Goal: Task Accomplishment & Management: Complete application form

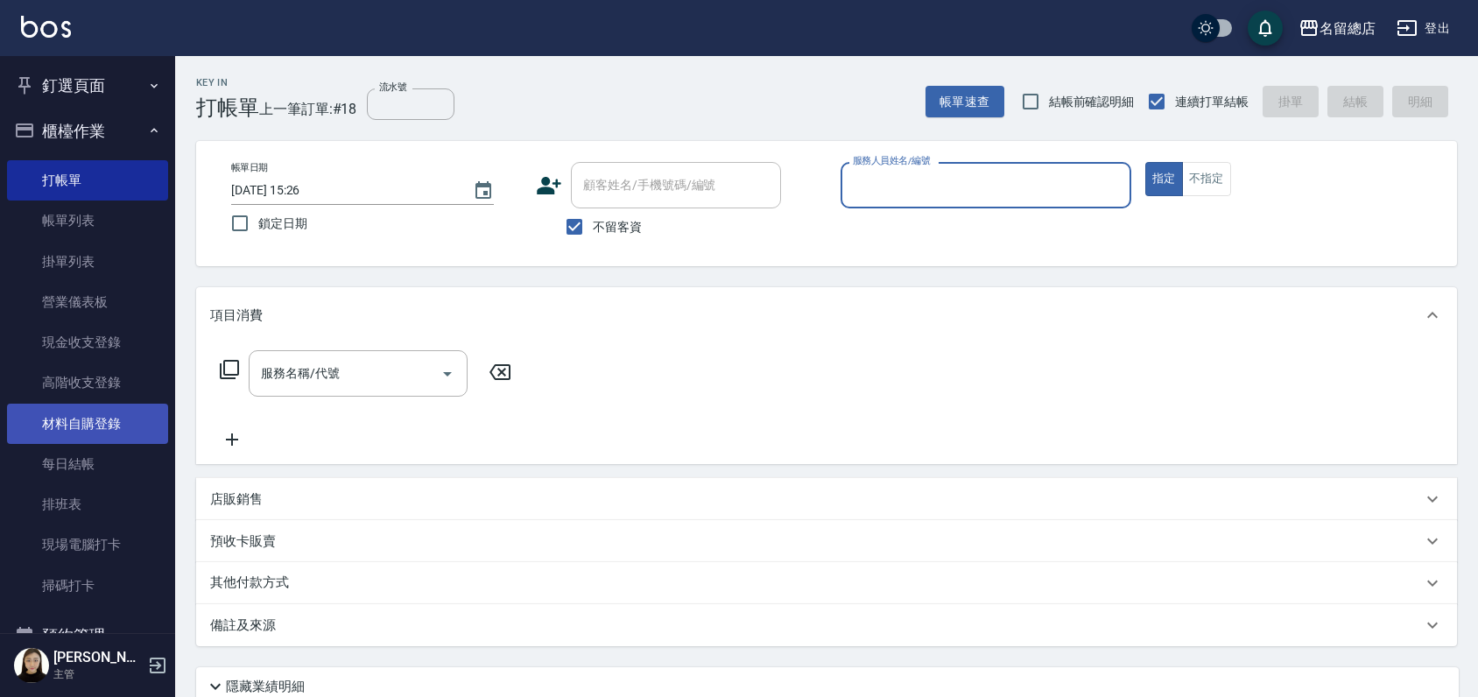
drag, startPoint x: 96, startPoint y: 424, endPoint x: 86, endPoint y: 428, distance: 11.4
click at [97, 424] on link "材料自購登錄" at bounding box center [87, 424] width 161 height 40
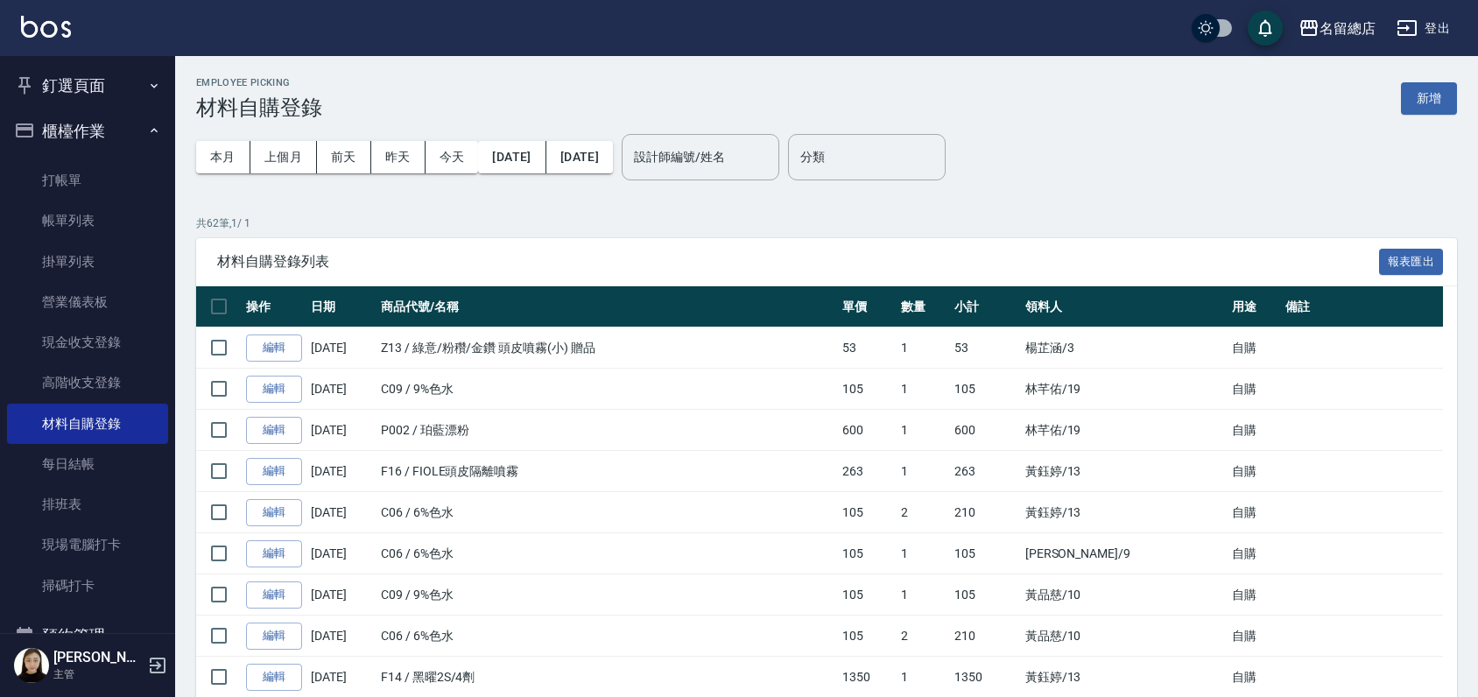
click at [95, 76] on button "釘選頁面" at bounding box center [87, 86] width 161 height 46
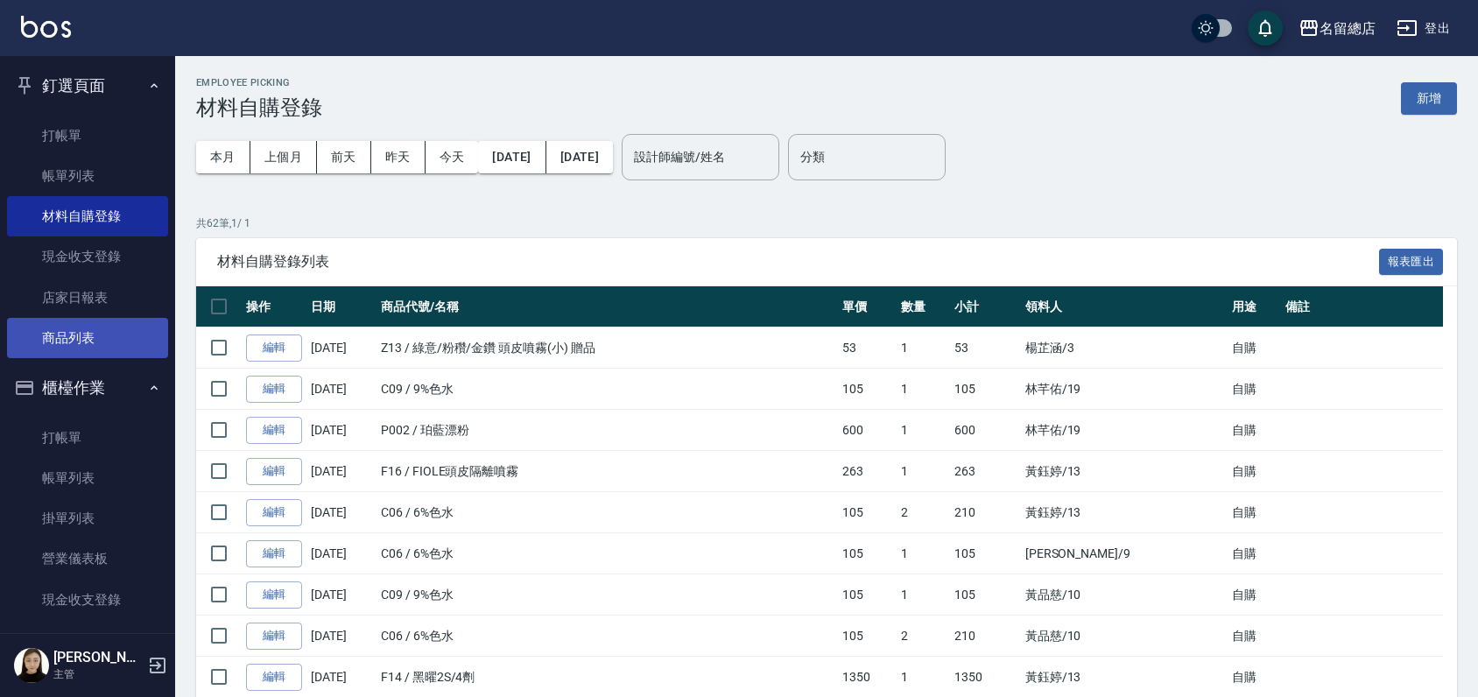
click at [83, 342] on link "商品列表" at bounding box center [87, 338] width 161 height 40
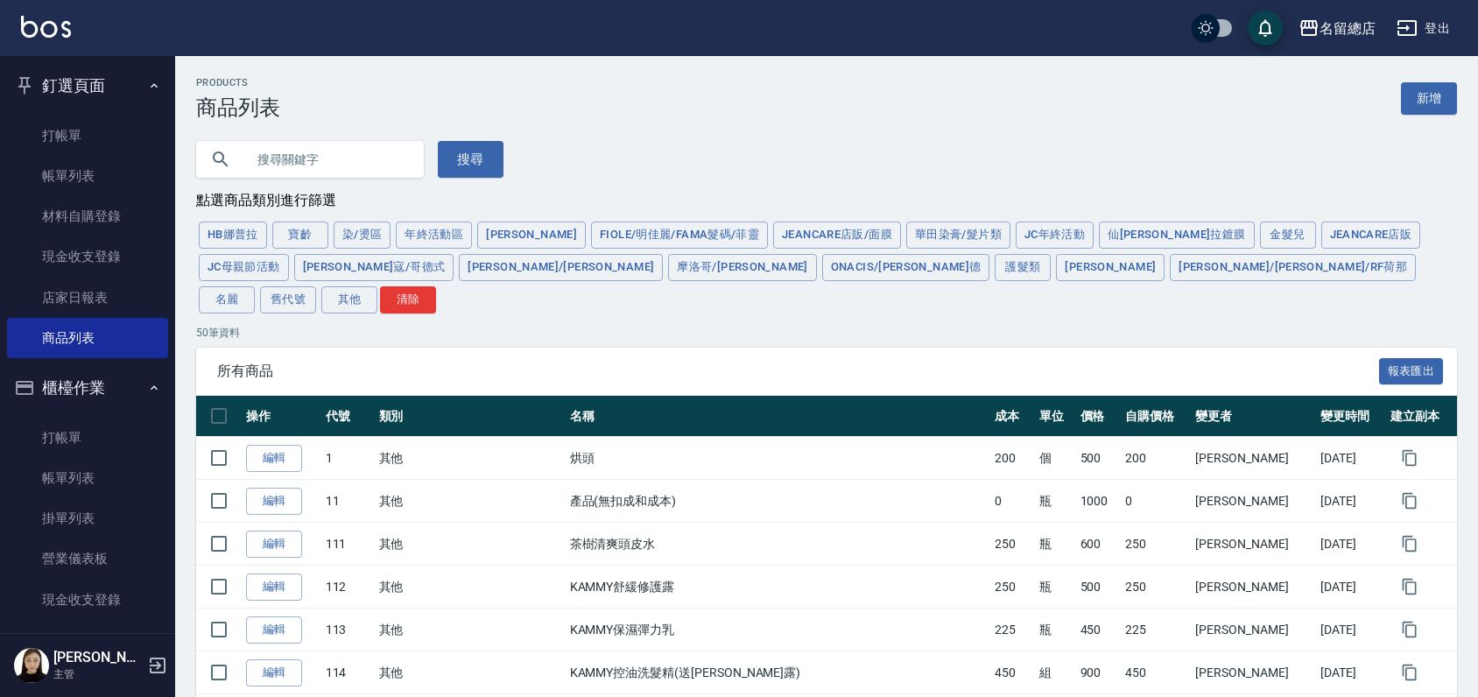
click at [306, 159] on input "text" at bounding box center [327, 159] width 165 height 47
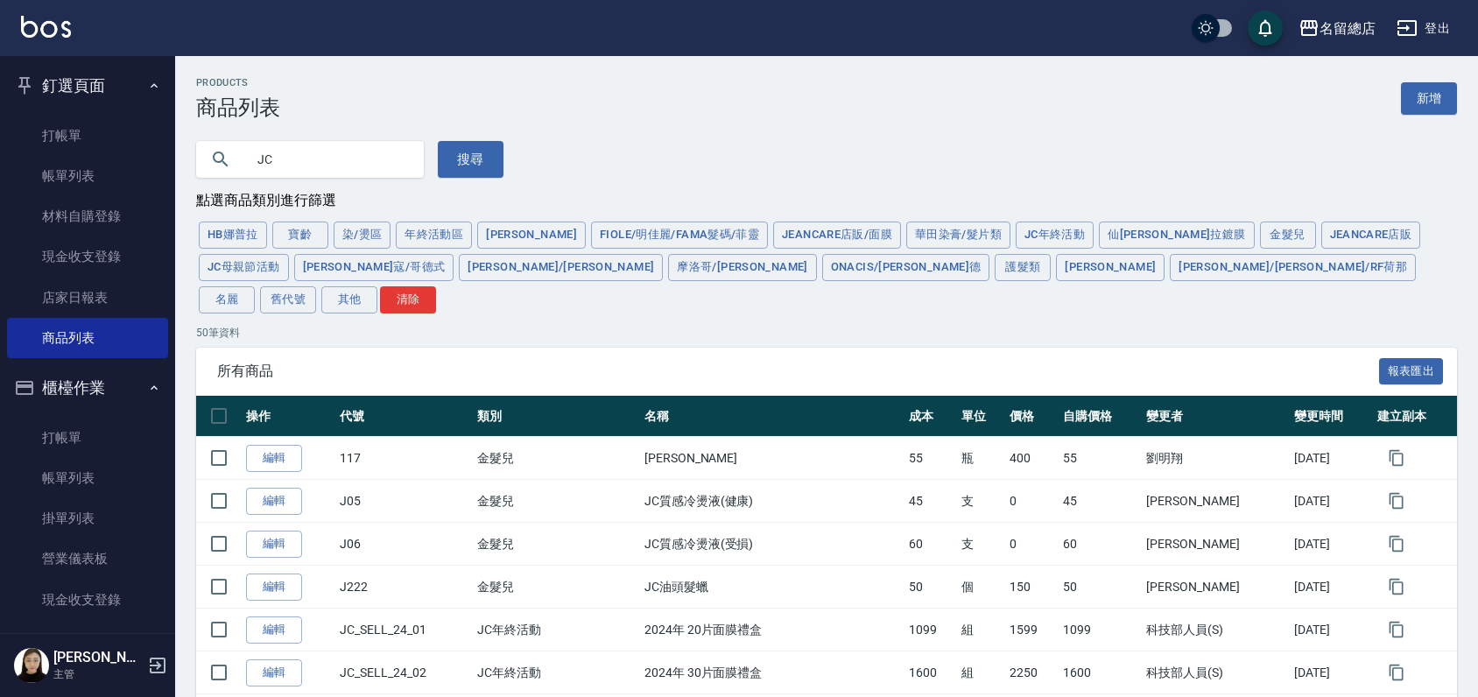
type input "J"
type input "E"
type input "果油"
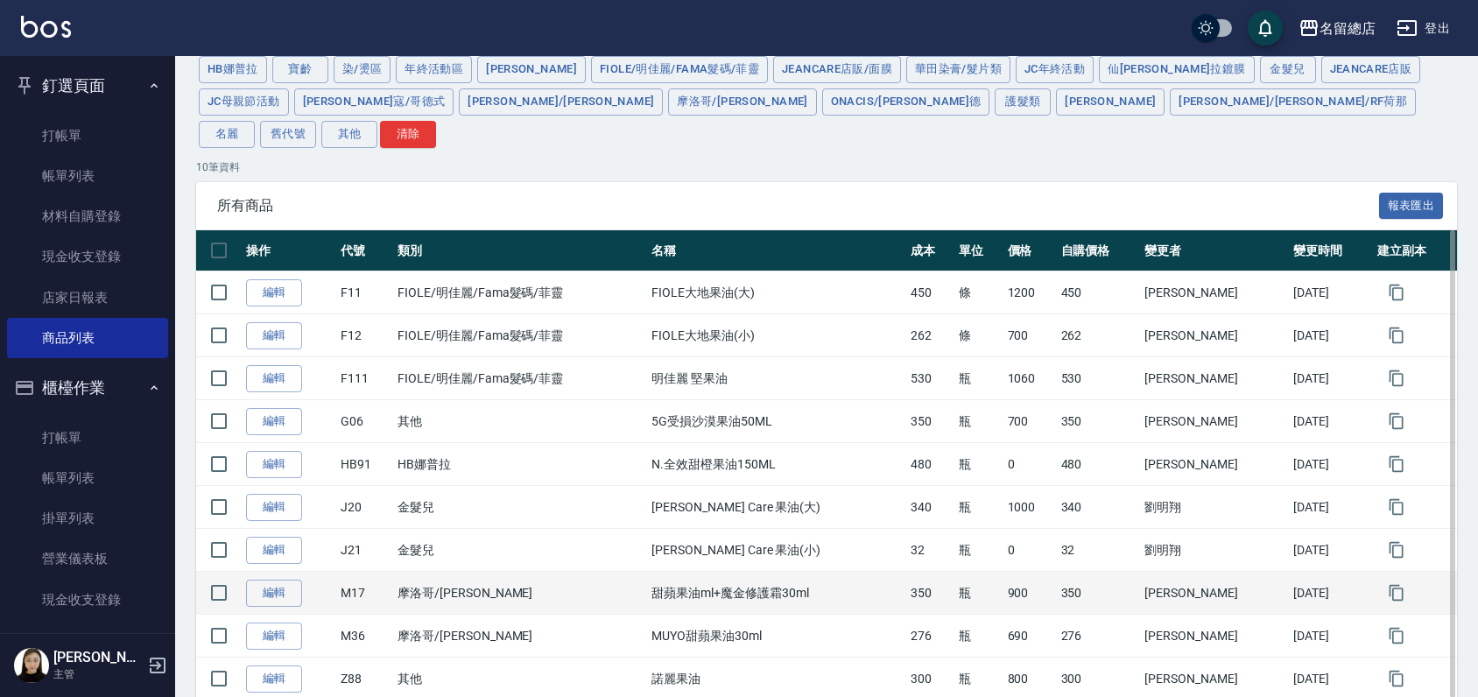
scroll to position [194, 0]
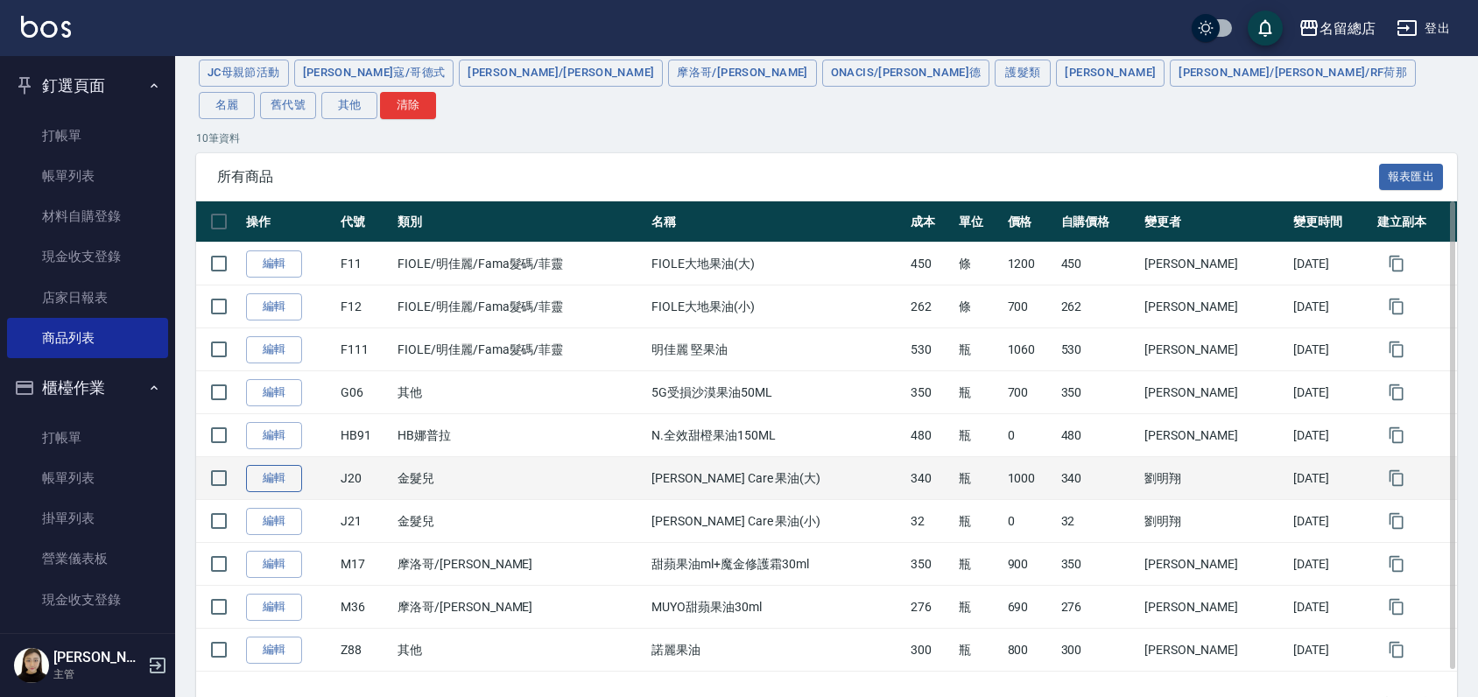
click at [283, 465] on link "編輯" at bounding box center [274, 478] width 56 height 27
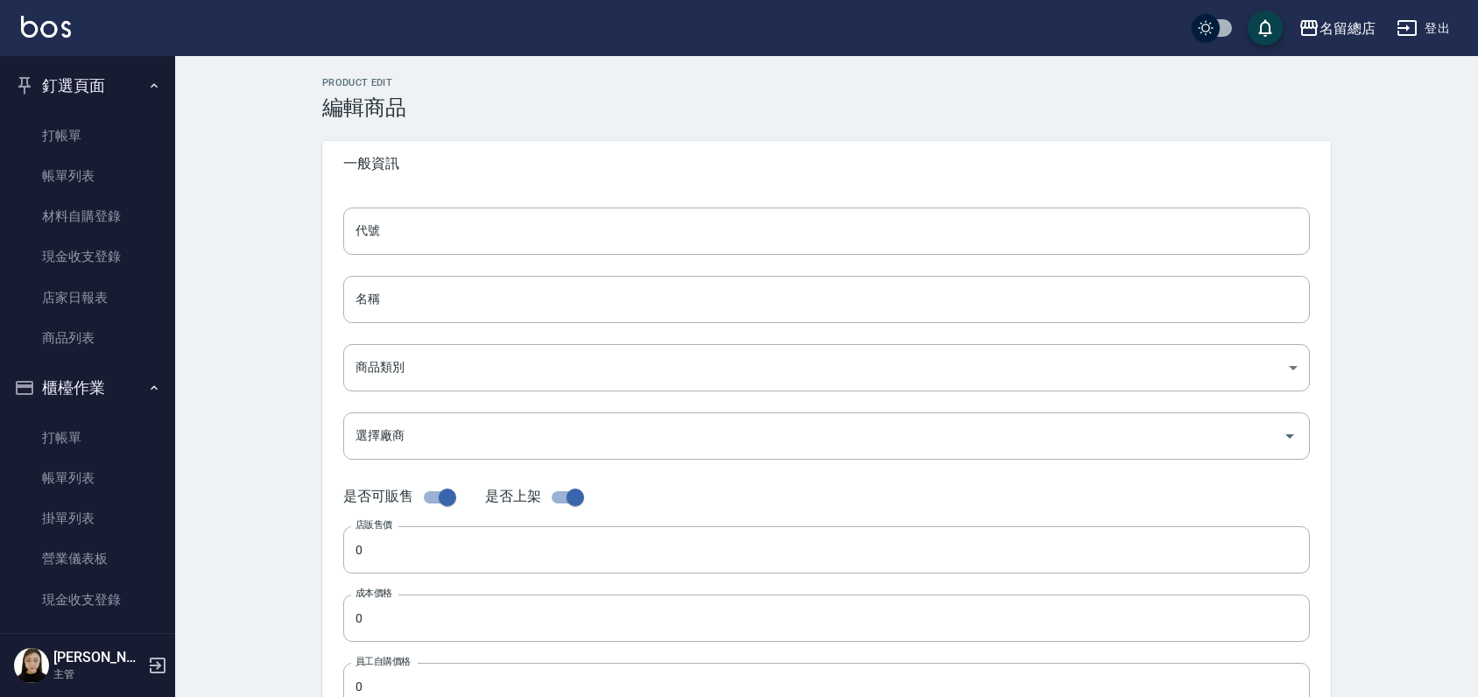
type input "J20"
type input "[PERSON_NAME] Care 果油(大)"
type input "268dab43-57b7-4d3d-b2e9-03686d535228"
type input "1000"
type input "340"
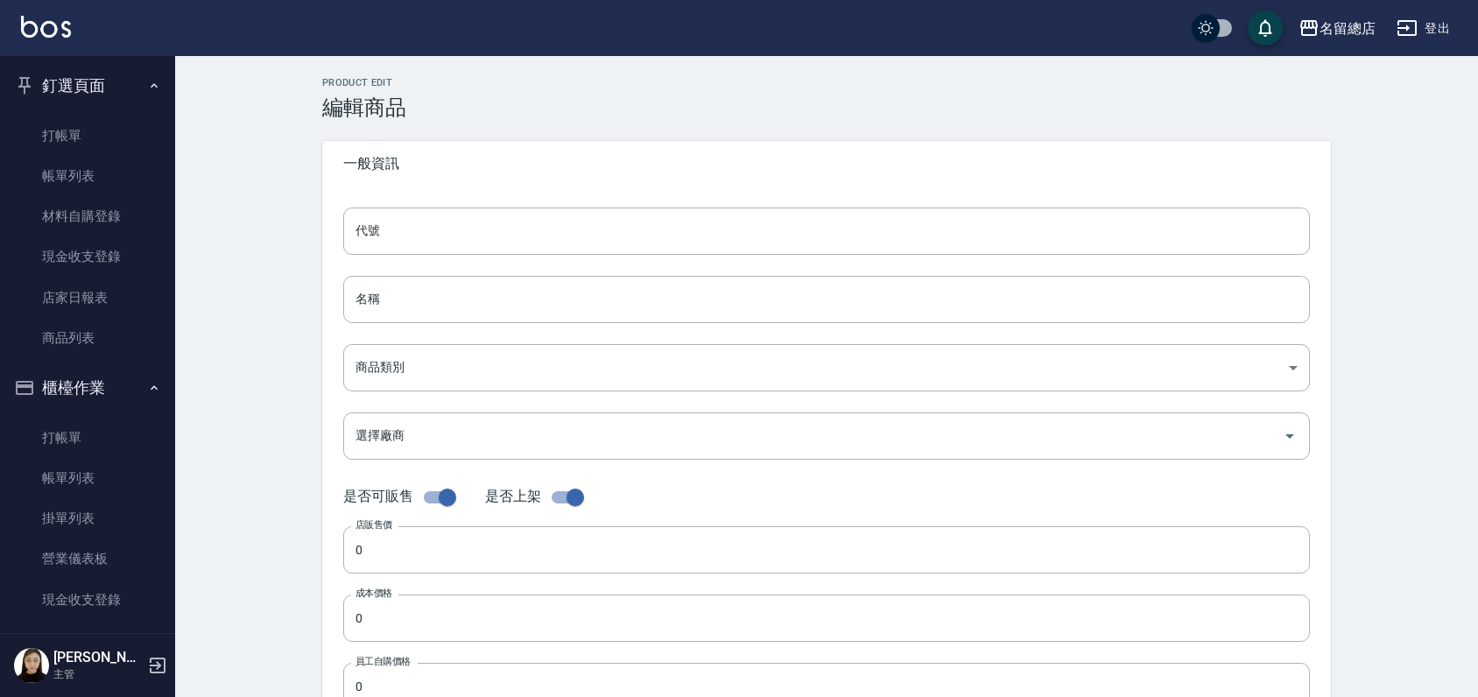
type input "340"
type input "瓶"
type input "FALSE"
click at [511, 291] on input "[PERSON_NAME] Care 果油(大)" at bounding box center [826, 299] width 967 height 47
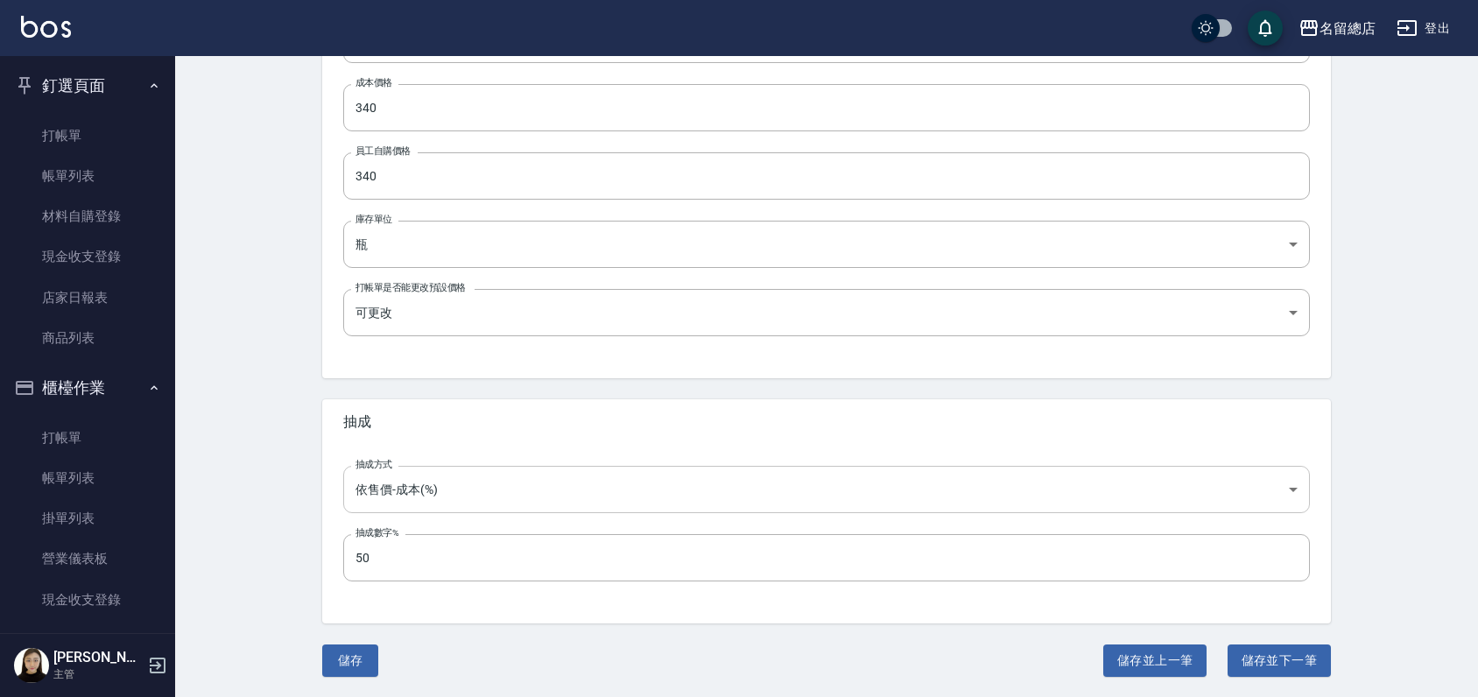
scroll to position [512, 0]
type input "[PERSON_NAME] Care 果油(大送小)"
click at [364, 662] on button "儲存" at bounding box center [350, 660] width 56 height 32
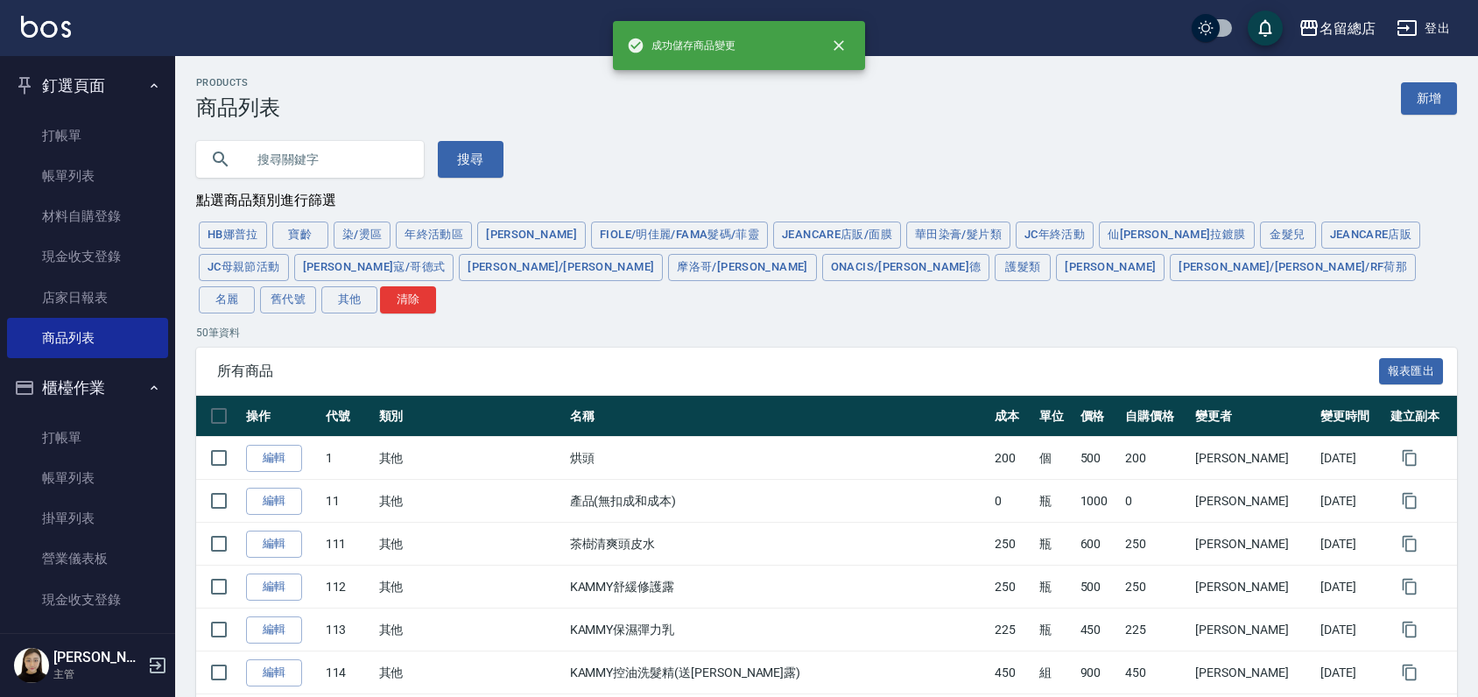
click at [383, 158] on input "text" at bounding box center [327, 159] width 165 height 47
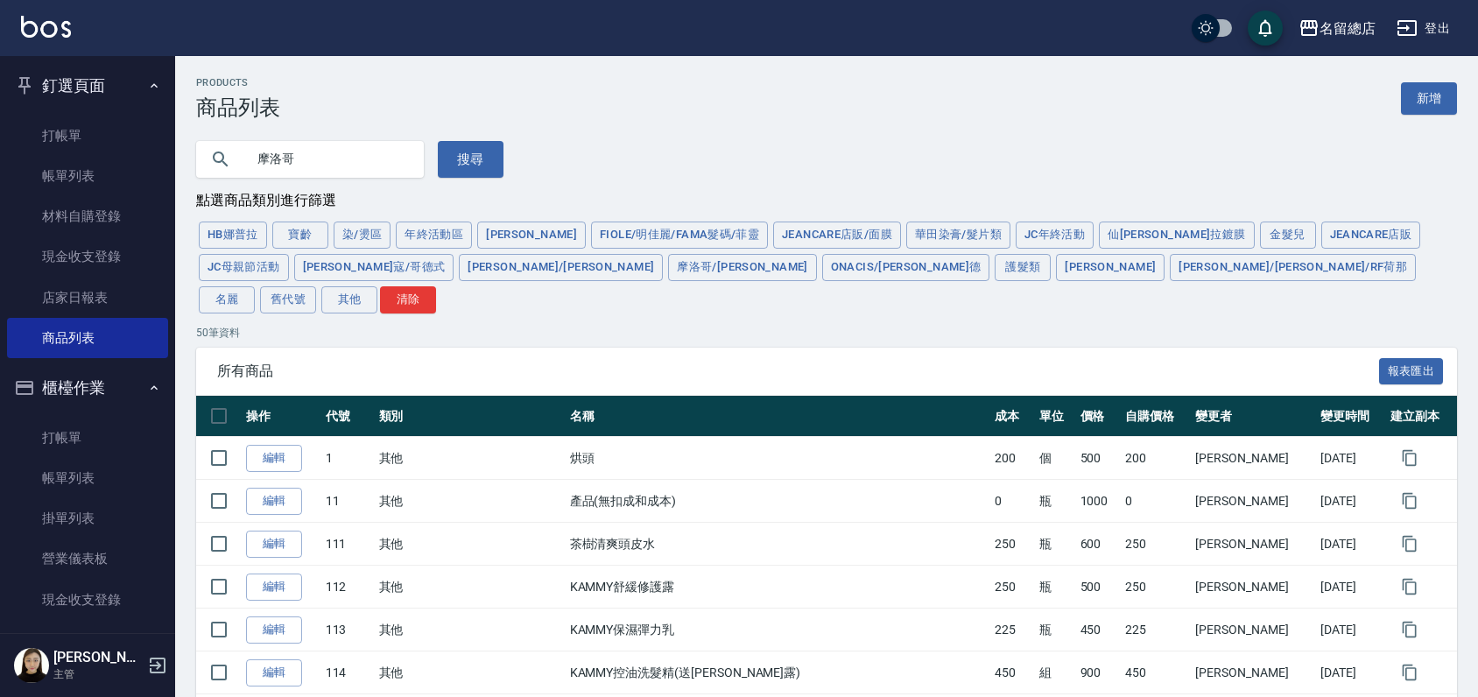
type input "摩洛哥"
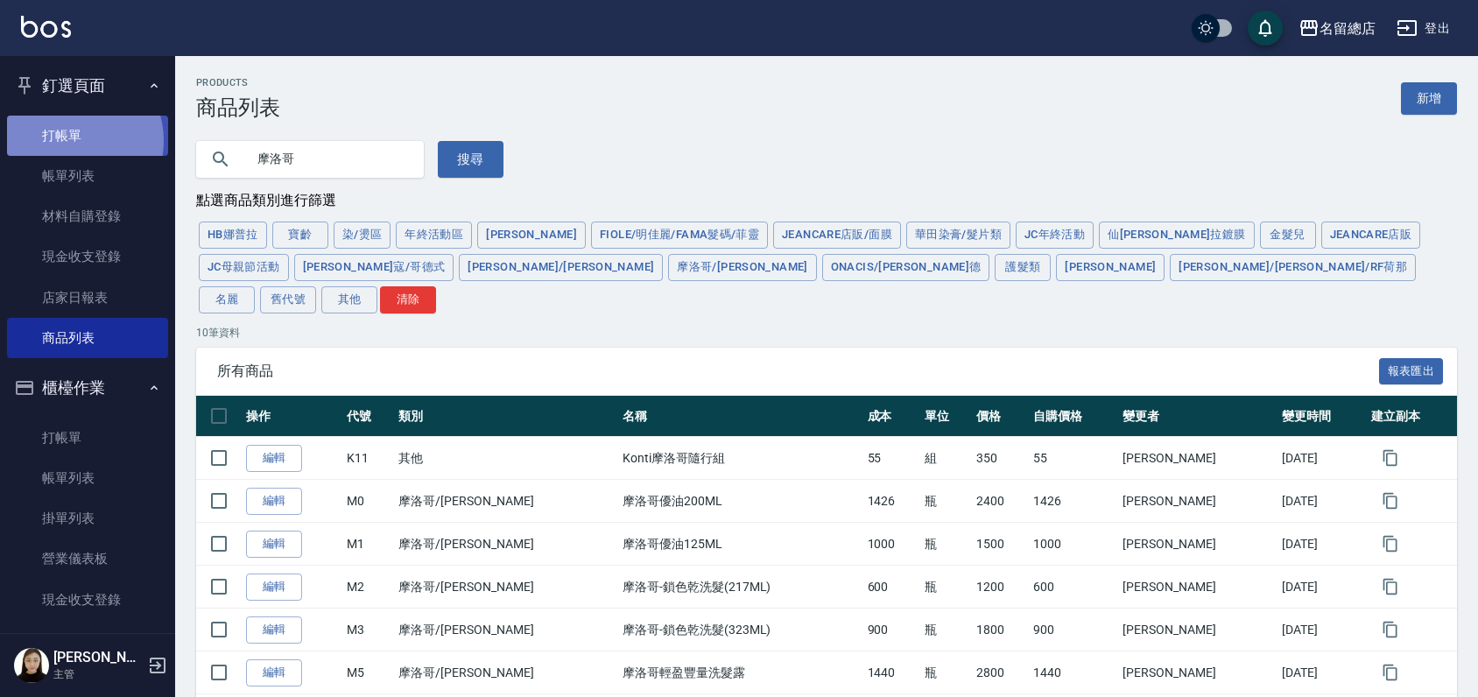
click at [74, 140] on link "打帳單" at bounding box center [87, 136] width 161 height 40
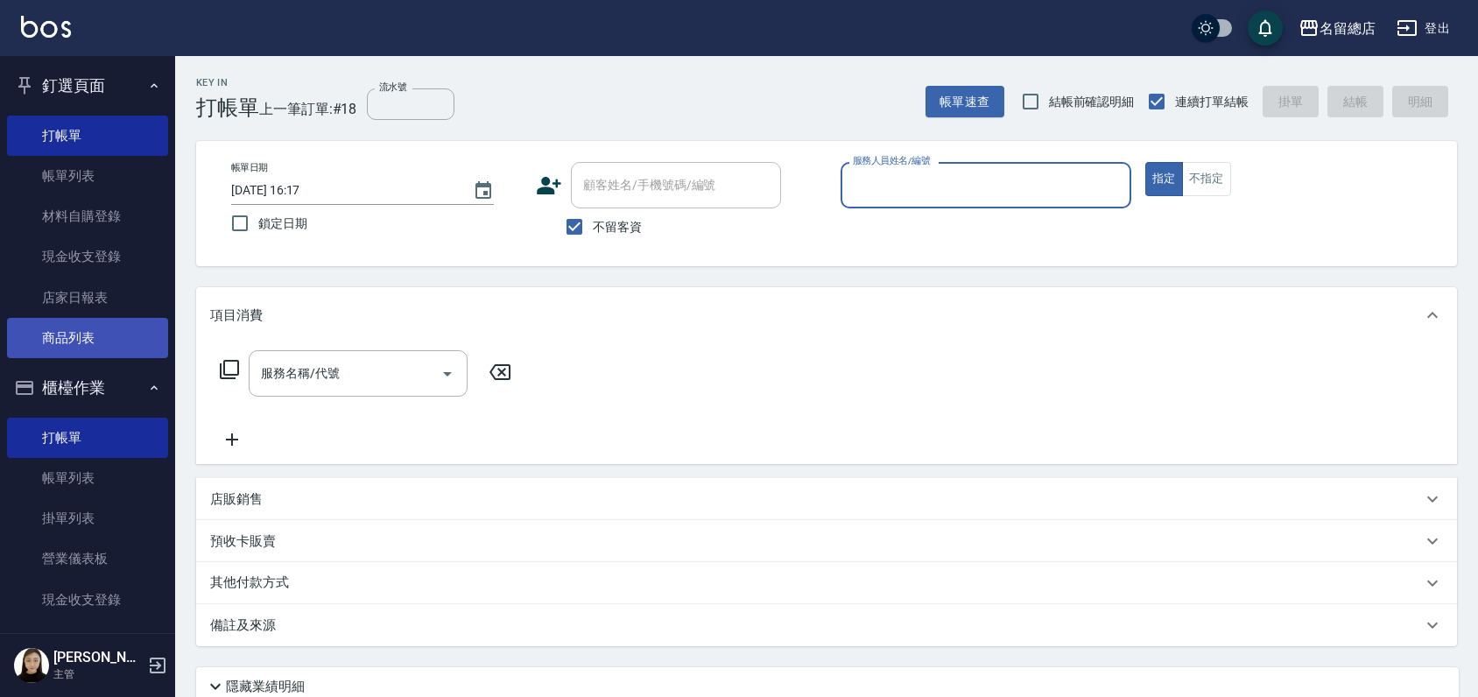
click at [84, 330] on link "商品列表" at bounding box center [87, 338] width 161 height 40
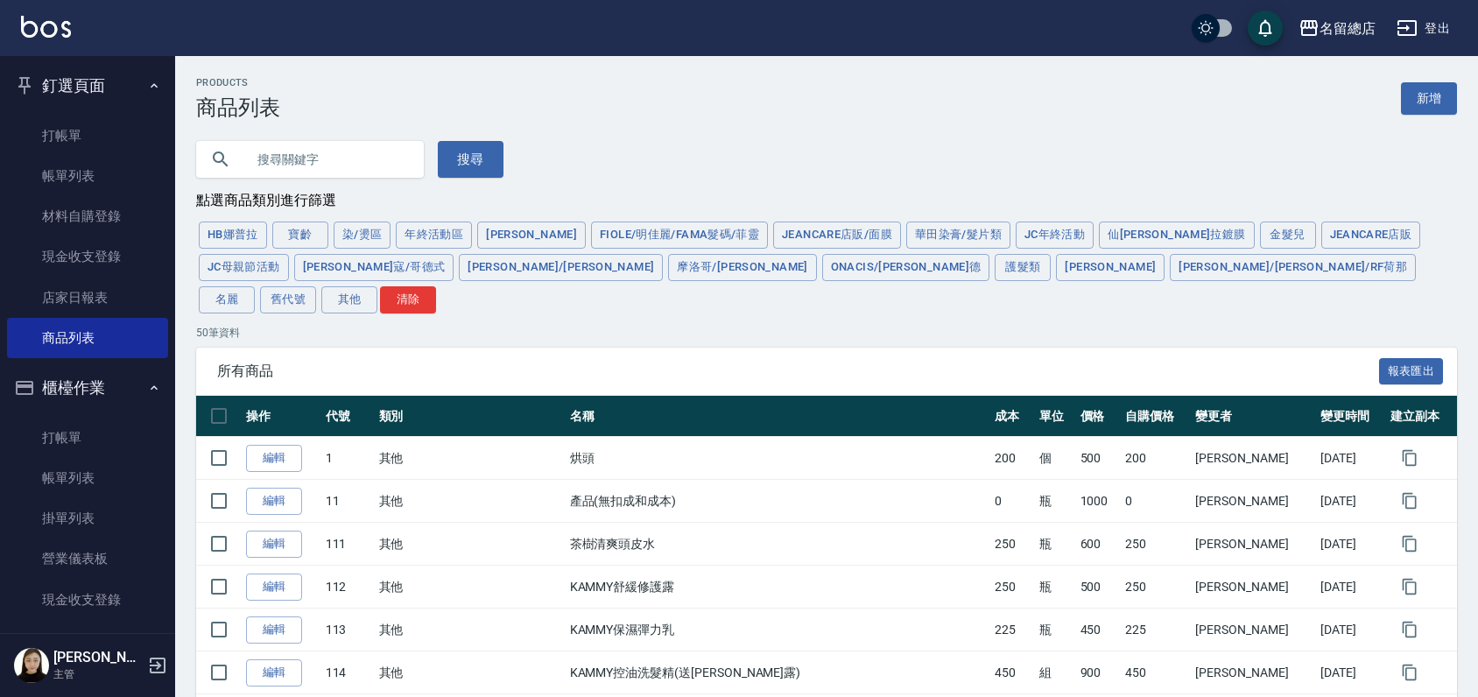
click at [331, 159] on input "text" at bounding box center [327, 159] width 165 height 47
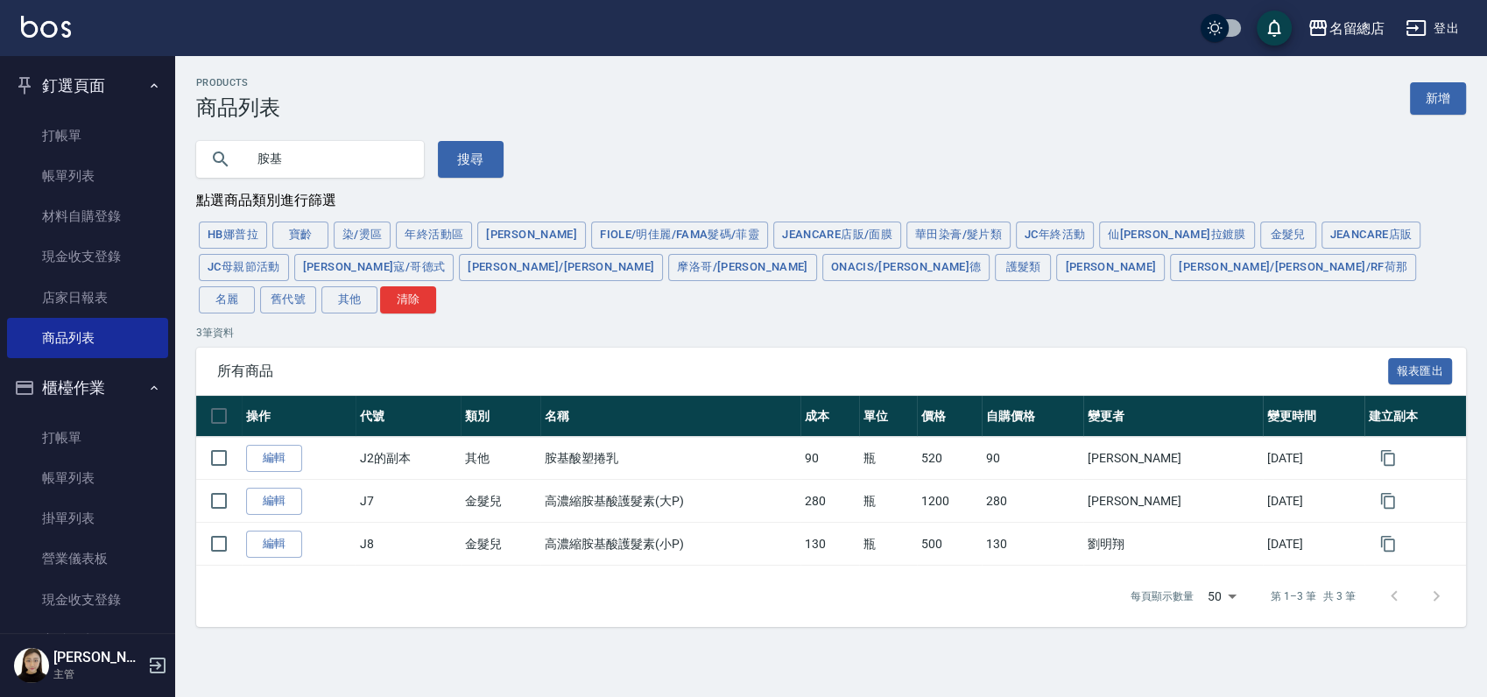
type input "胺"
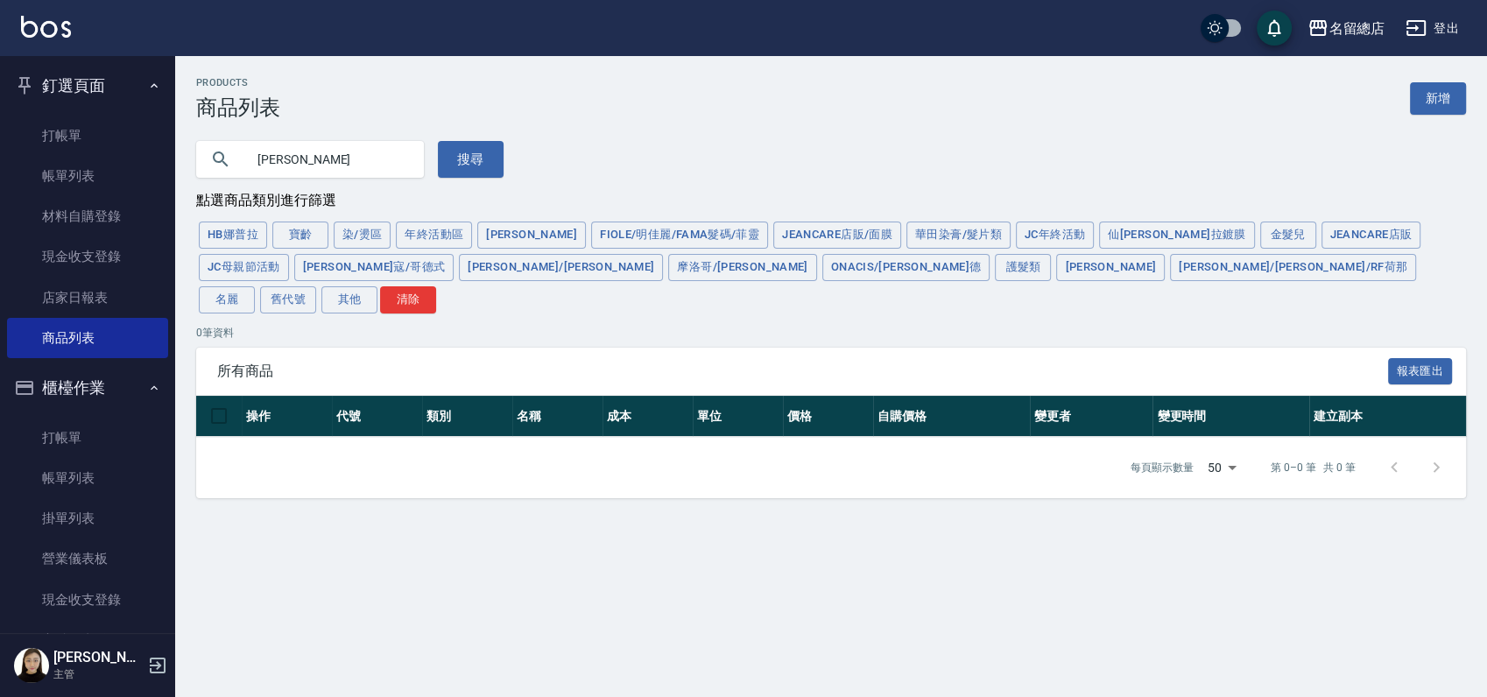
type input "黑"
type input "光"
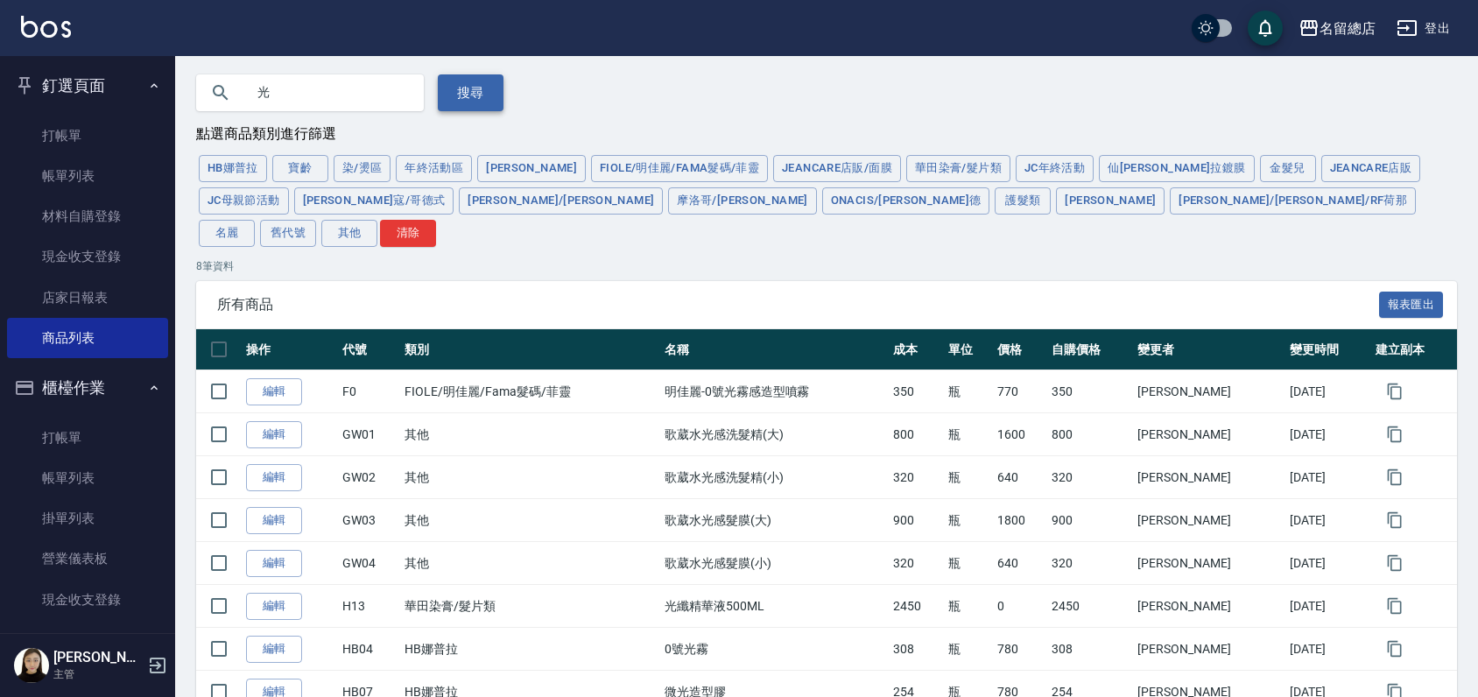
scroll to position [37, 0]
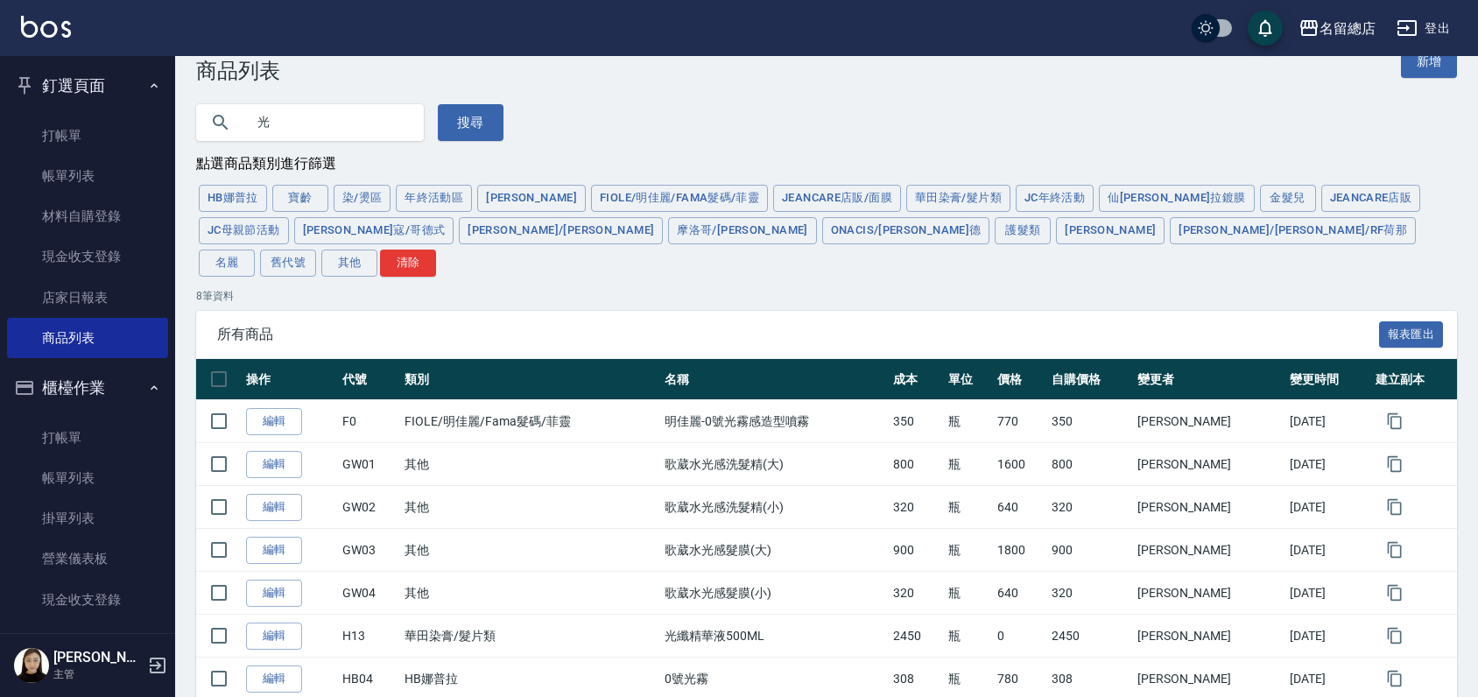
click at [314, 114] on input "光" at bounding box center [327, 122] width 165 height 47
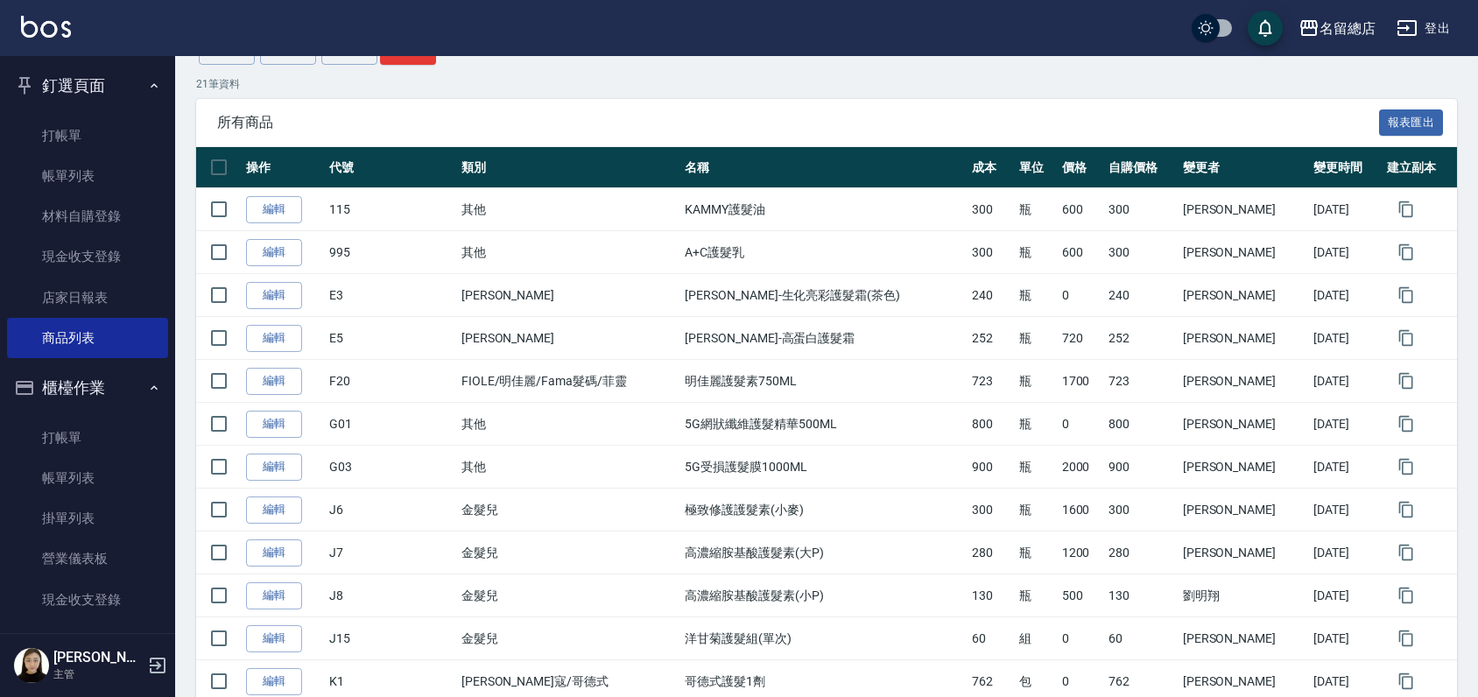
scroll to position [10, 0]
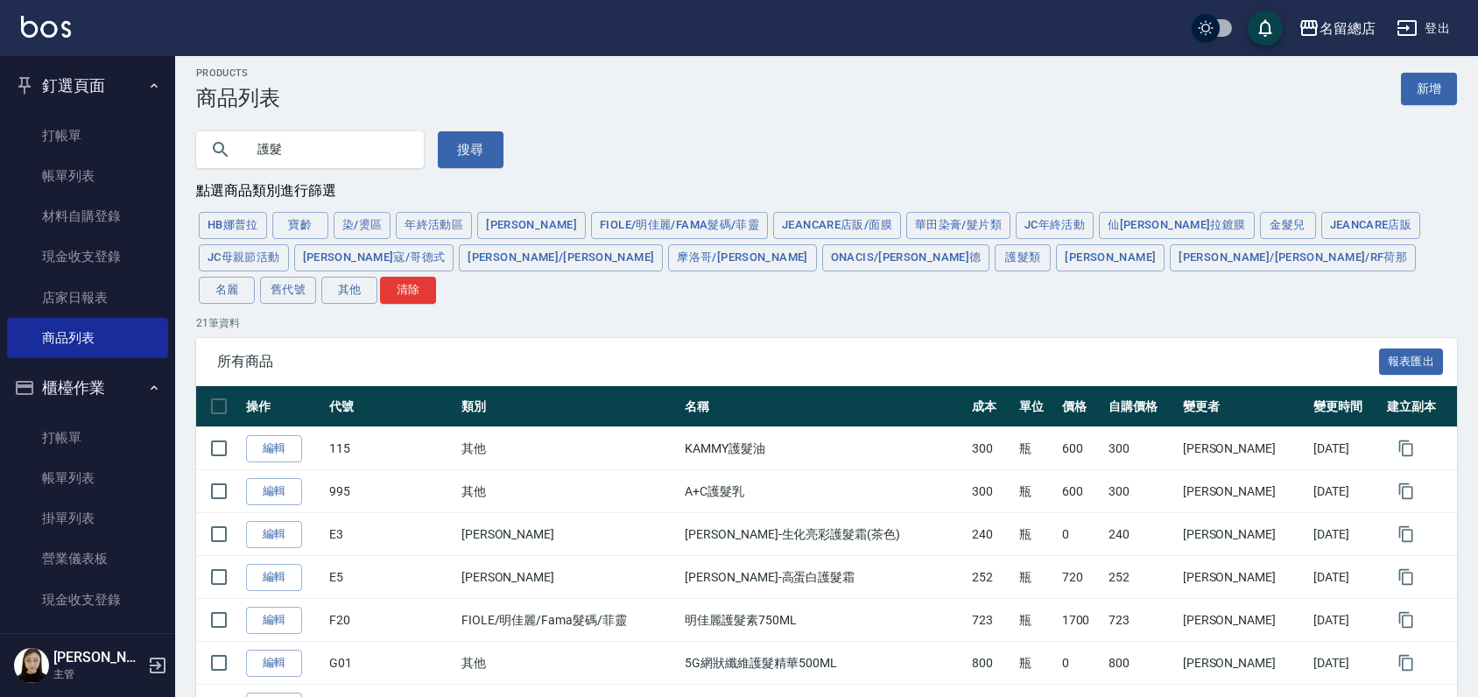
type input "護"
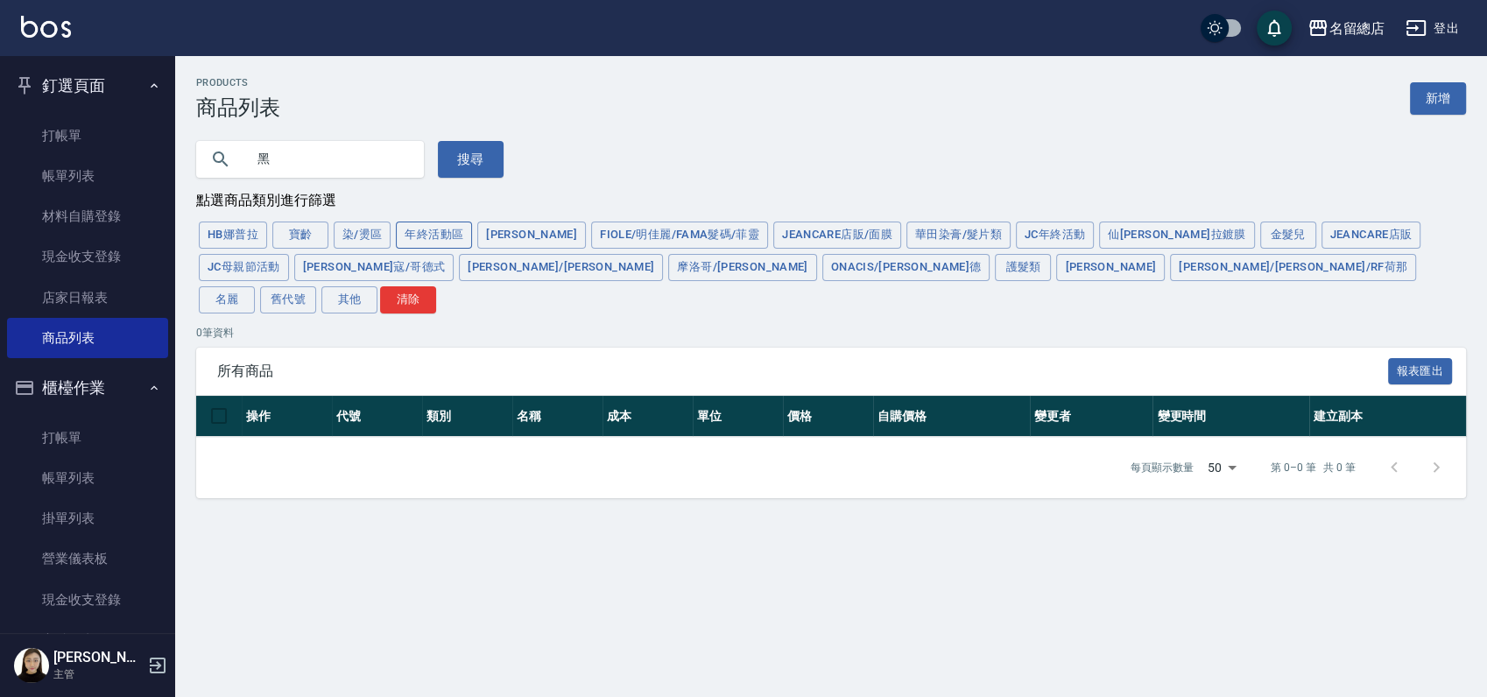
type input "黑"
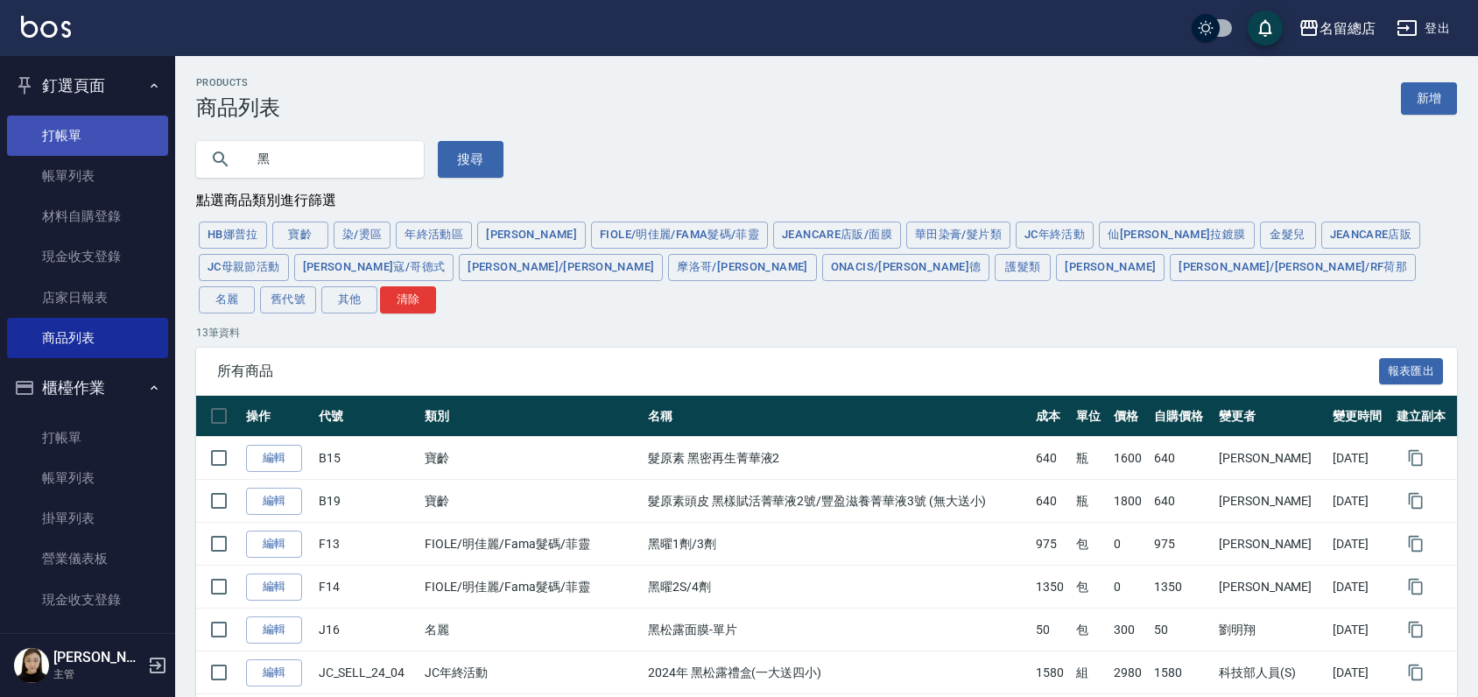
click at [80, 140] on link "打帳單" at bounding box center [87, 136] width 161 height 40
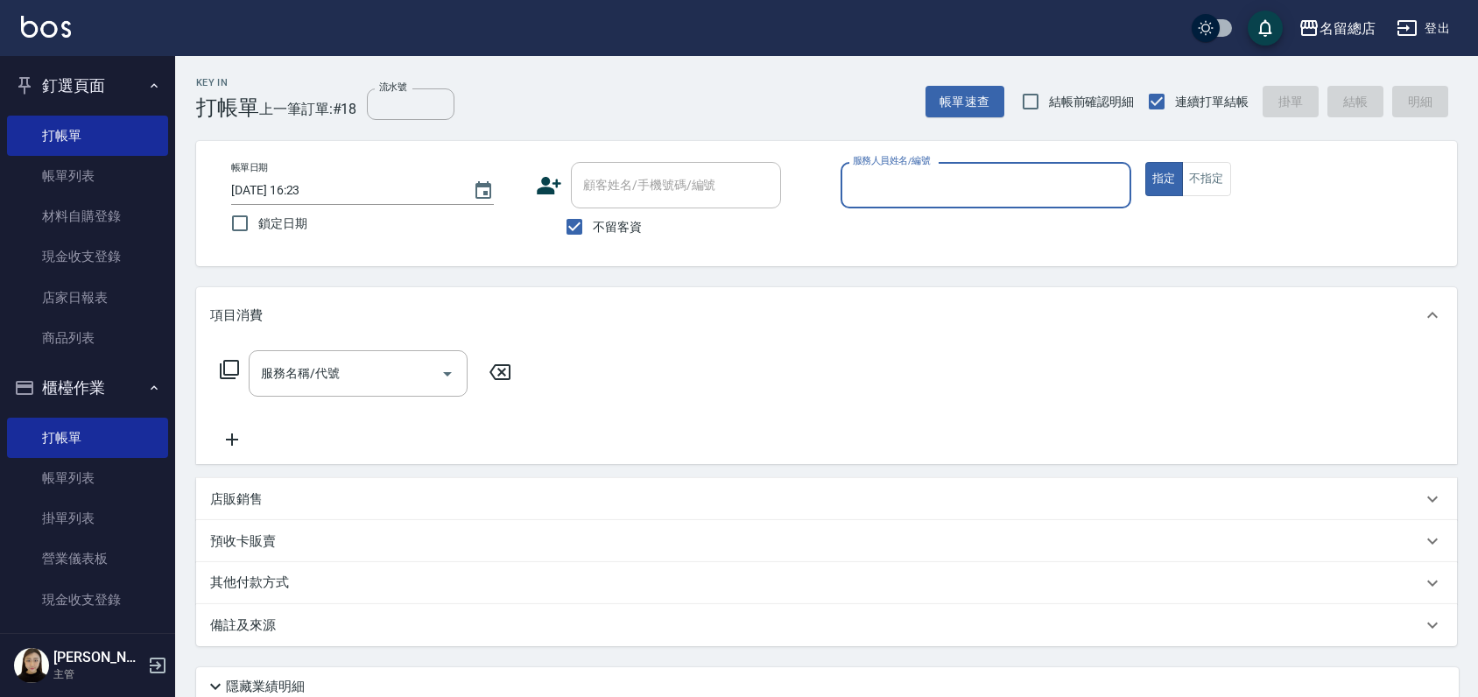
type input "ㄋ"
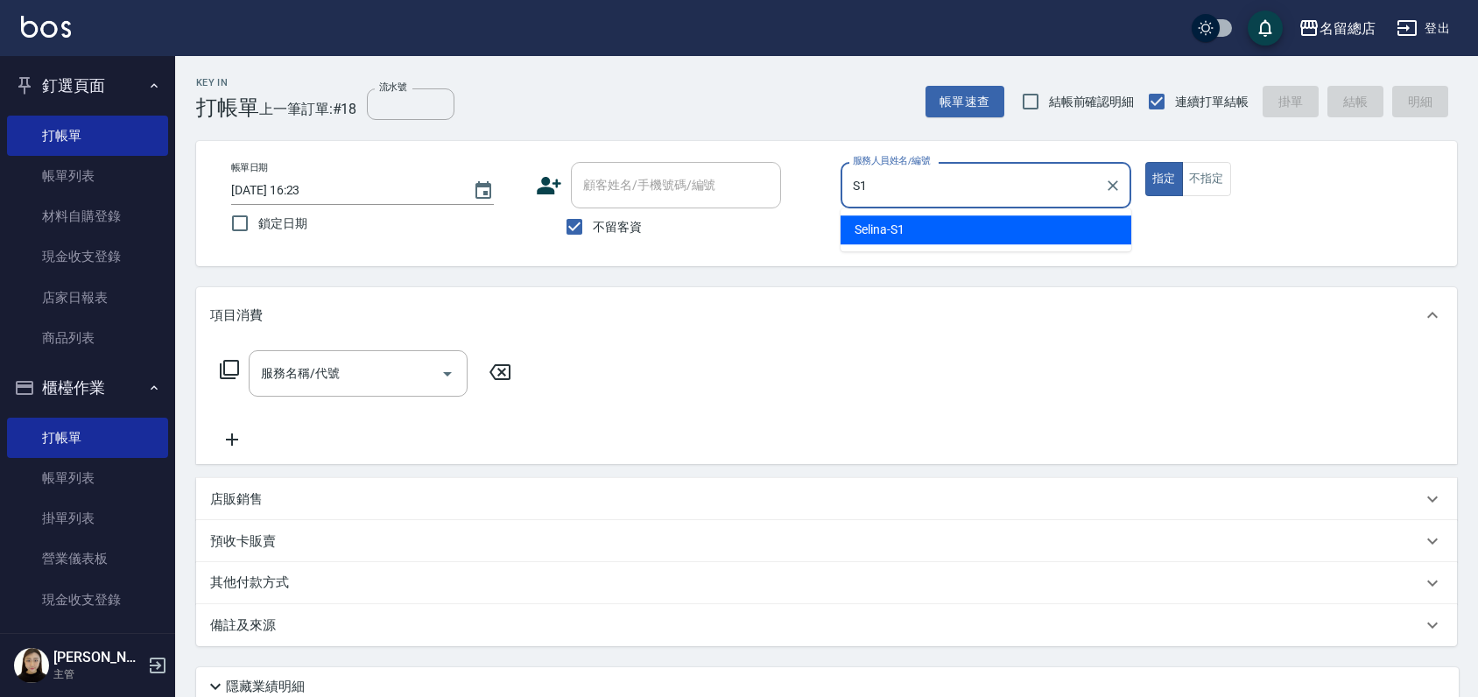
type input "Selina-S1"
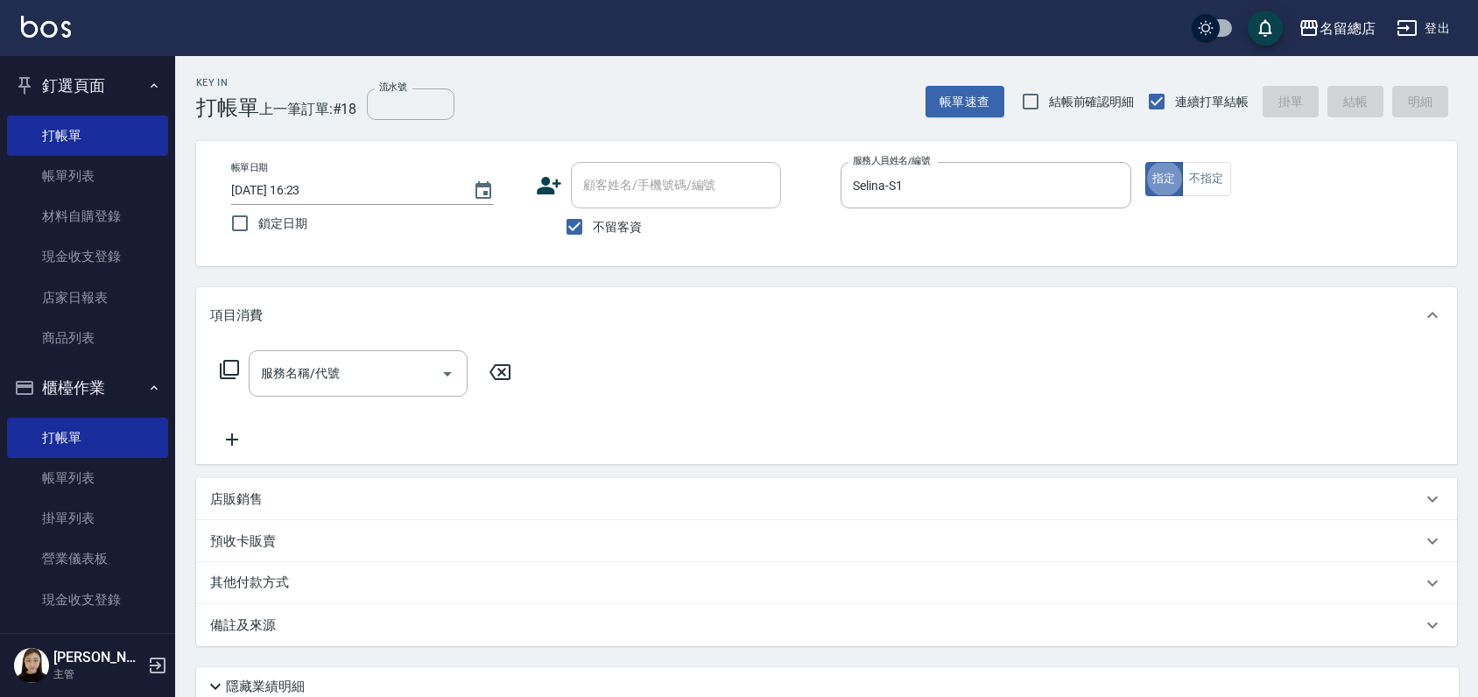
type button "true"
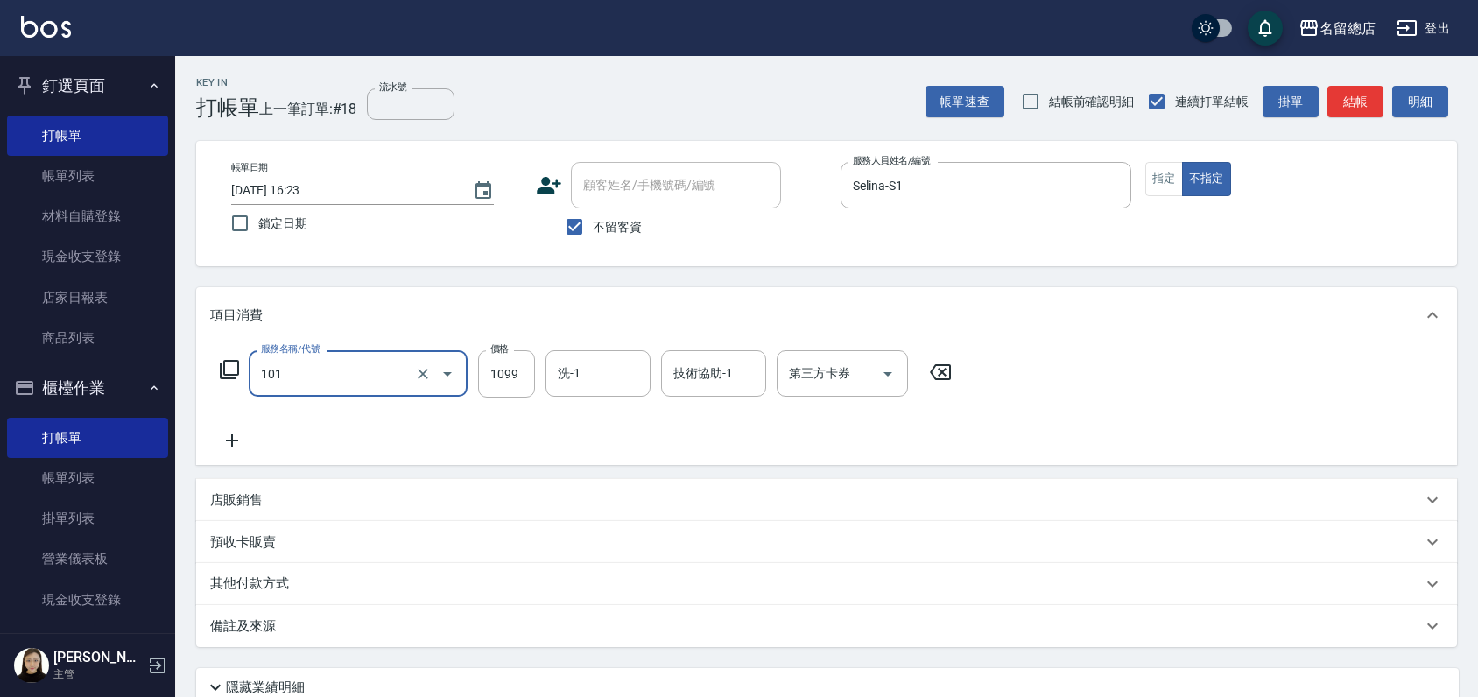
type input "蘊活頭皮1099(101)"
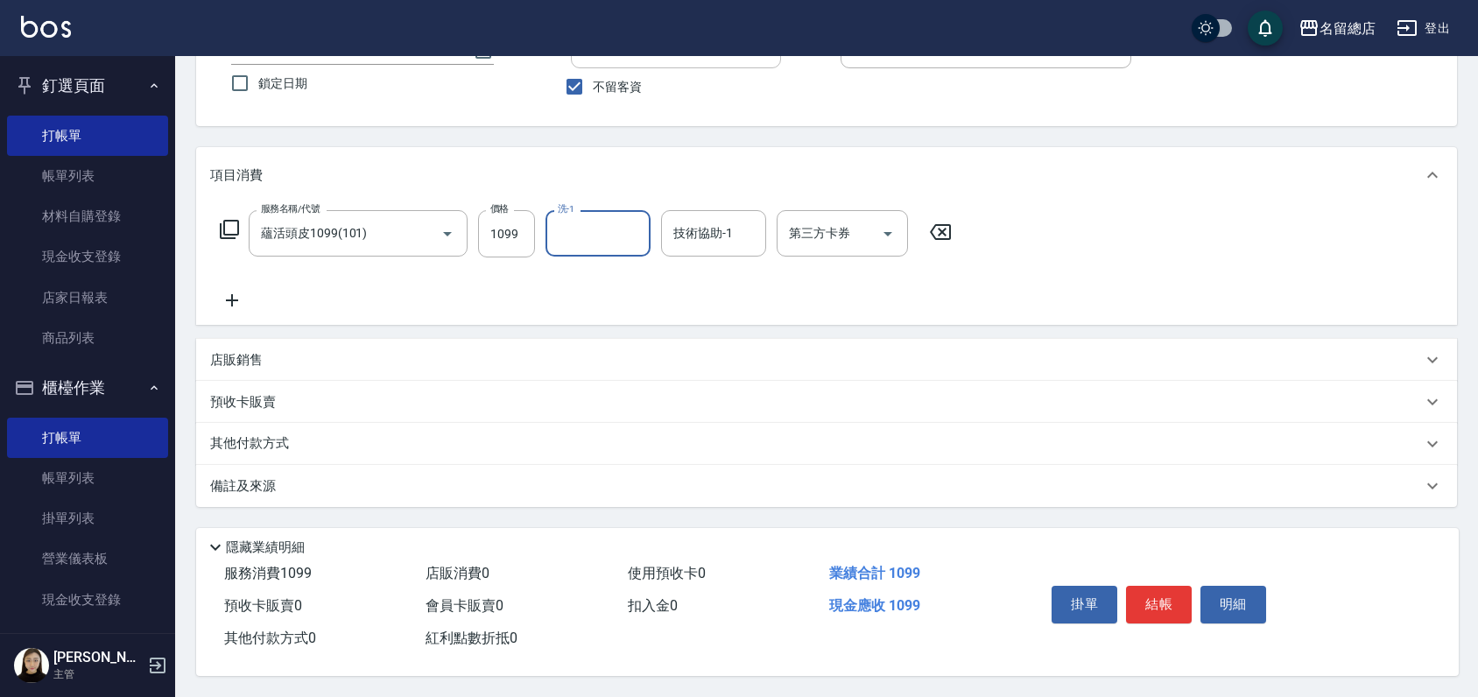
scroll to position [146, 0]
click at [237, 434] on p "其他付款方式" at bounding box center [254, 443] width 88 height 19
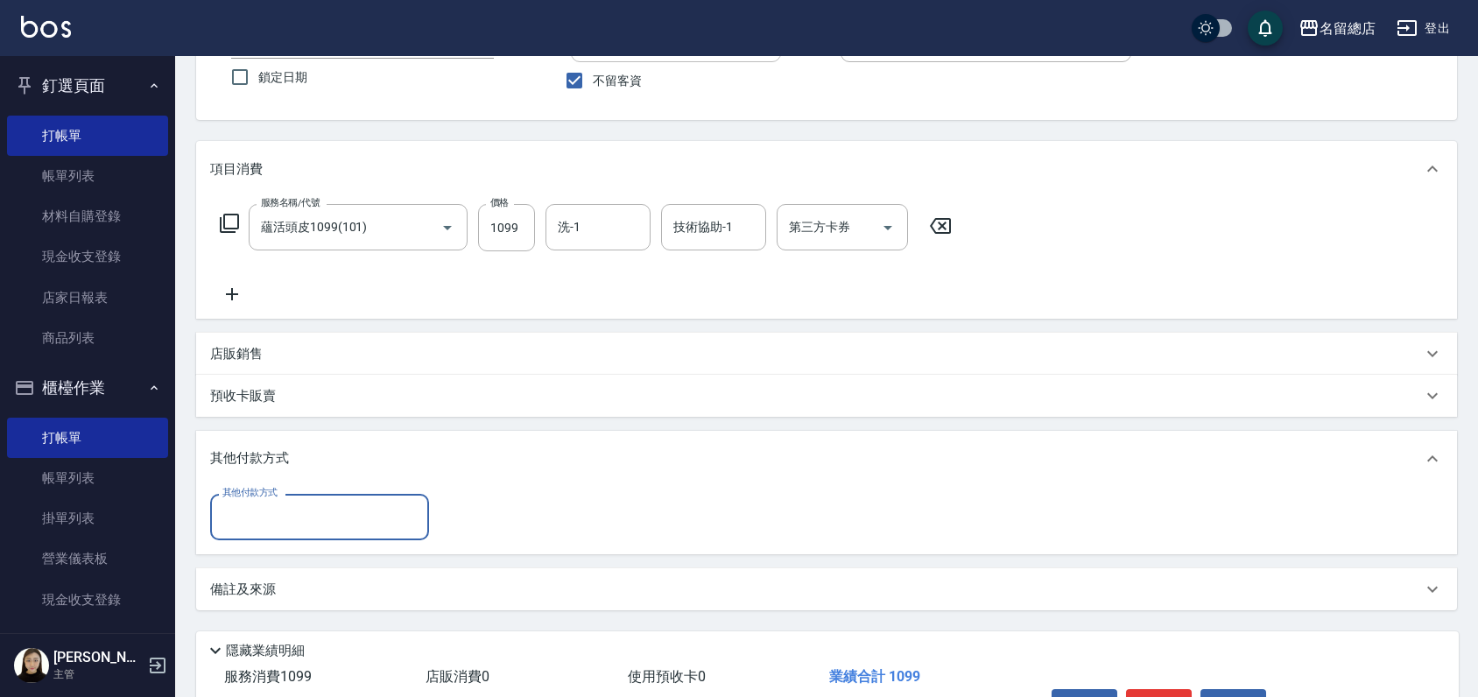
scroll to position [0, 0]
click at [250, 519] on input "其他付款方式" at bounding box center [319, 517] width 203 height 31
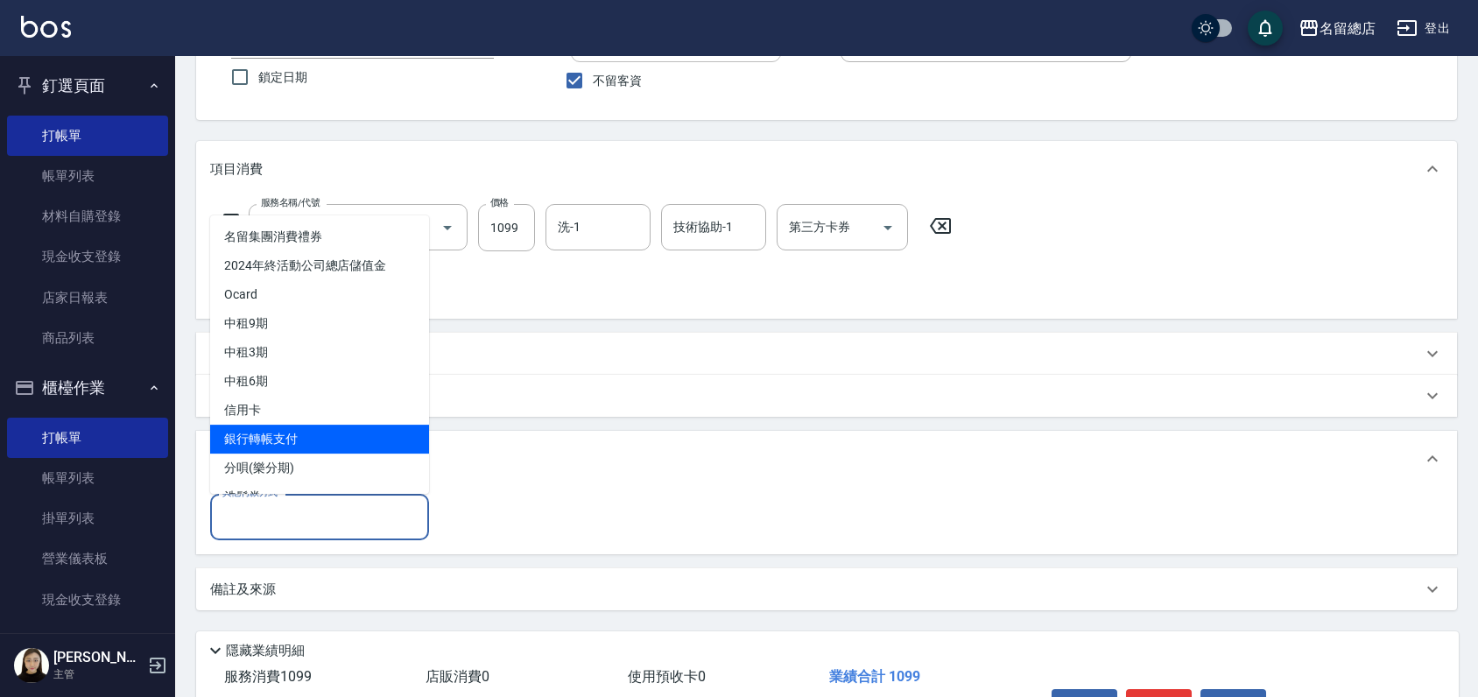
click at [275, 443] on span "銀行轉帳支付" at bounding box center [319, 439] width 219 height 29
type input "銀行轉帳支付"
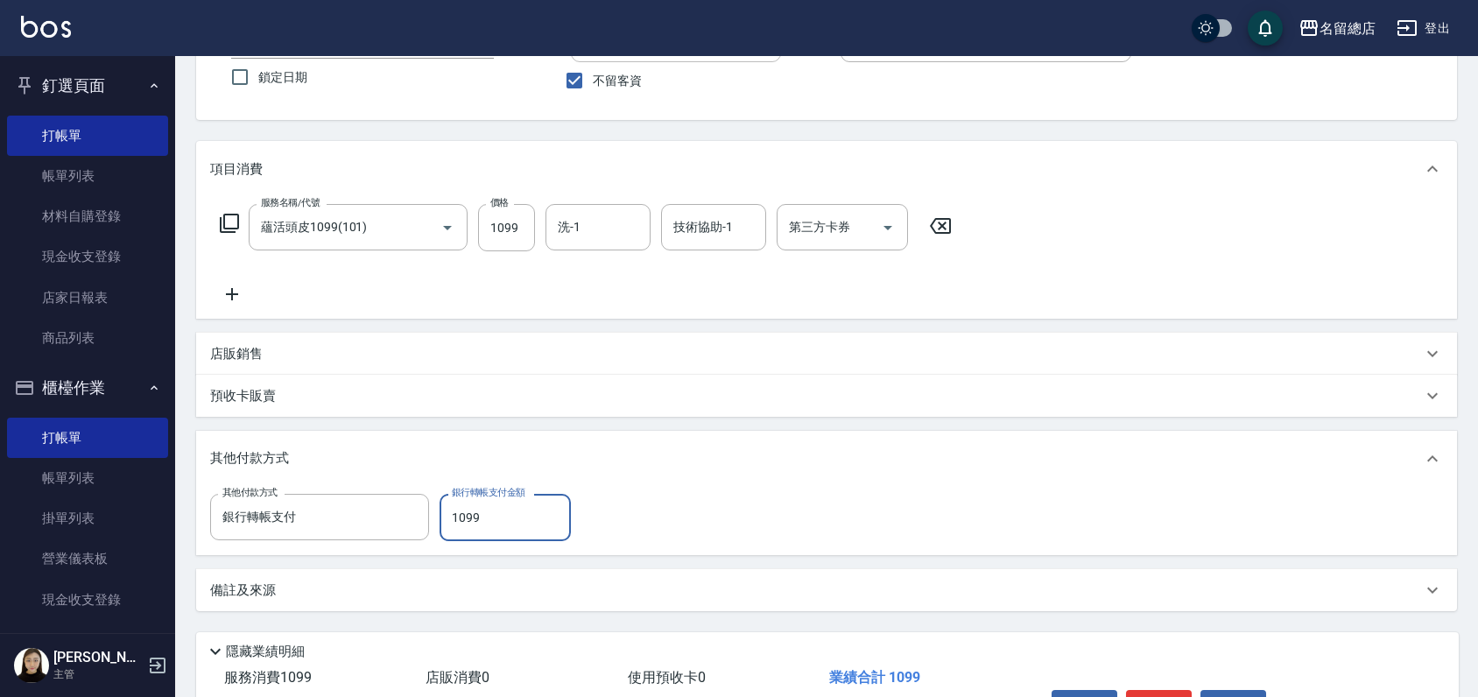
type input "1099"
type input "[DATE] 16:32"
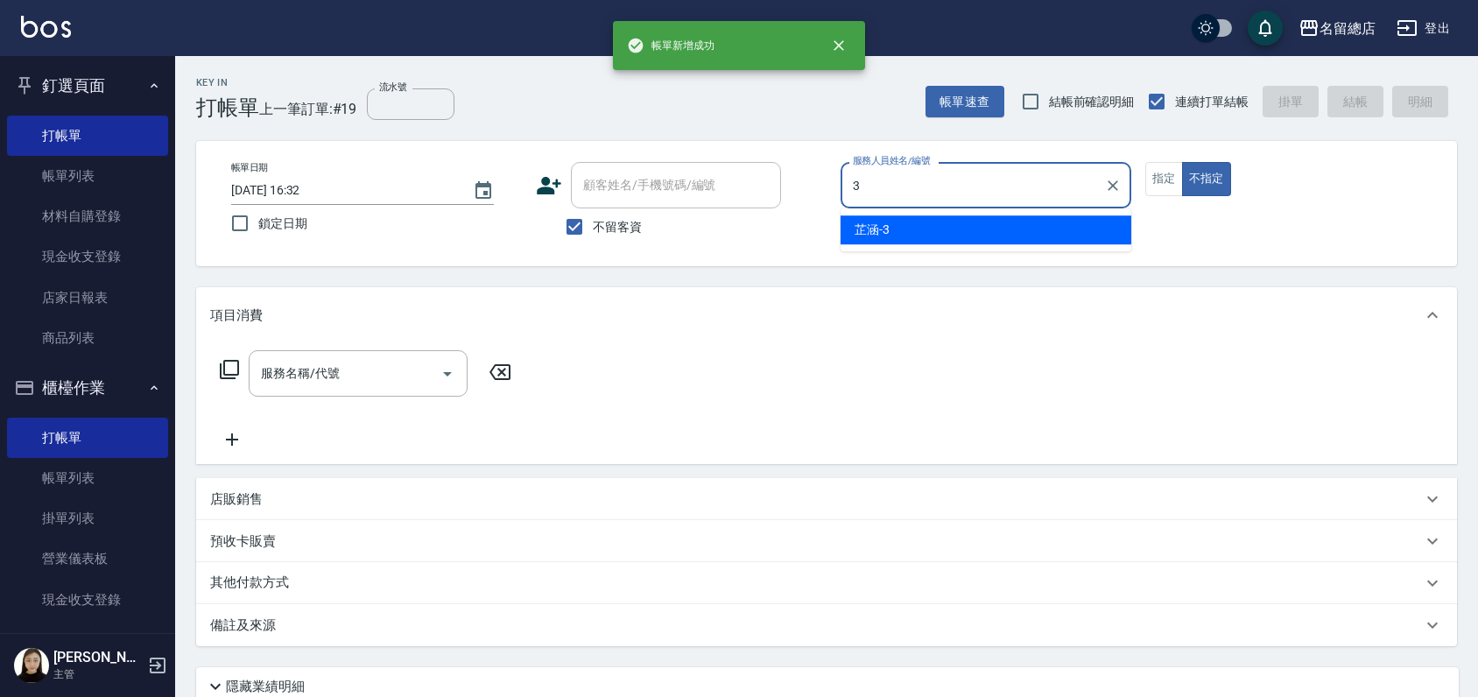
type input "芷涵-3"
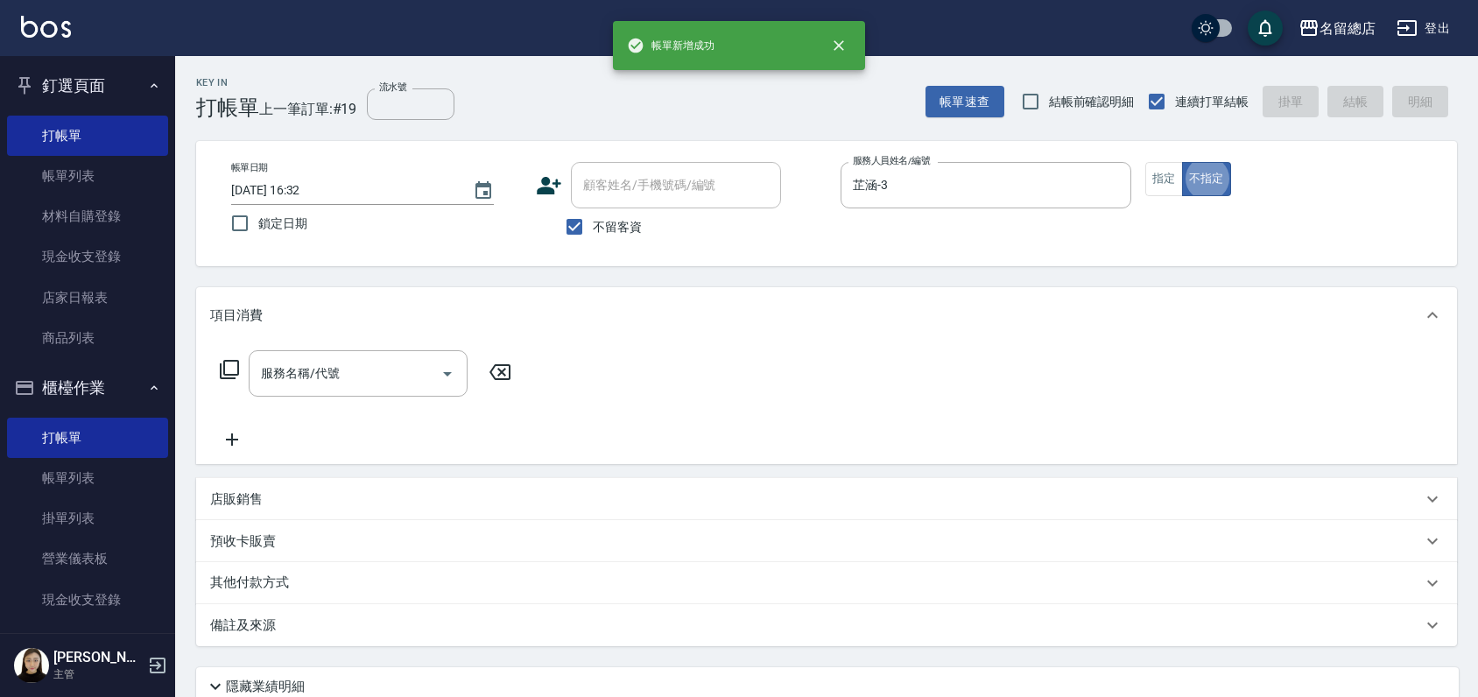
type button "false"
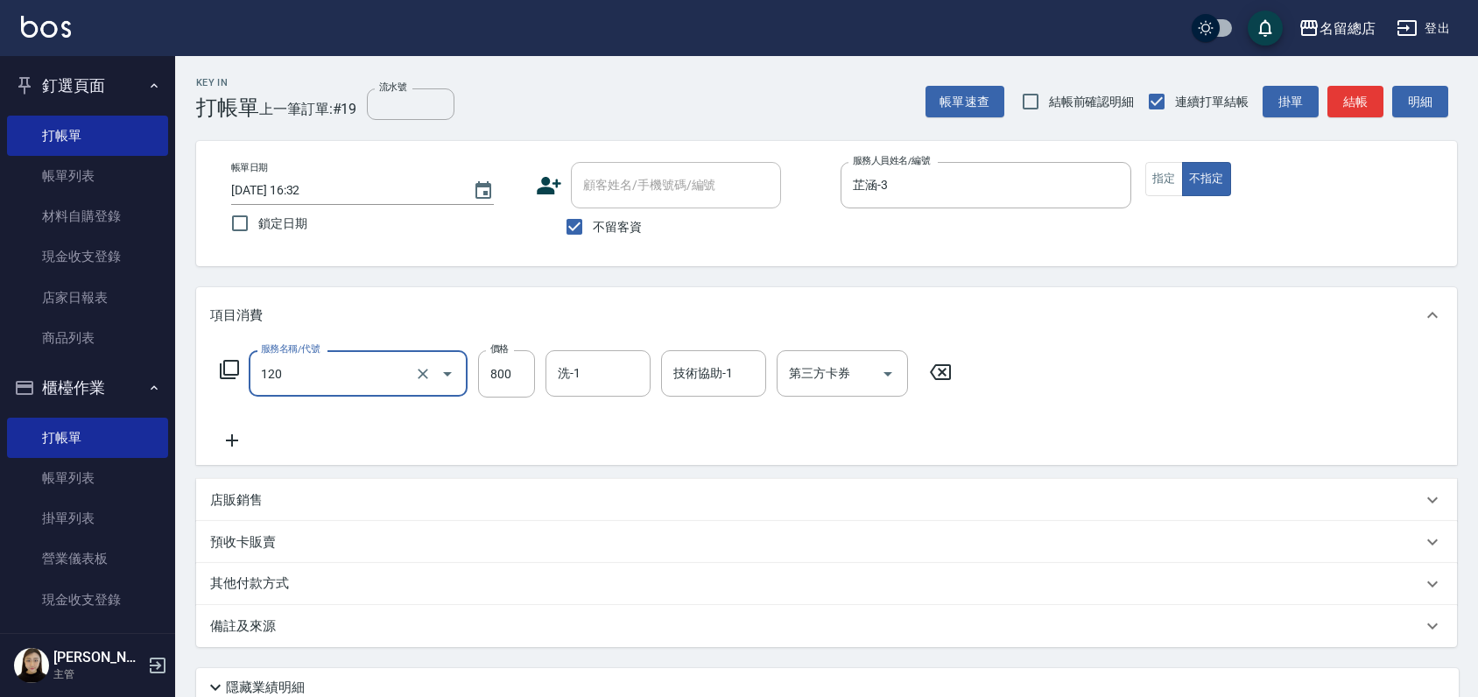
type input "自備頭皮(120)"
type input "1099"
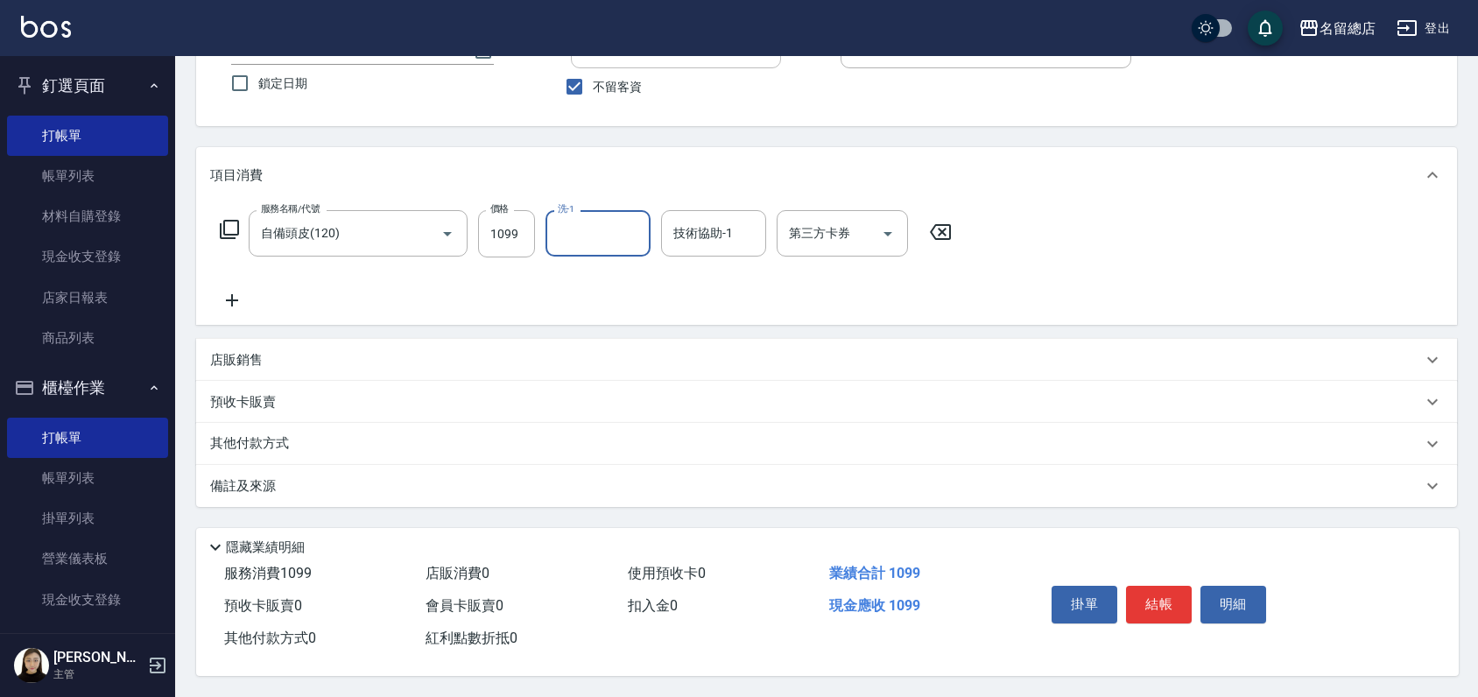
scroll to position [146, 0]
click at [236, 427] on div "其他付款方式" at bounding box center [826, 444] width 1261 height 42
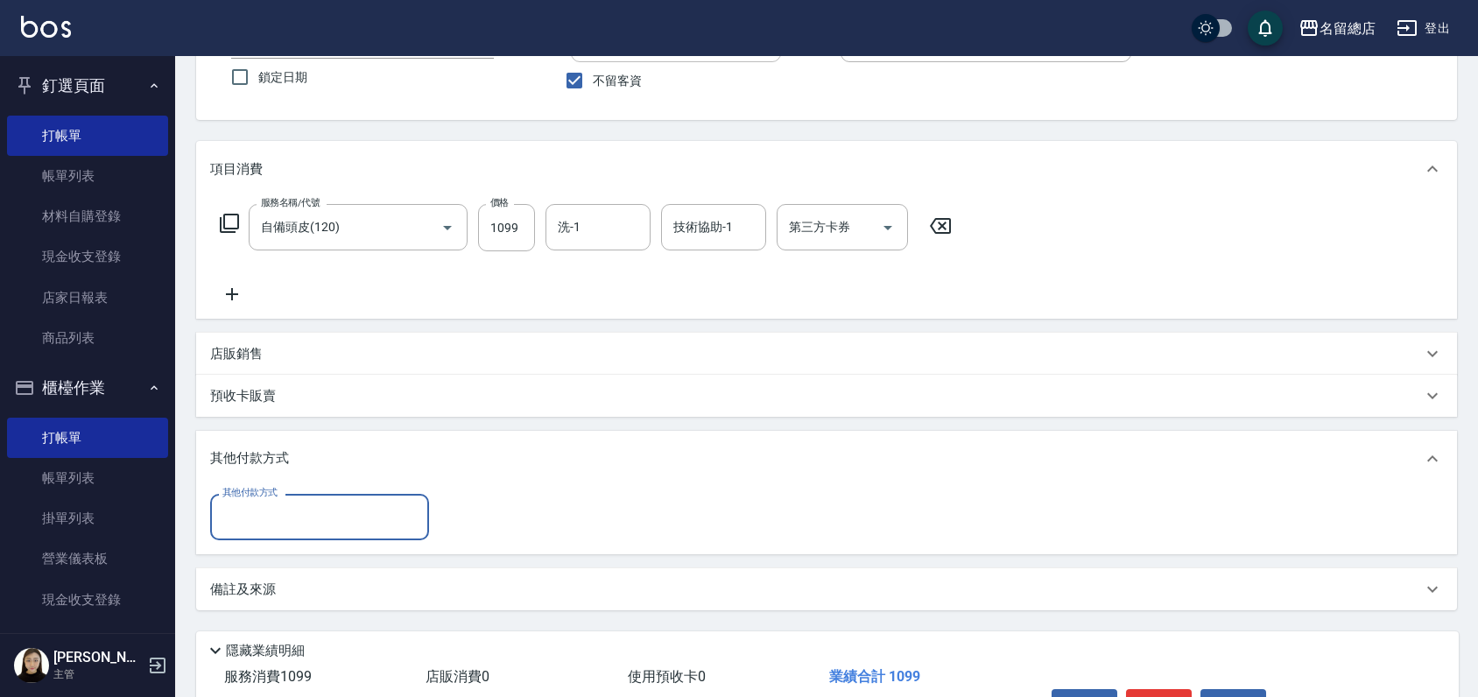
scroll to position [0, 0]
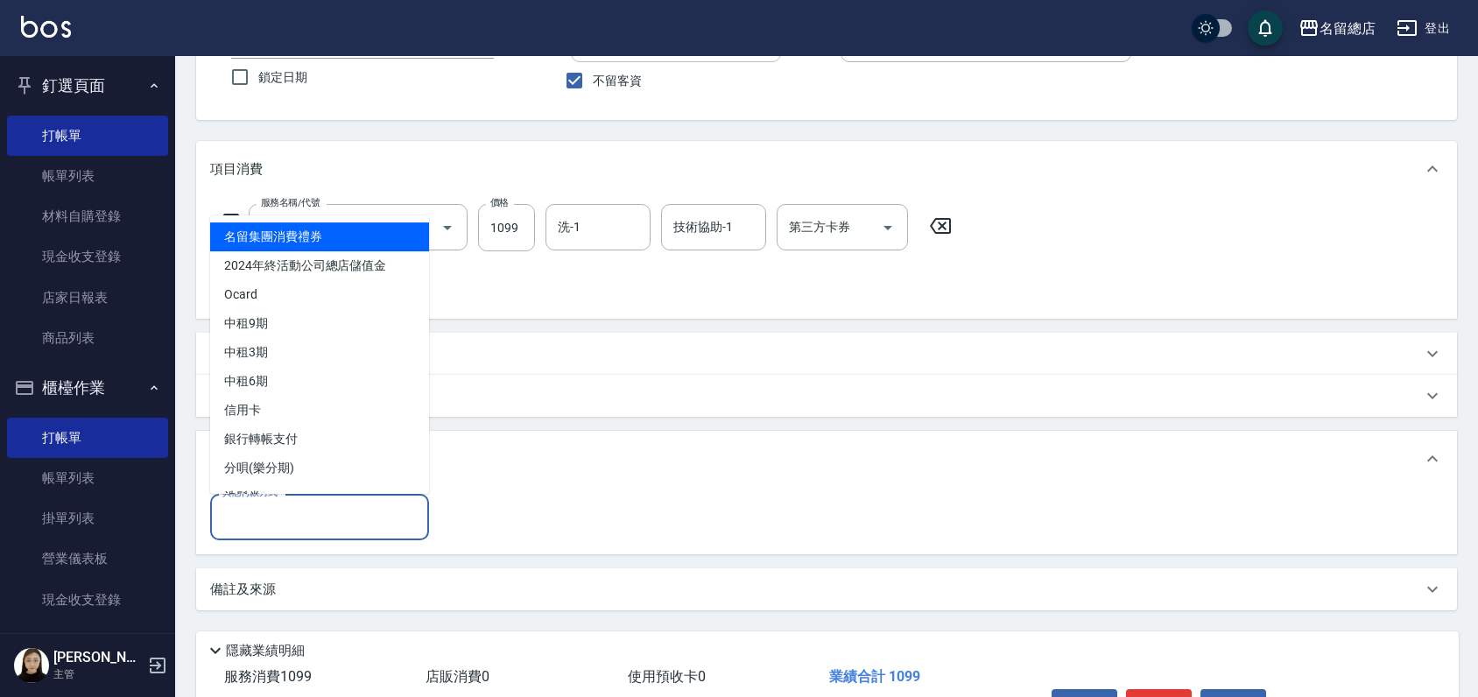
click at [236, 522] on input "其他付款方式" at bounding box center [319, 517] width 203 height 31
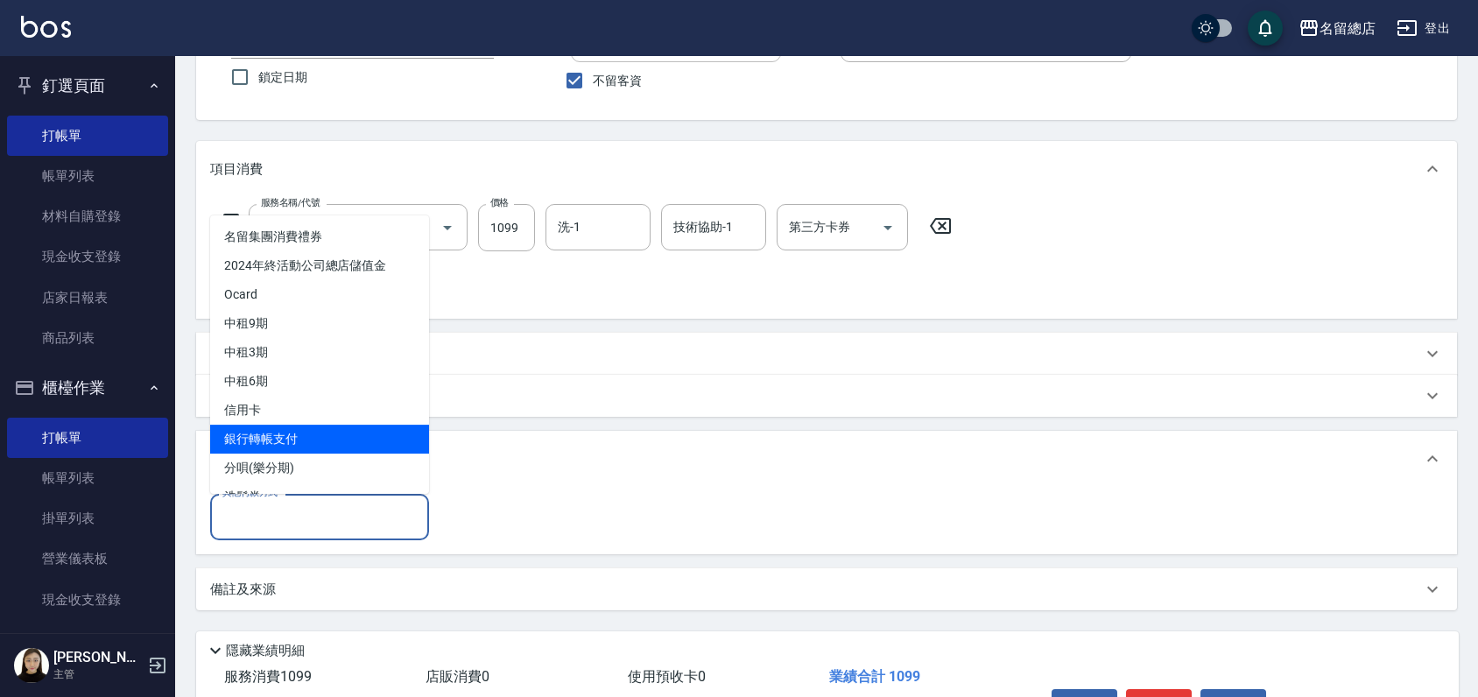
click at [294, 427] on span "銀行轉帳支付" at bounding box center [319, 439] width 219 height 29
type input "銀行轉帳支付"
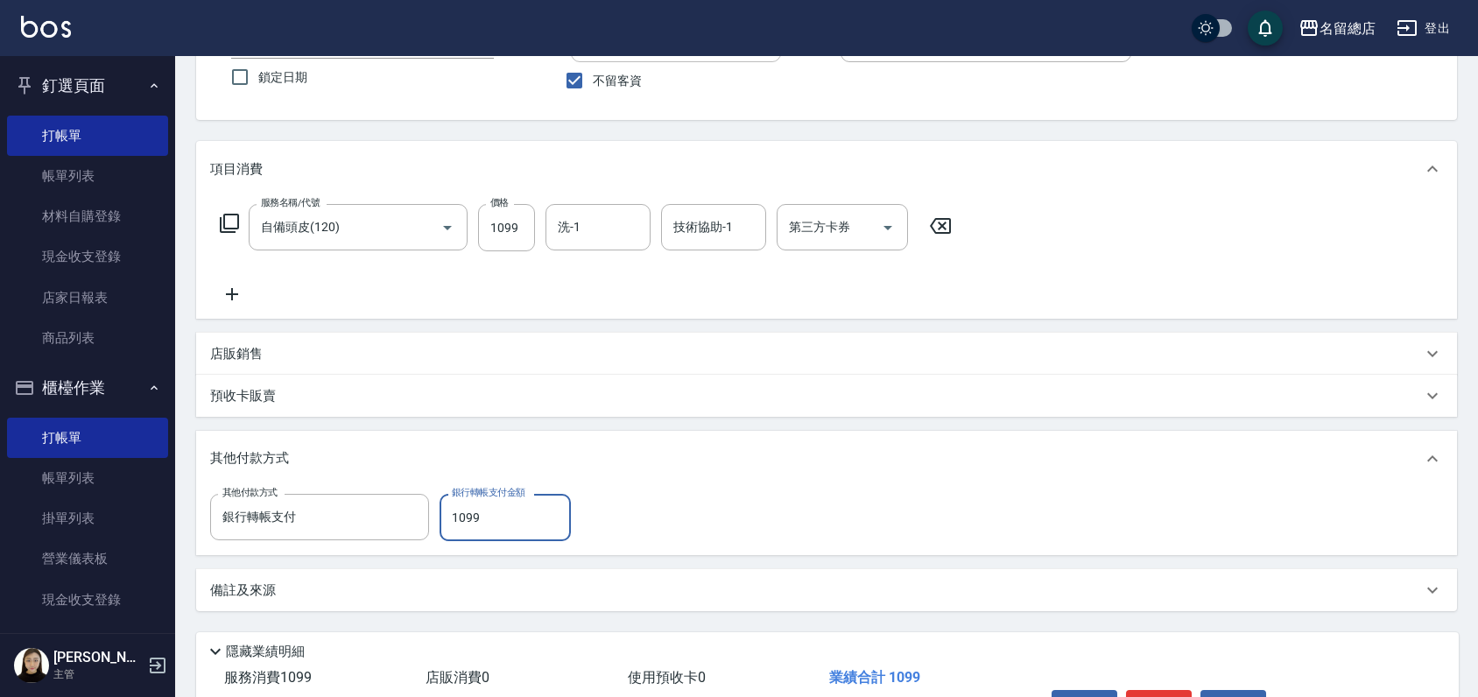
type input "1099"
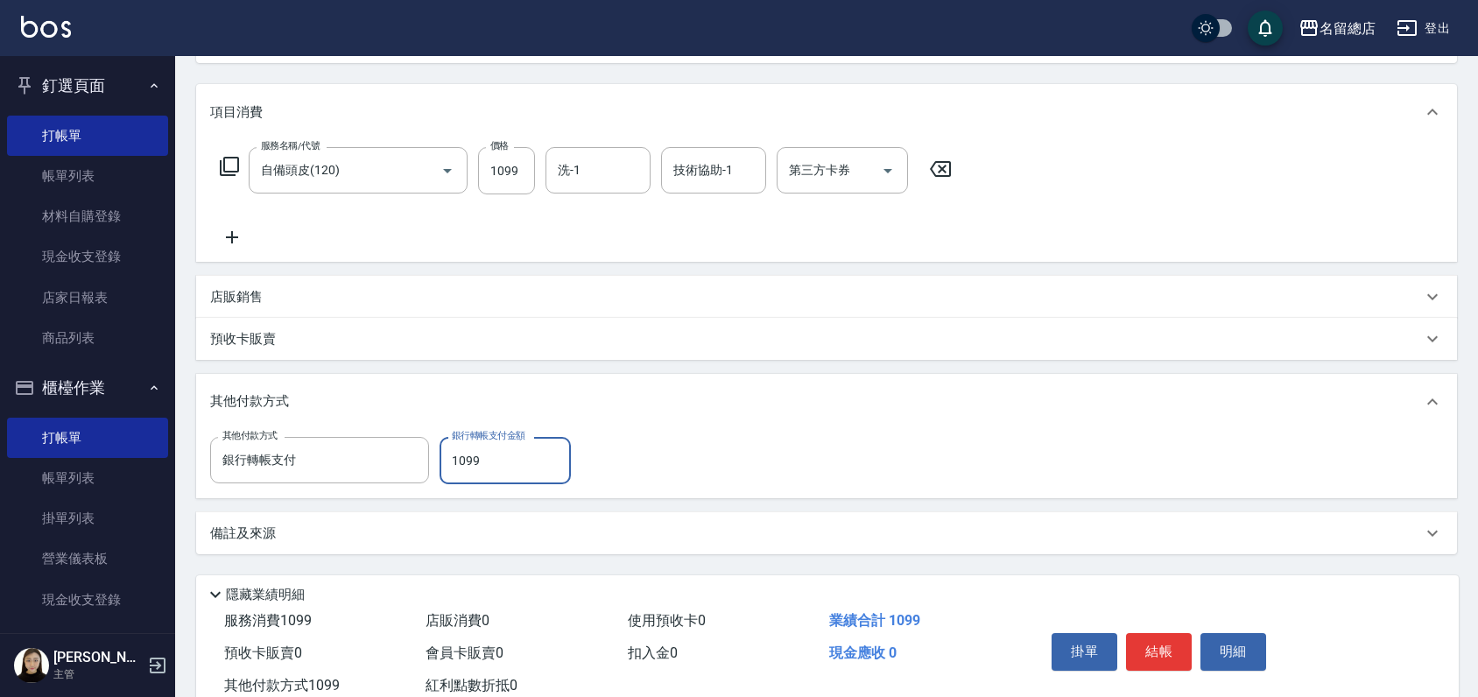
scroll to position [257, 0]
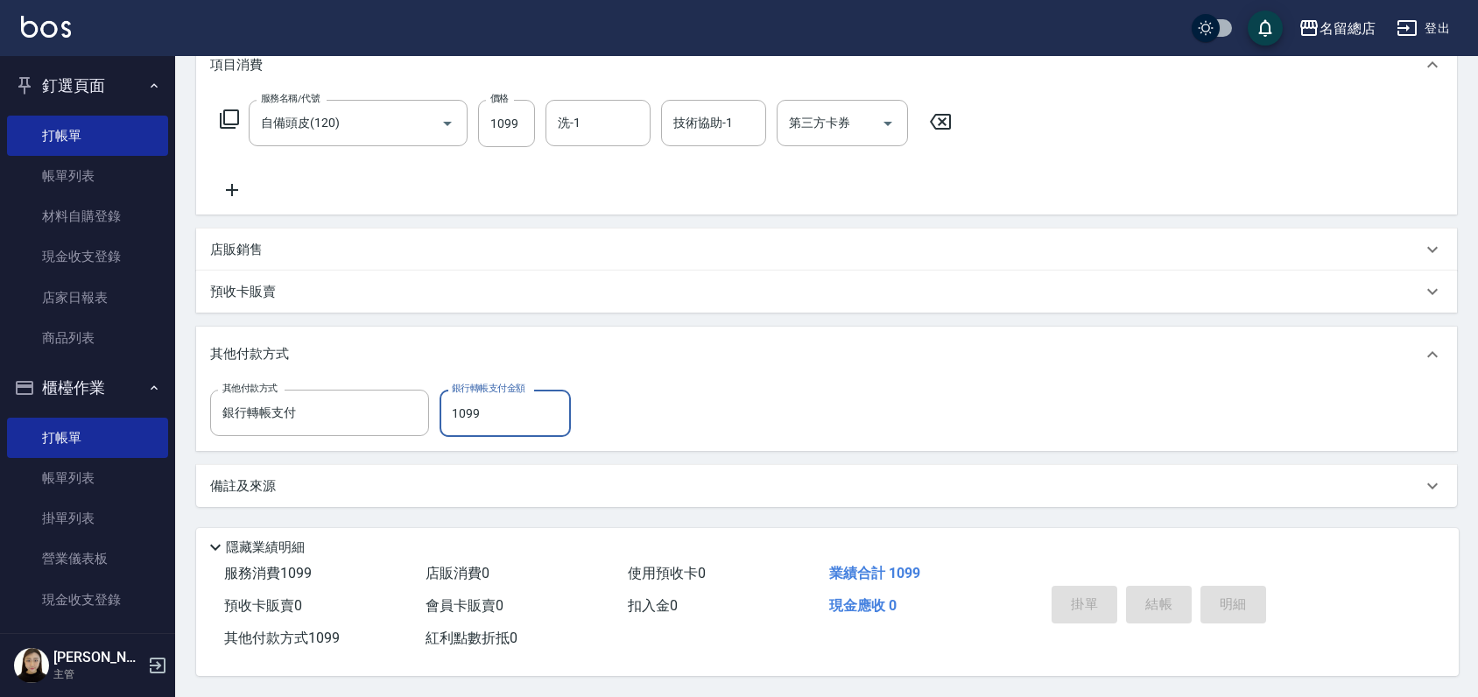
type input "[DATE] 16:33"
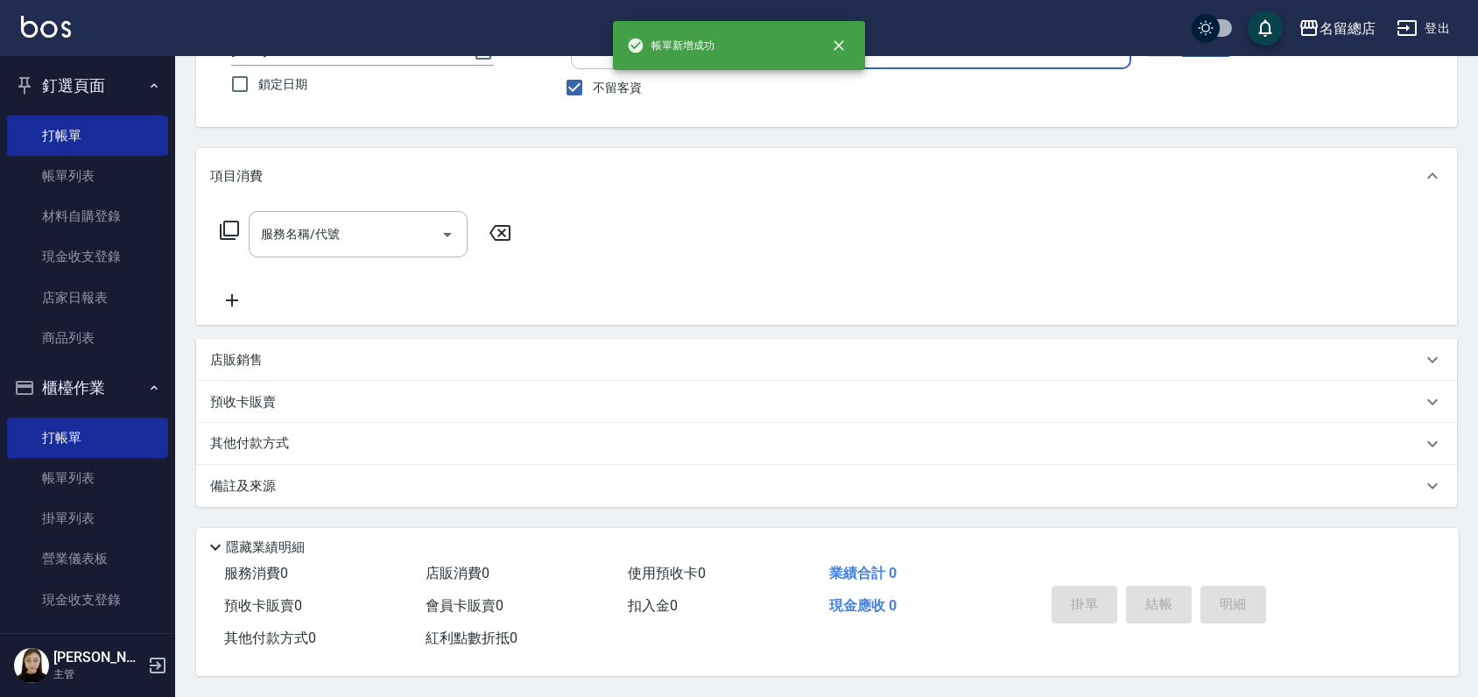
scroll to position [0, 0]
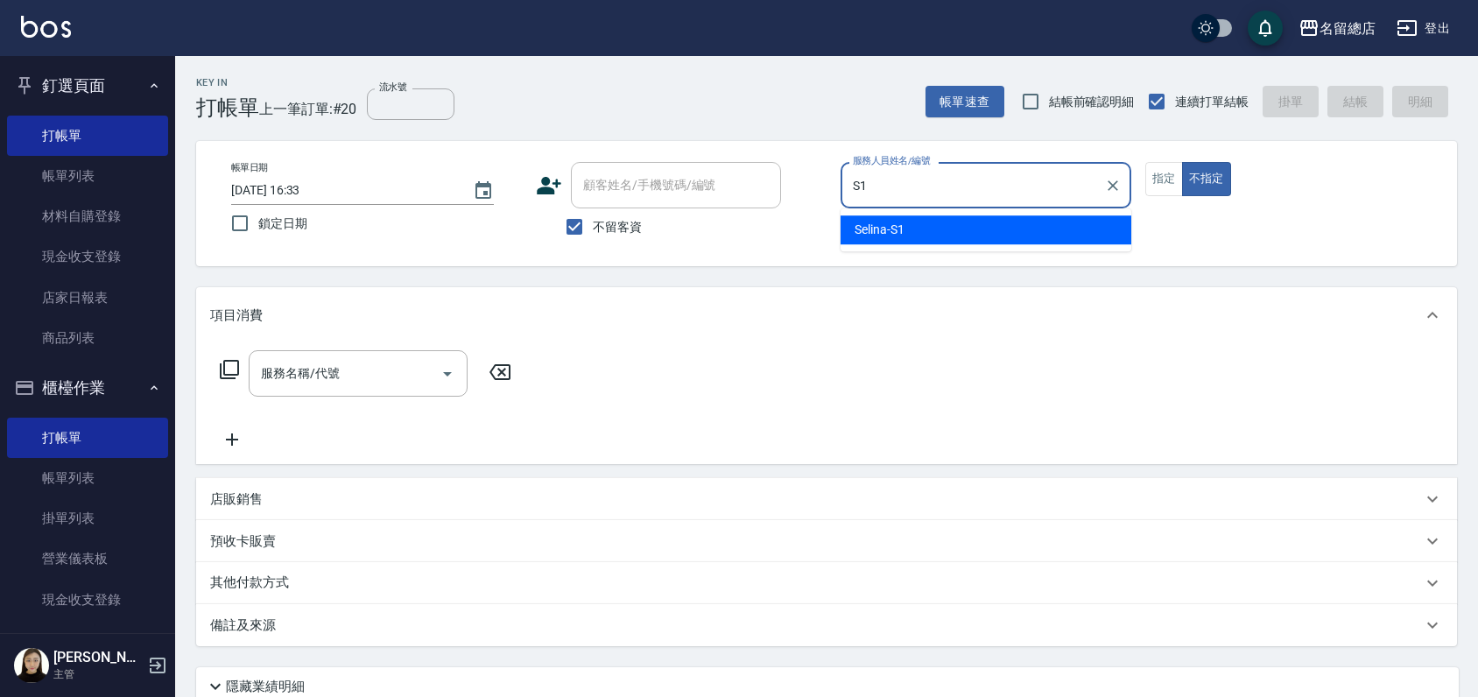
type input "Selina-S1"
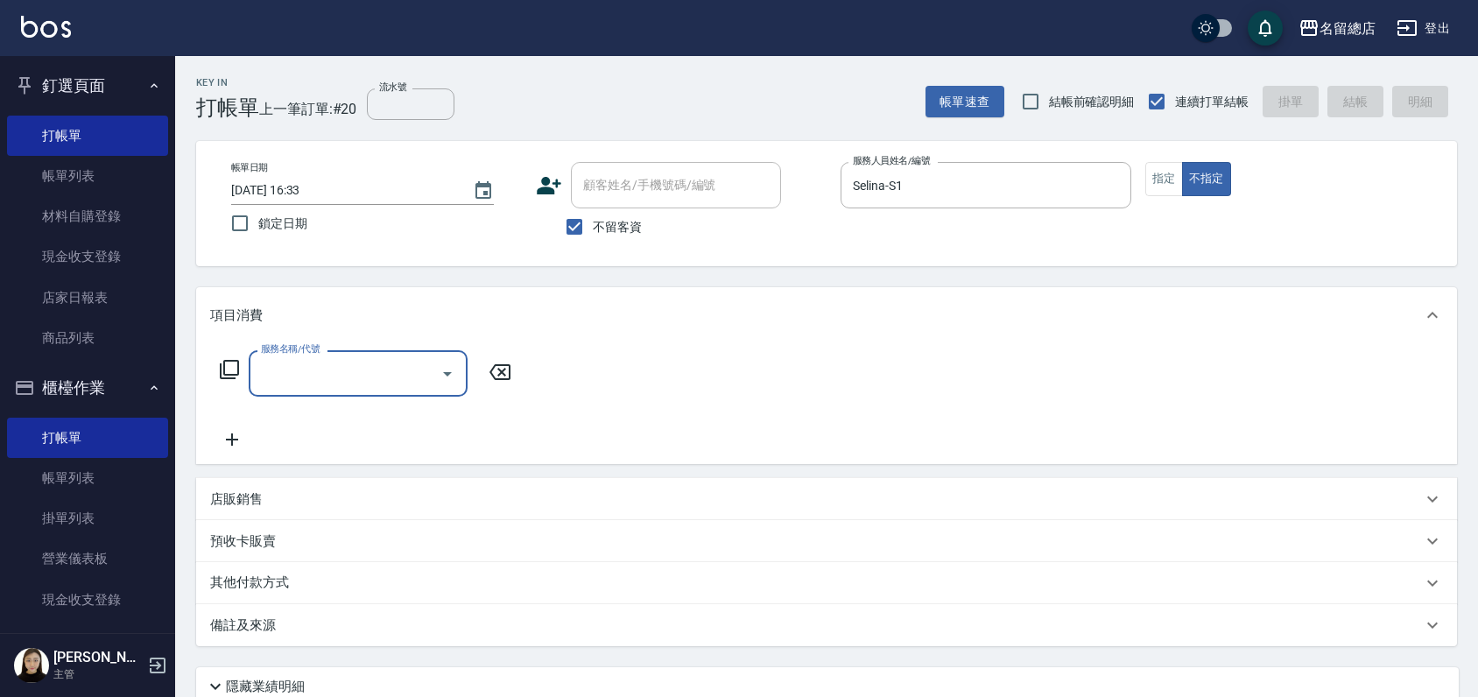
type input "6"
type input "梳髮(800)"
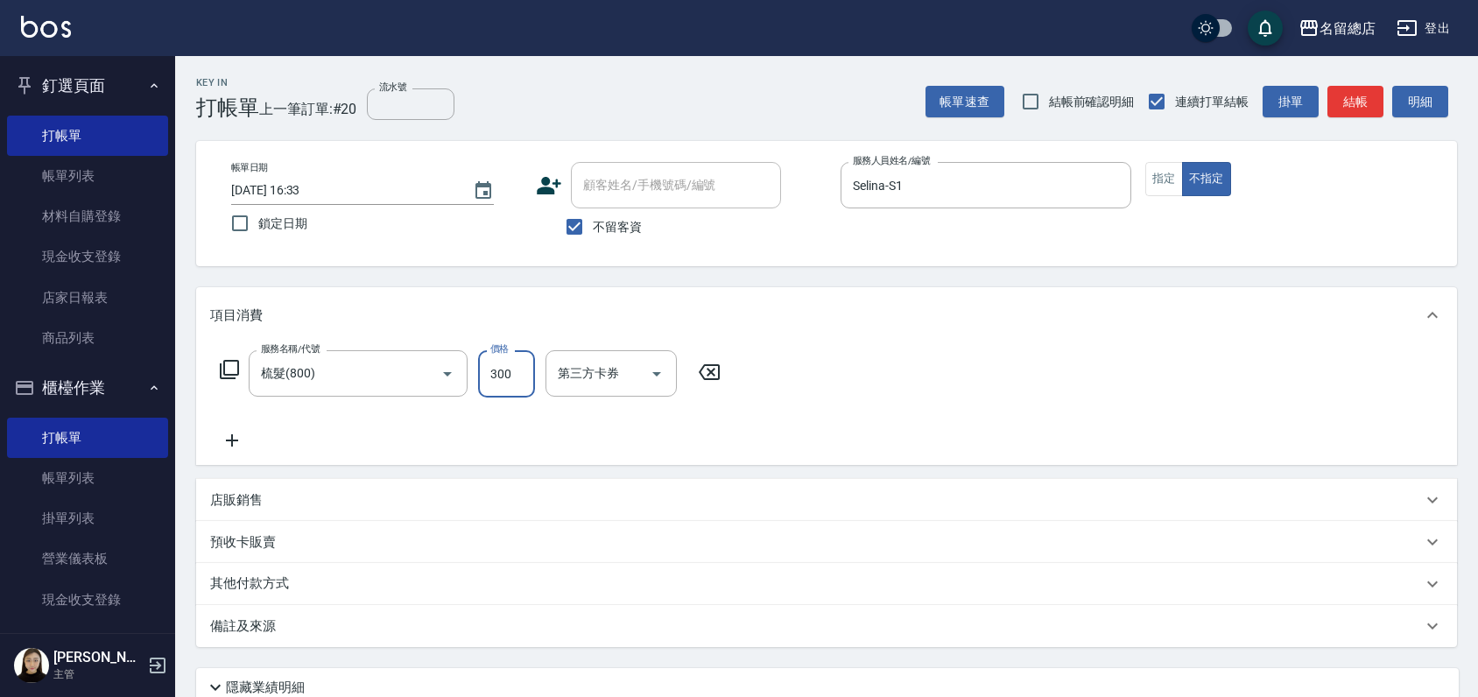
type input "300"
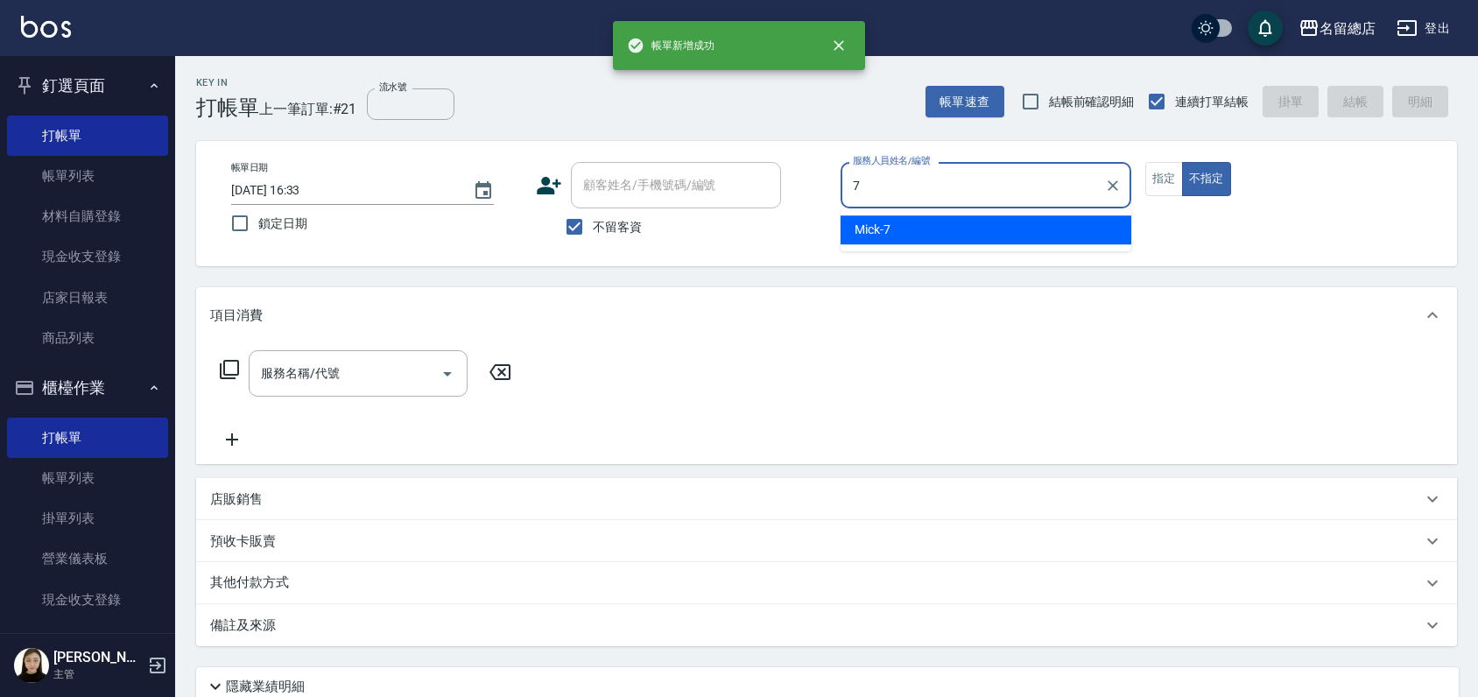
type input "Mick-7"
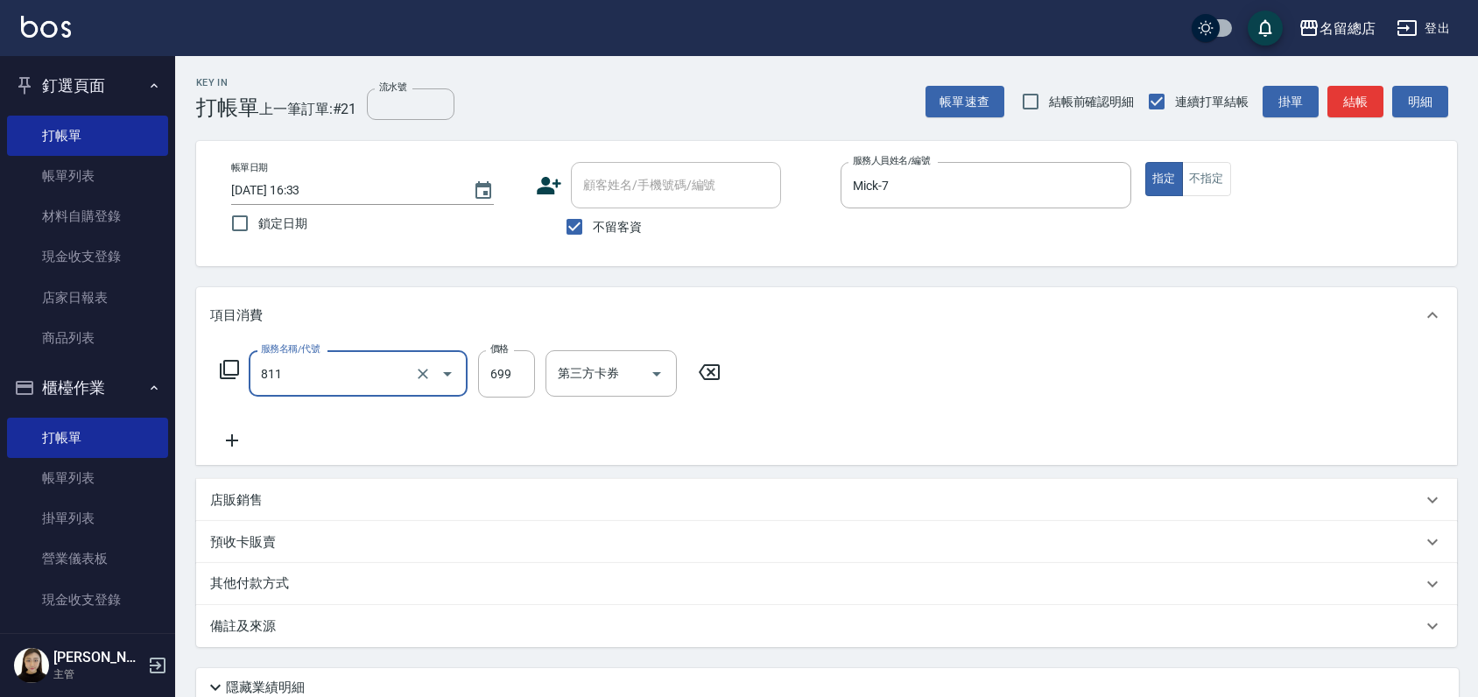
type input "洗+剪(811)"
type input "800"
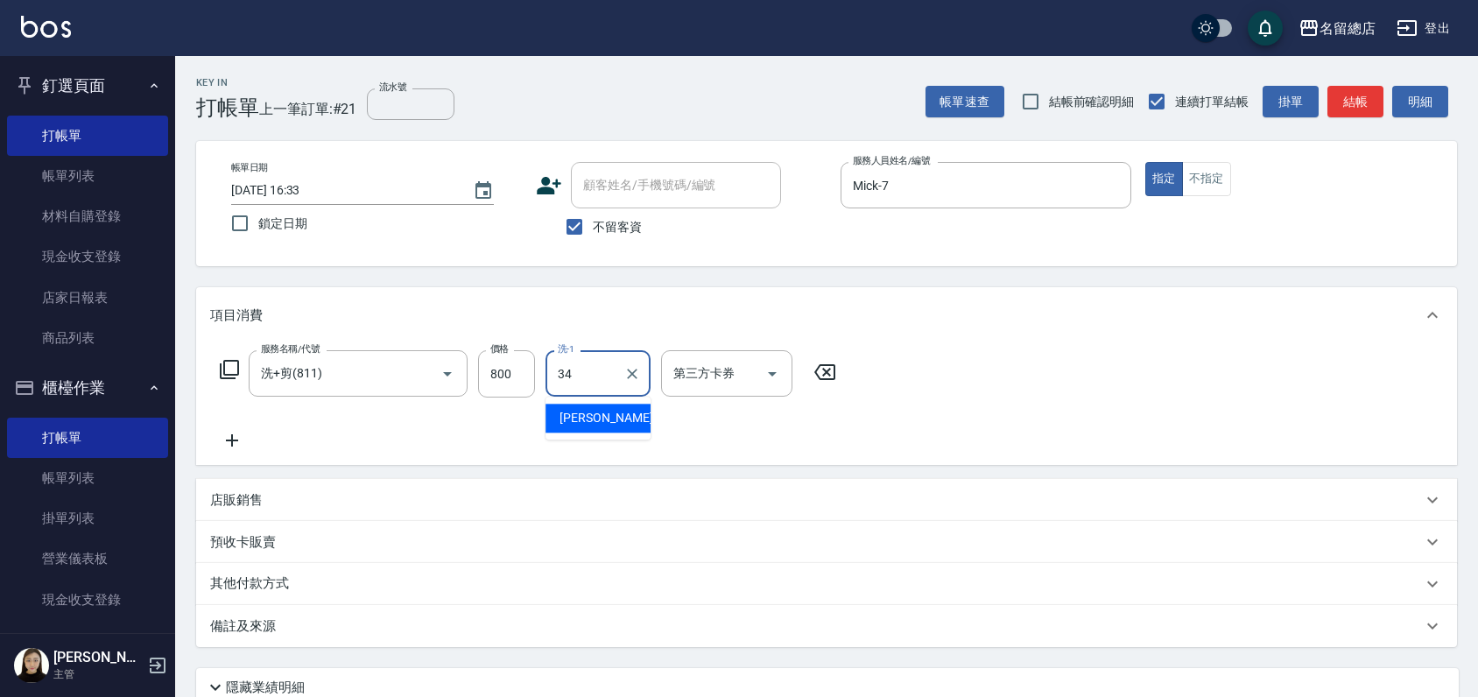
type input "[PERSON_NAME]-34"
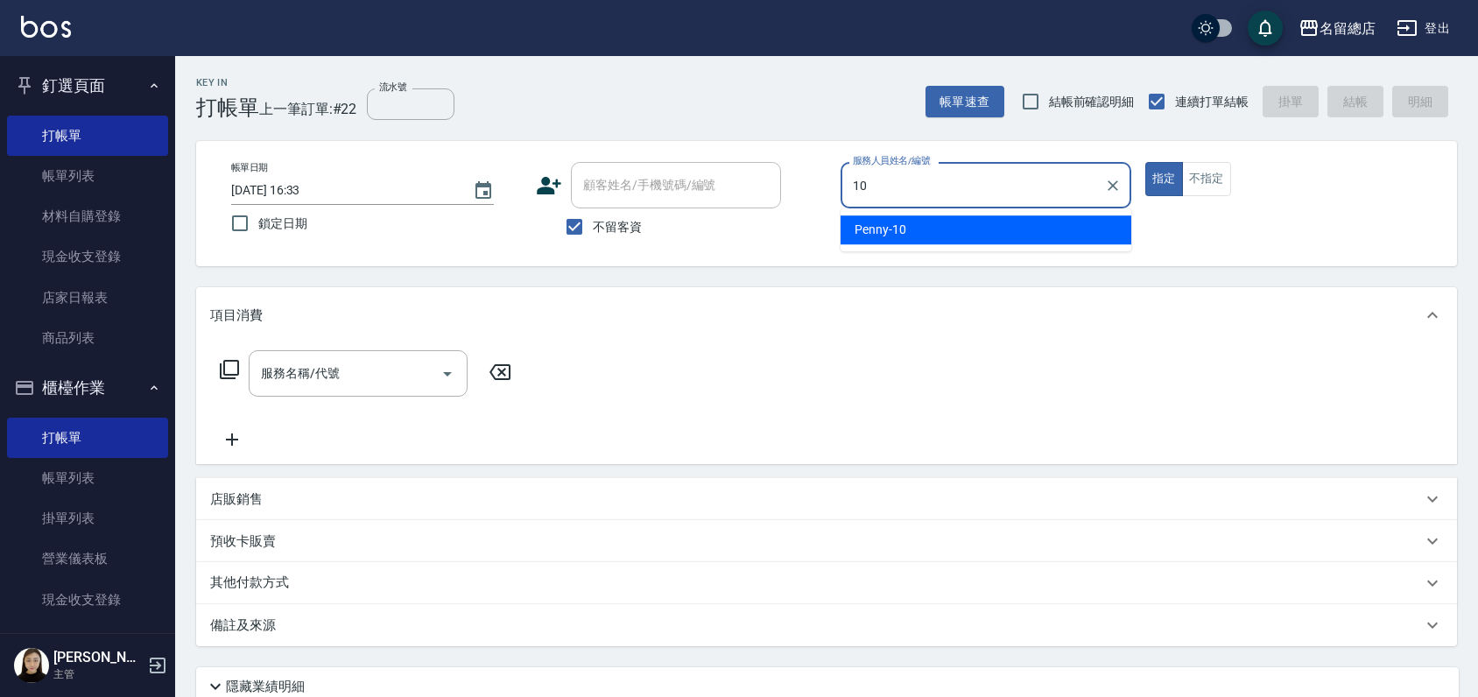
type input "Penny-10"
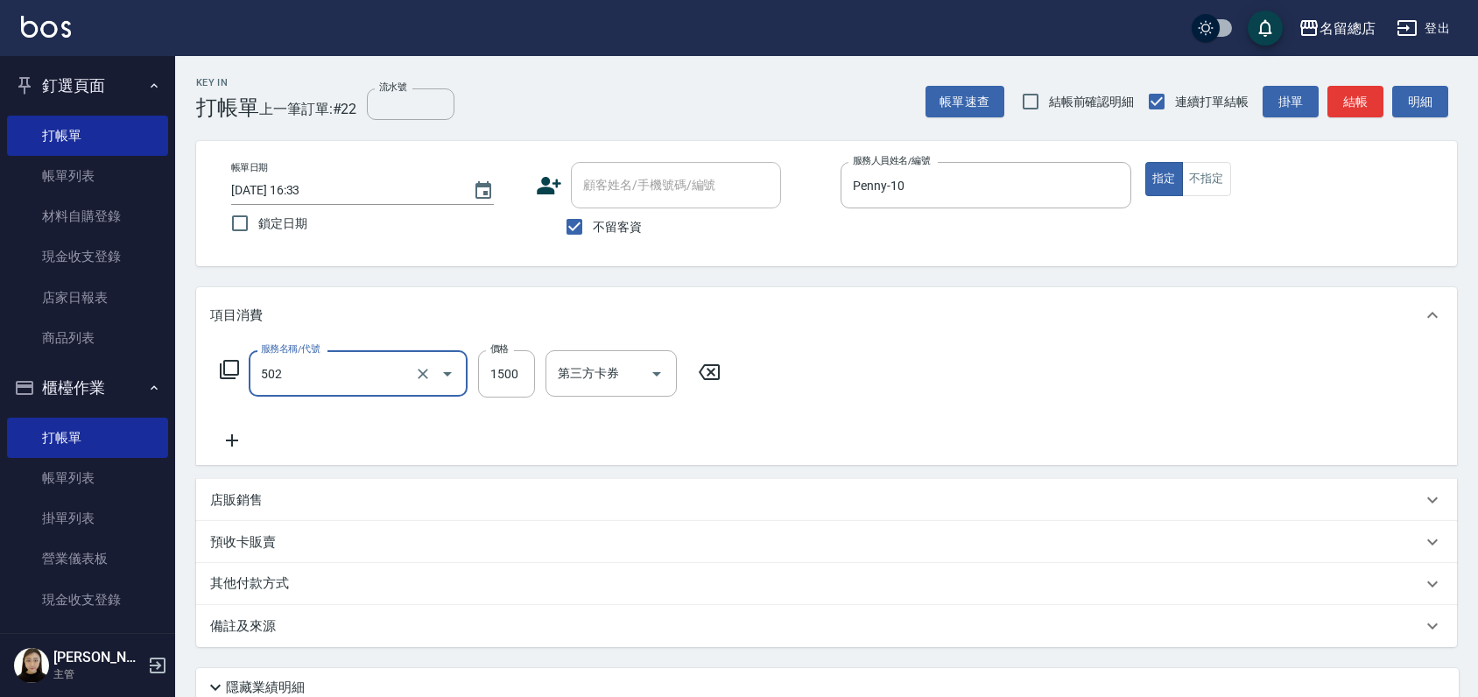
type input "染髮1500以上(502)"
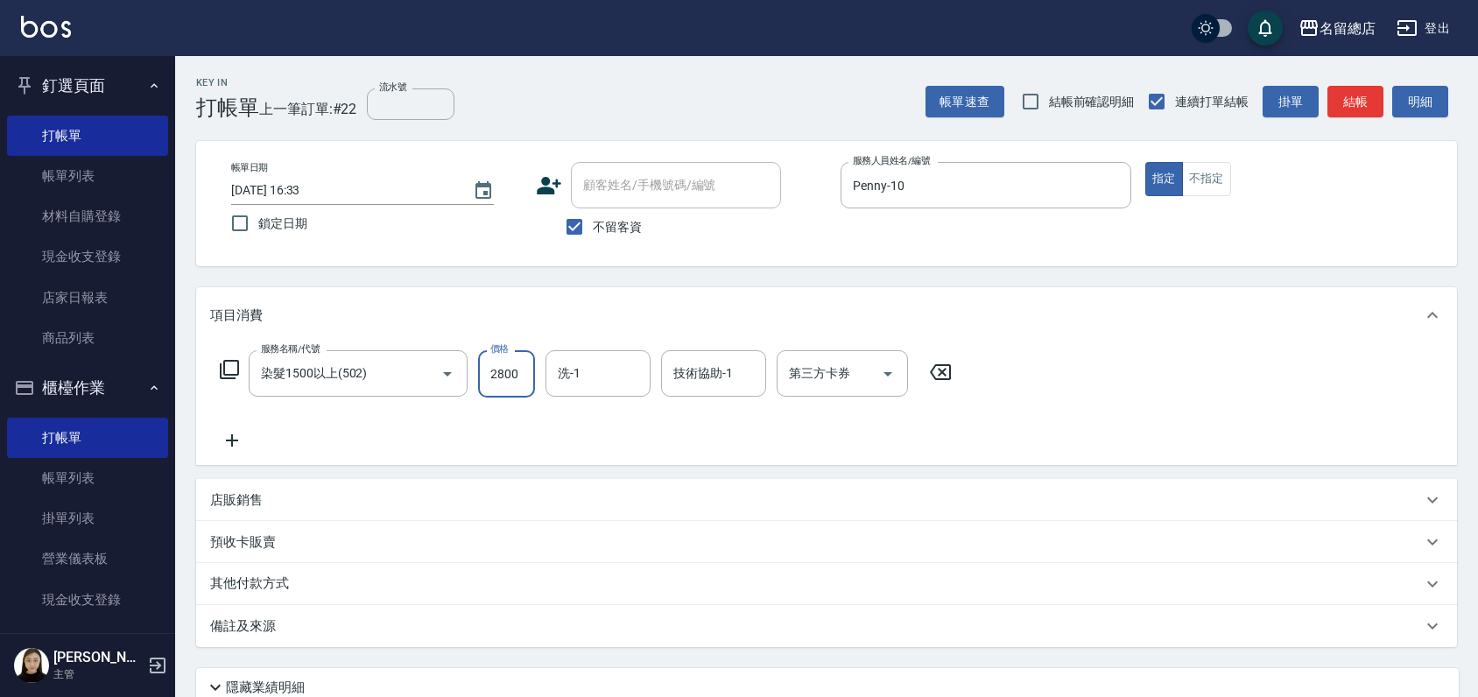
type input "2800"
type input "[PERSON_NAME]-26"
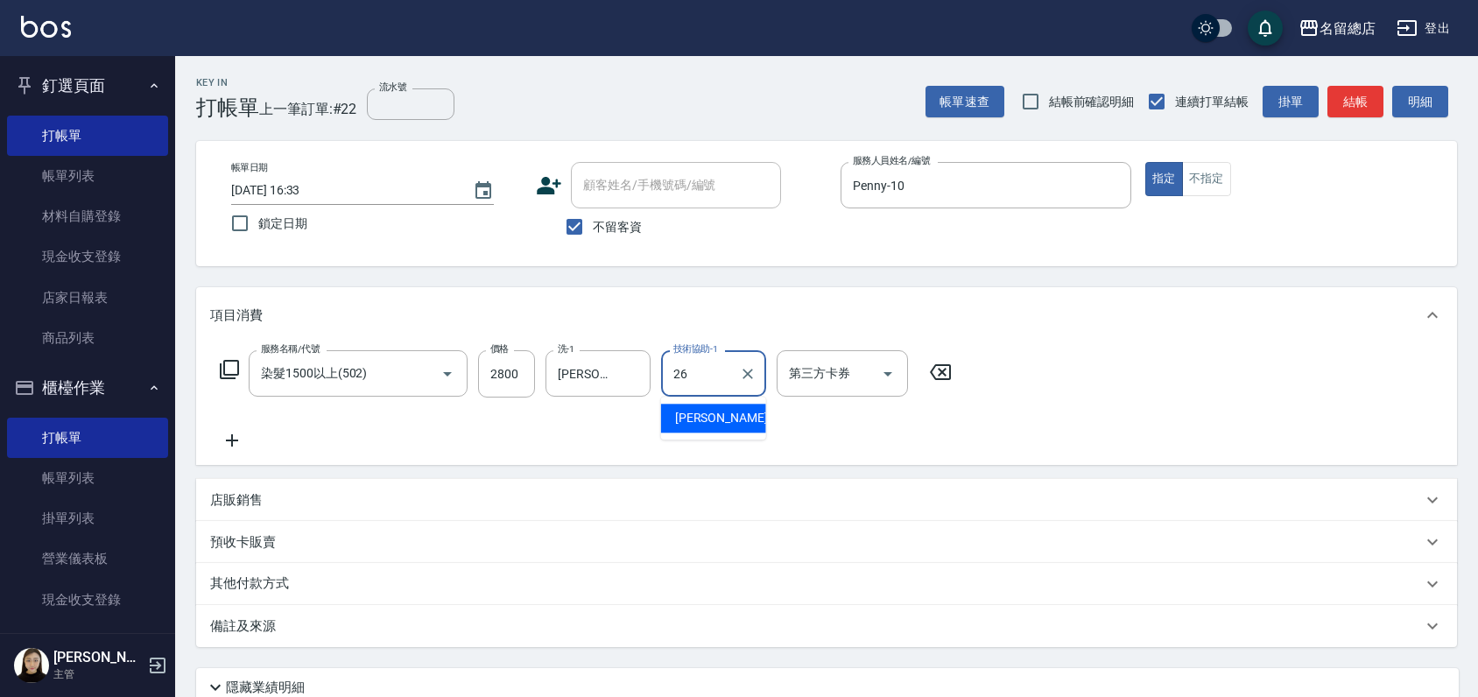
type input "[PERSON_NAME]-26"
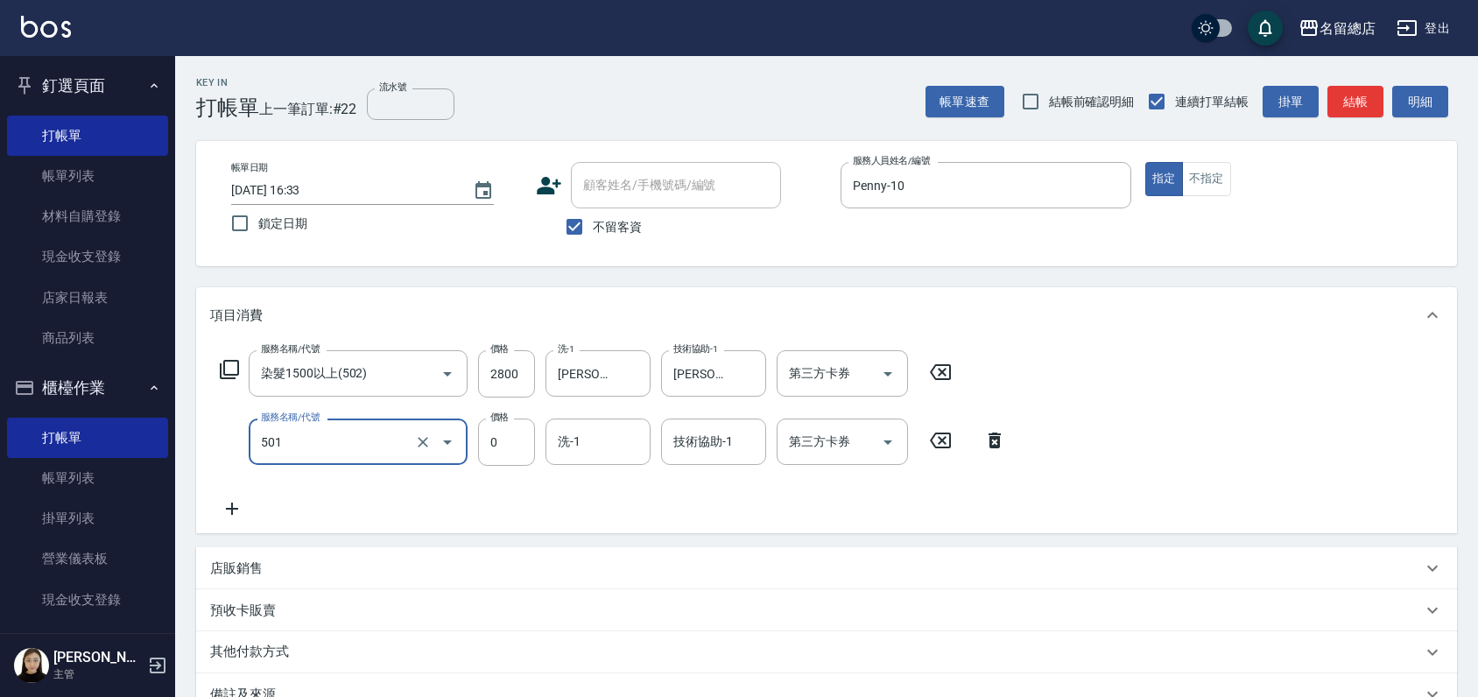
type input "2段蓋卡1300以上(501)"
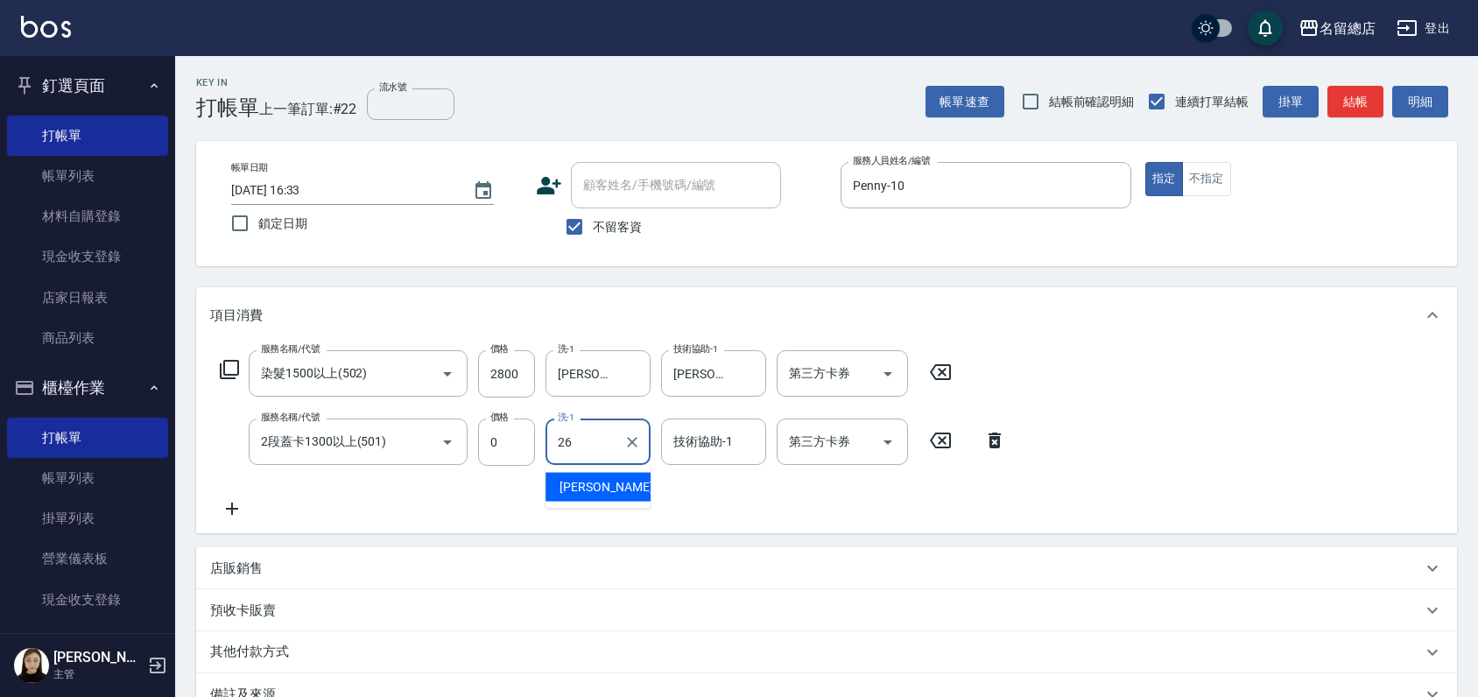
type input "[PERSON_NAME]-26"
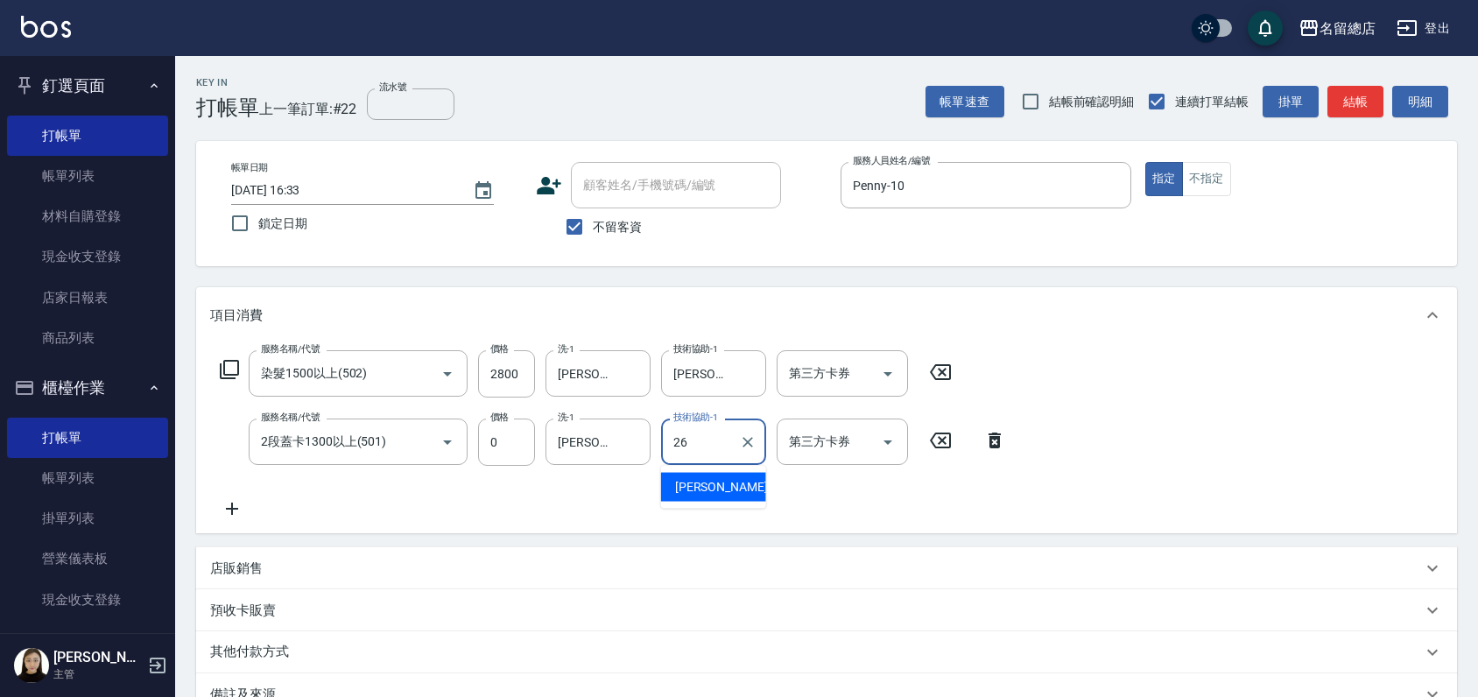
type input "[PERSON_NAME]-26"
click at [254, 646] on p "其他付款方式" at bounding box center [254, 652] width 88 height 19
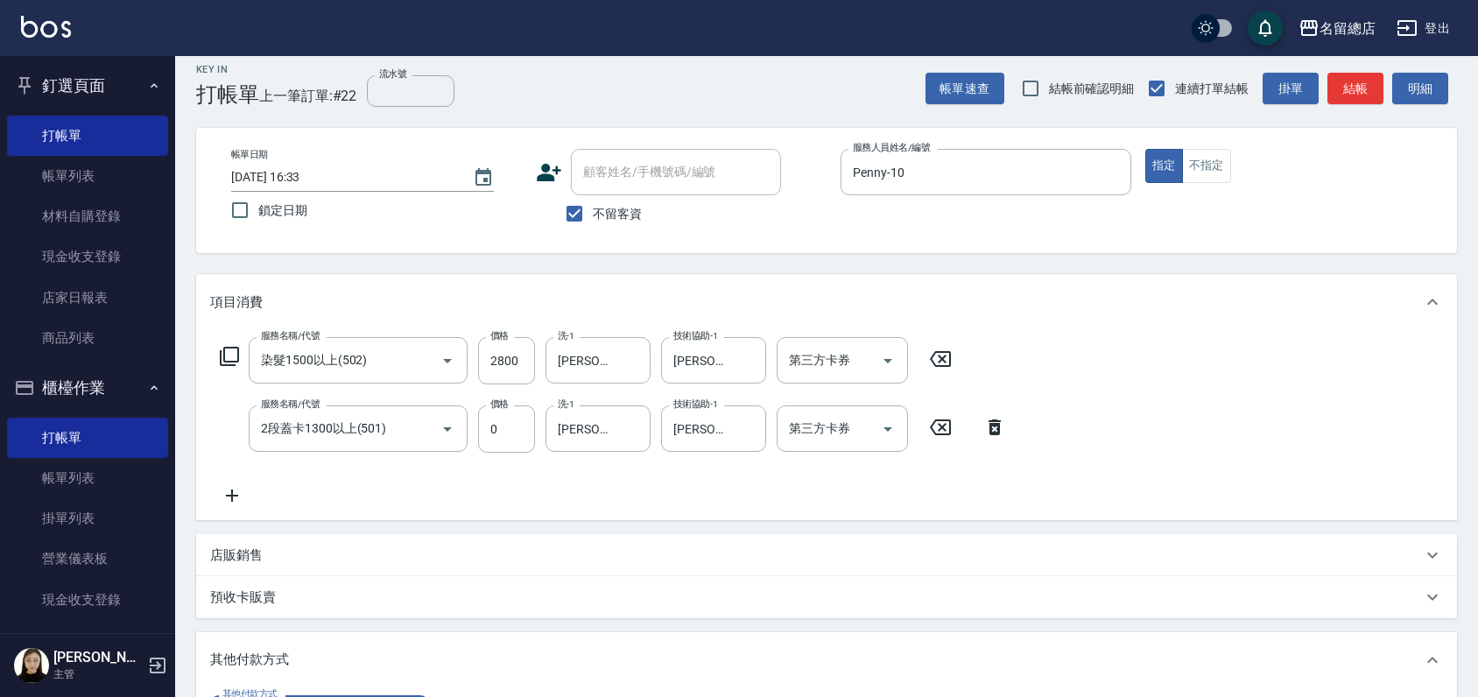
scroll to position [97, 0]
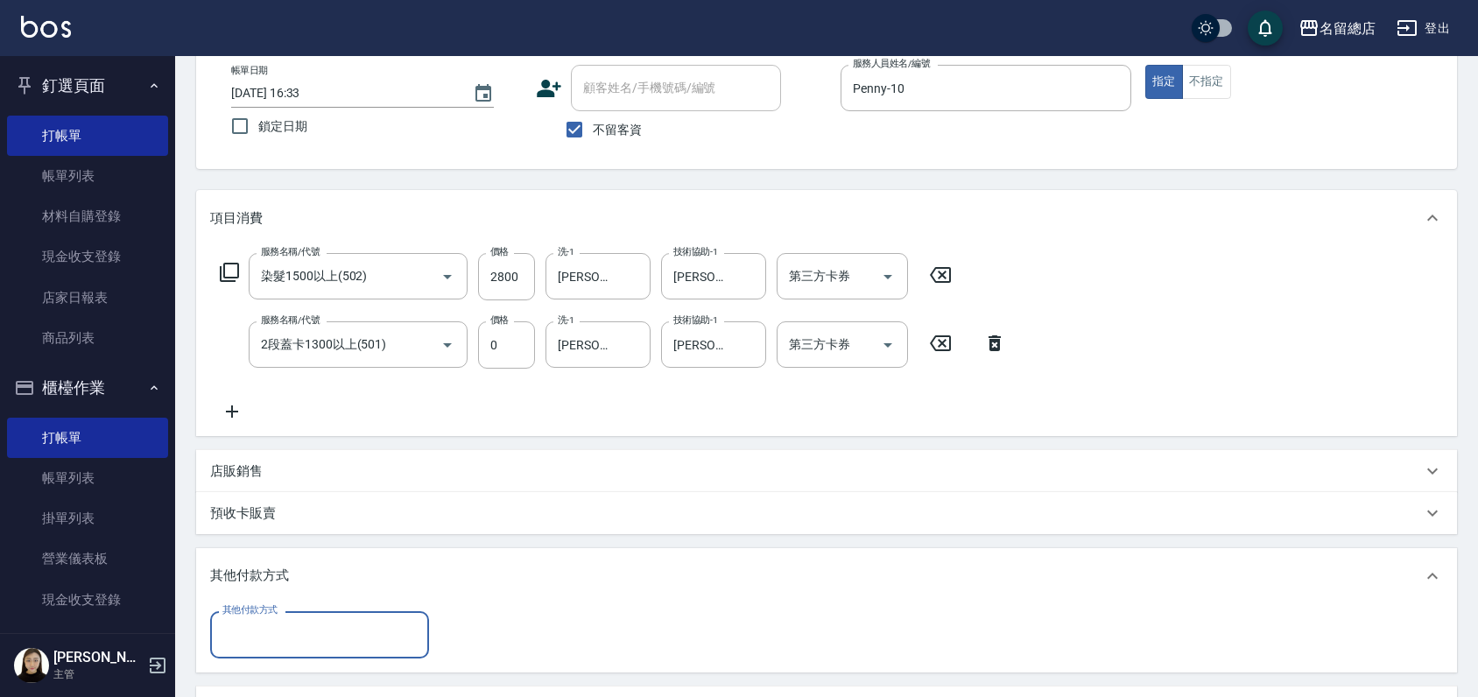
click at [258, 620] on input "其他付款方式" at bounding box center [319, 634] width 203 height 31
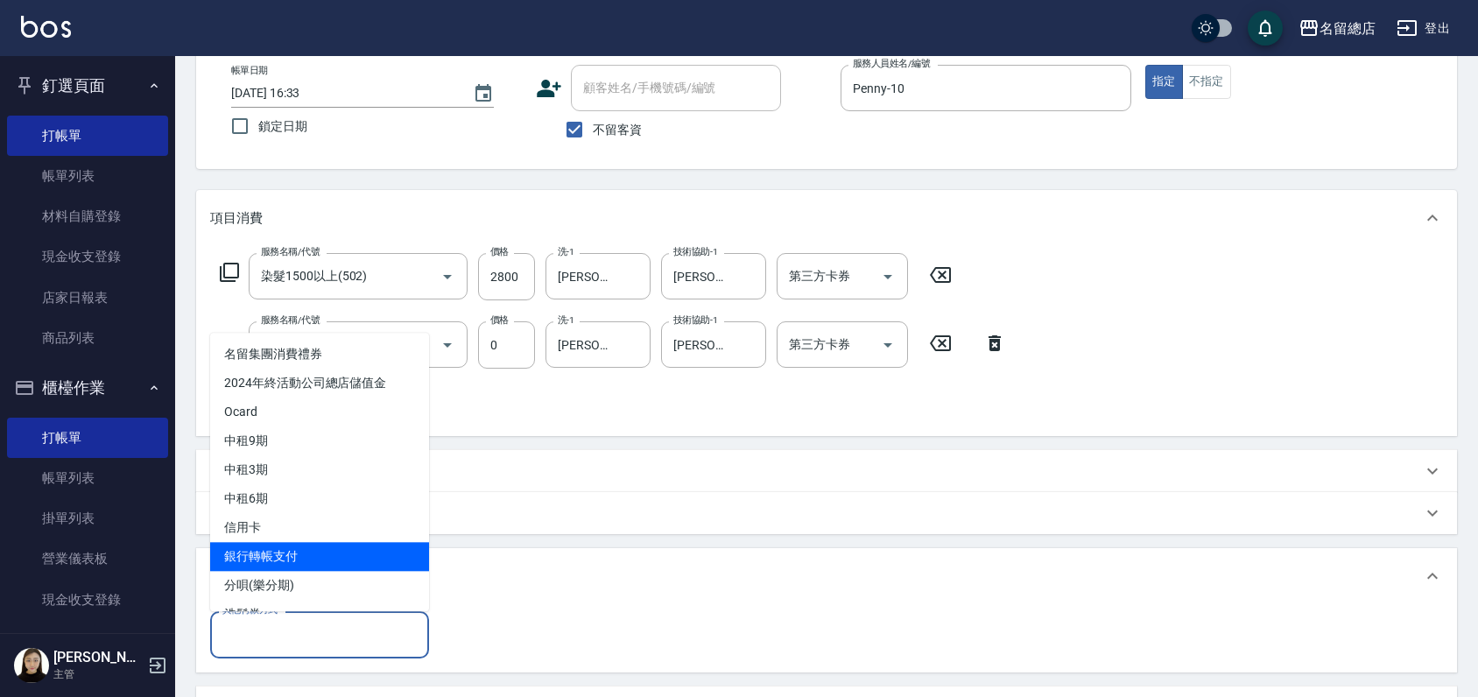
click at [269, 551] on span "銀行轉帳支付" at bounding box center [319, 556] width 219 height 29
type input "銀行轉帳支付"
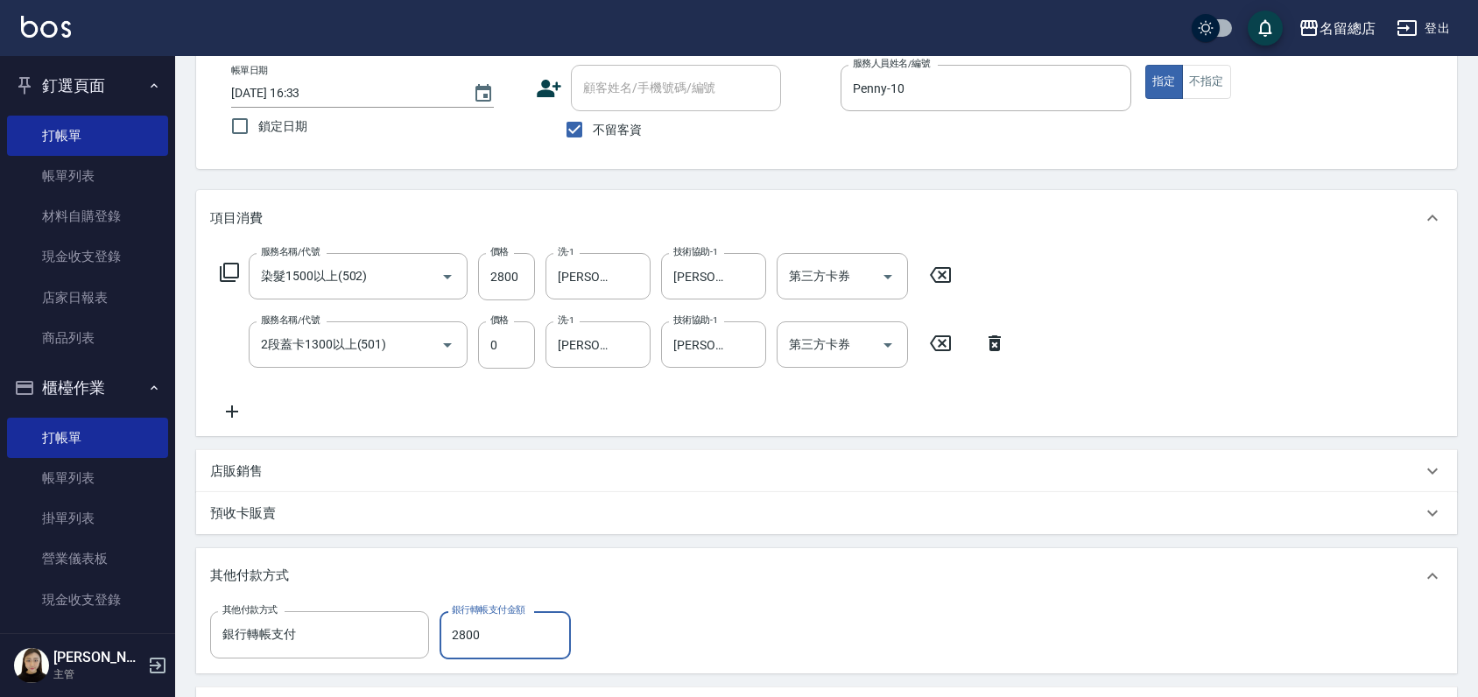
type input "2800"
type input "[DATE] 16:34"
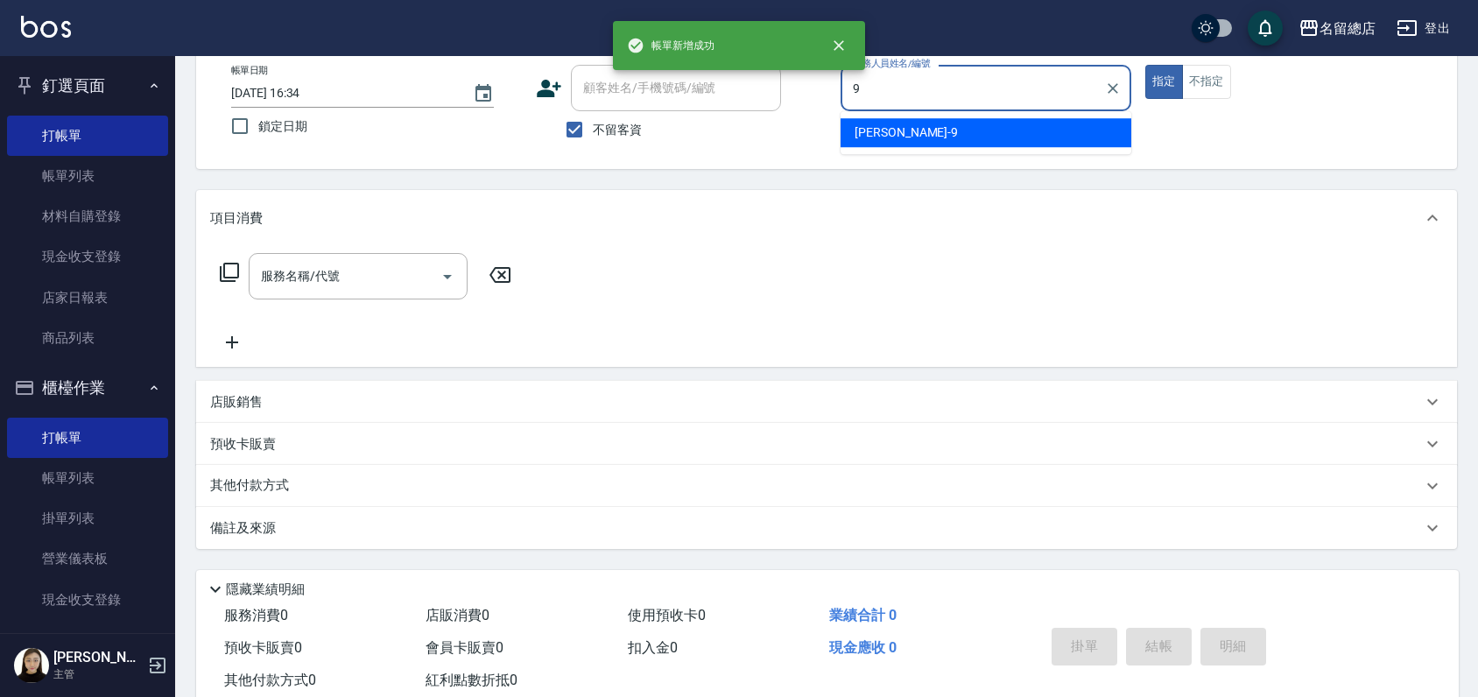
type input "[PERSON_NAME]-9"
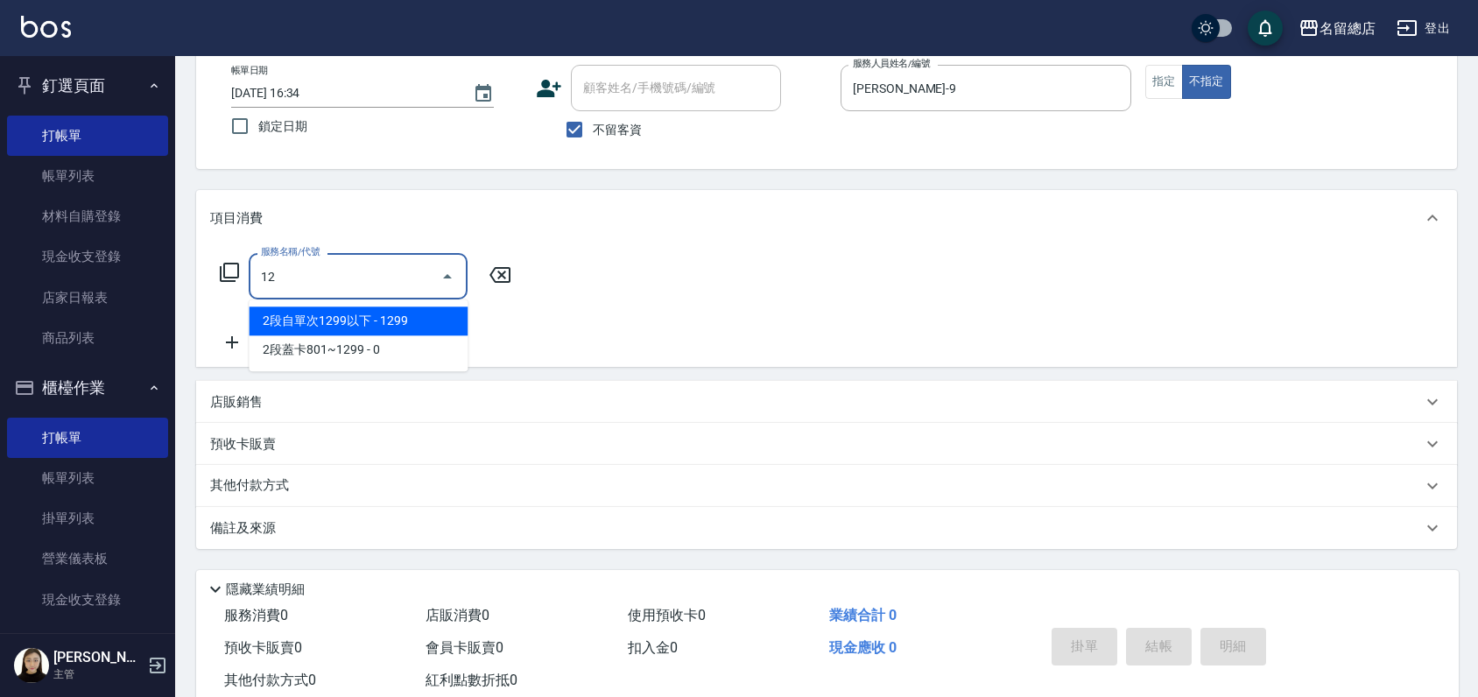
type input "1"
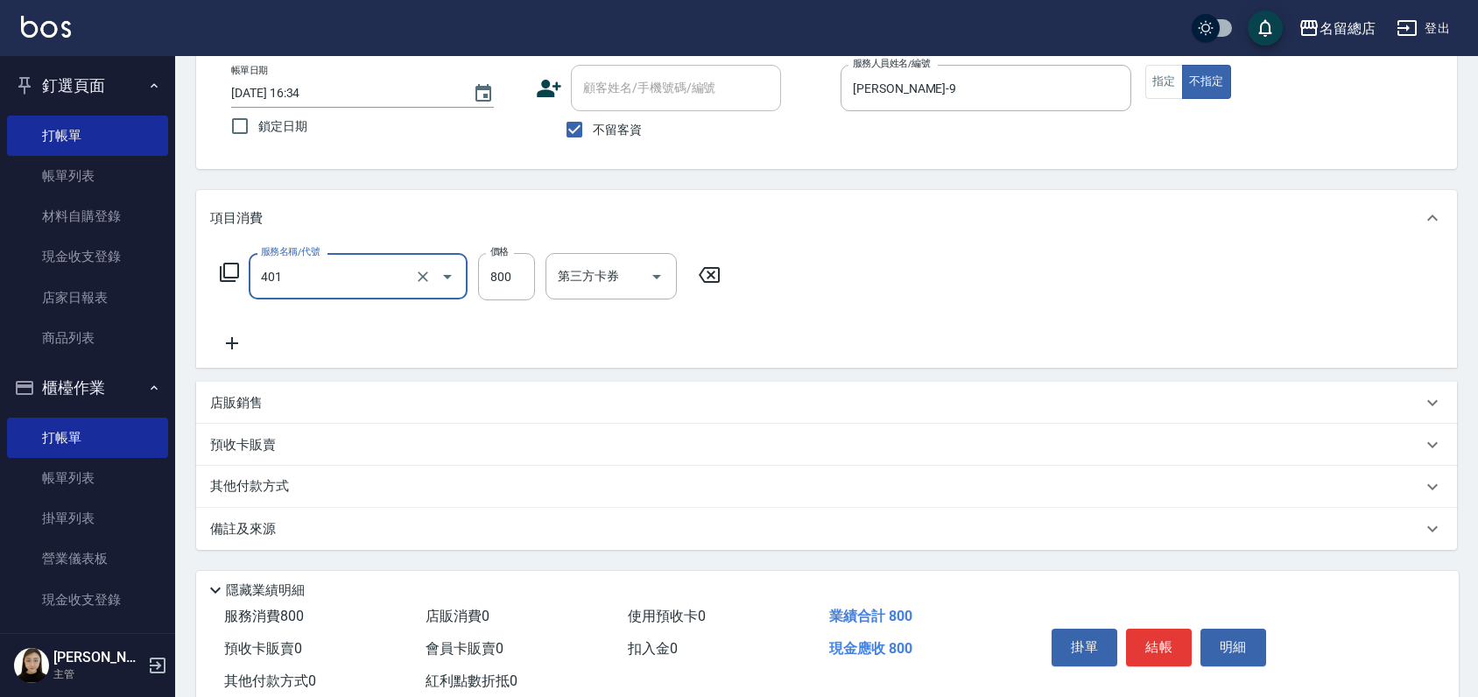
type input "自備護髮(401)"
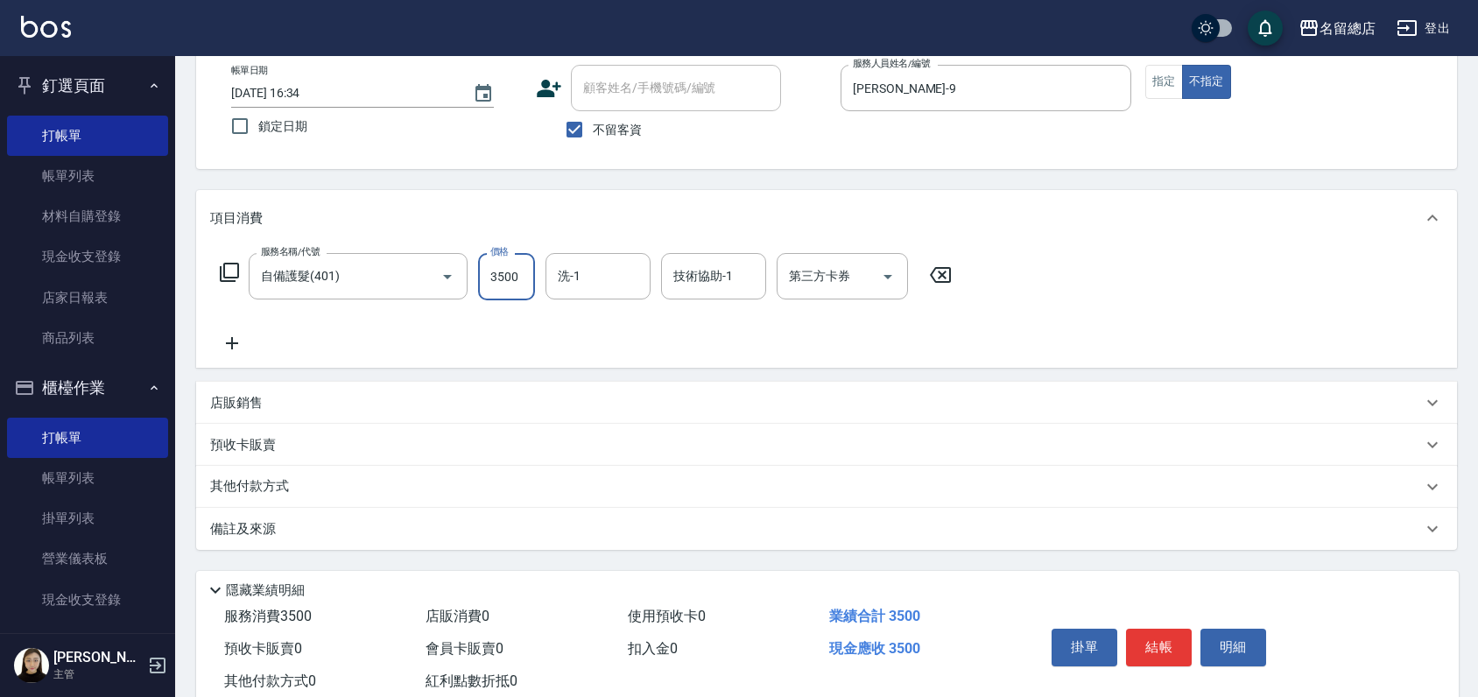
type input "3500"
click at [251, 479] on p "其他付款方式" at bounding box center [254, 486] width 88 height 19
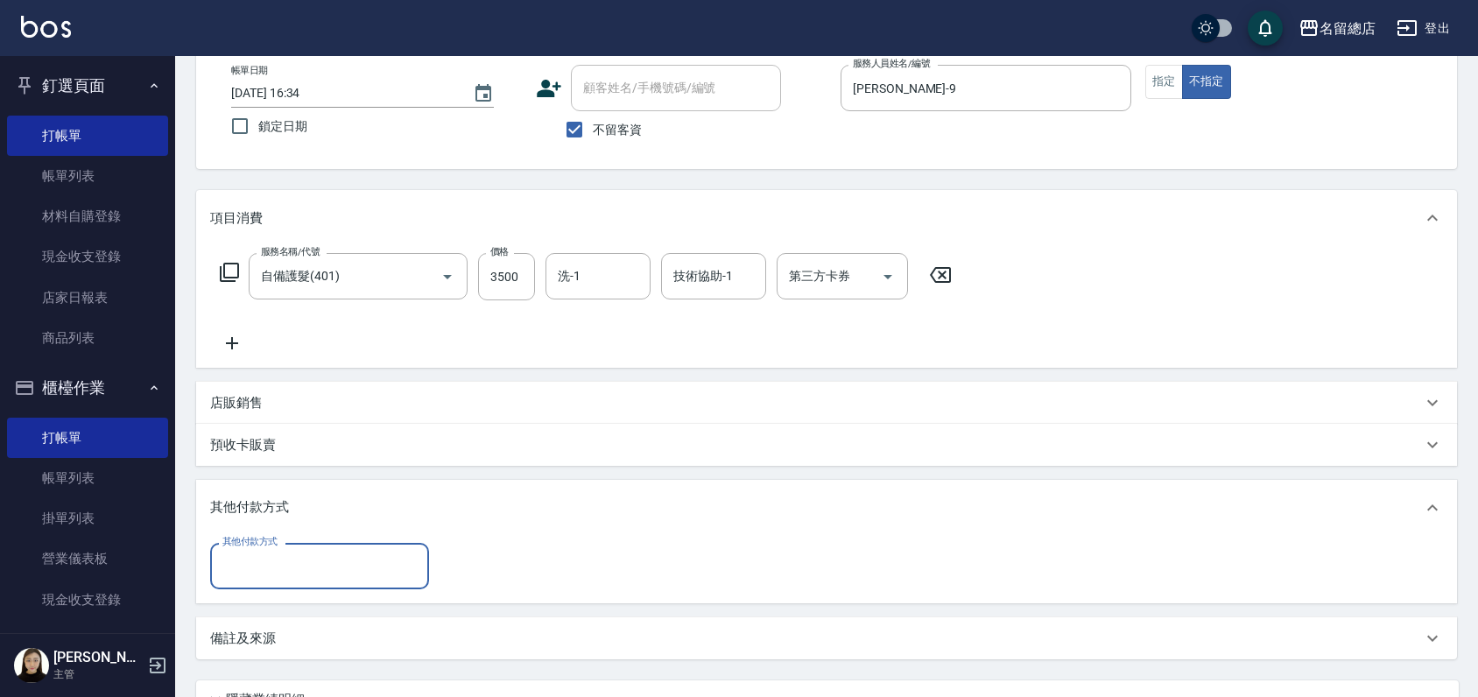
scroll to position [0, 0]
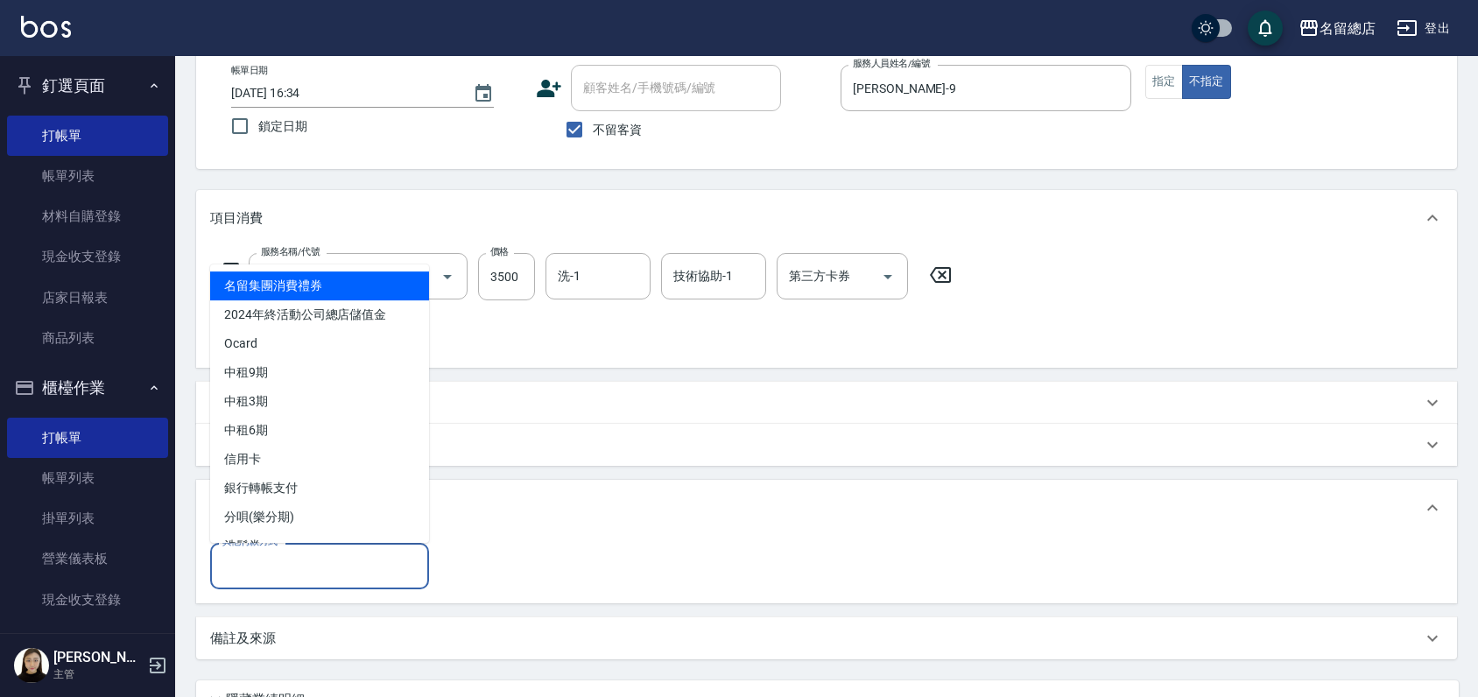
click at [248, 571] on input "其他付款方式" at bounding box center [319, 566] width 203 height 31
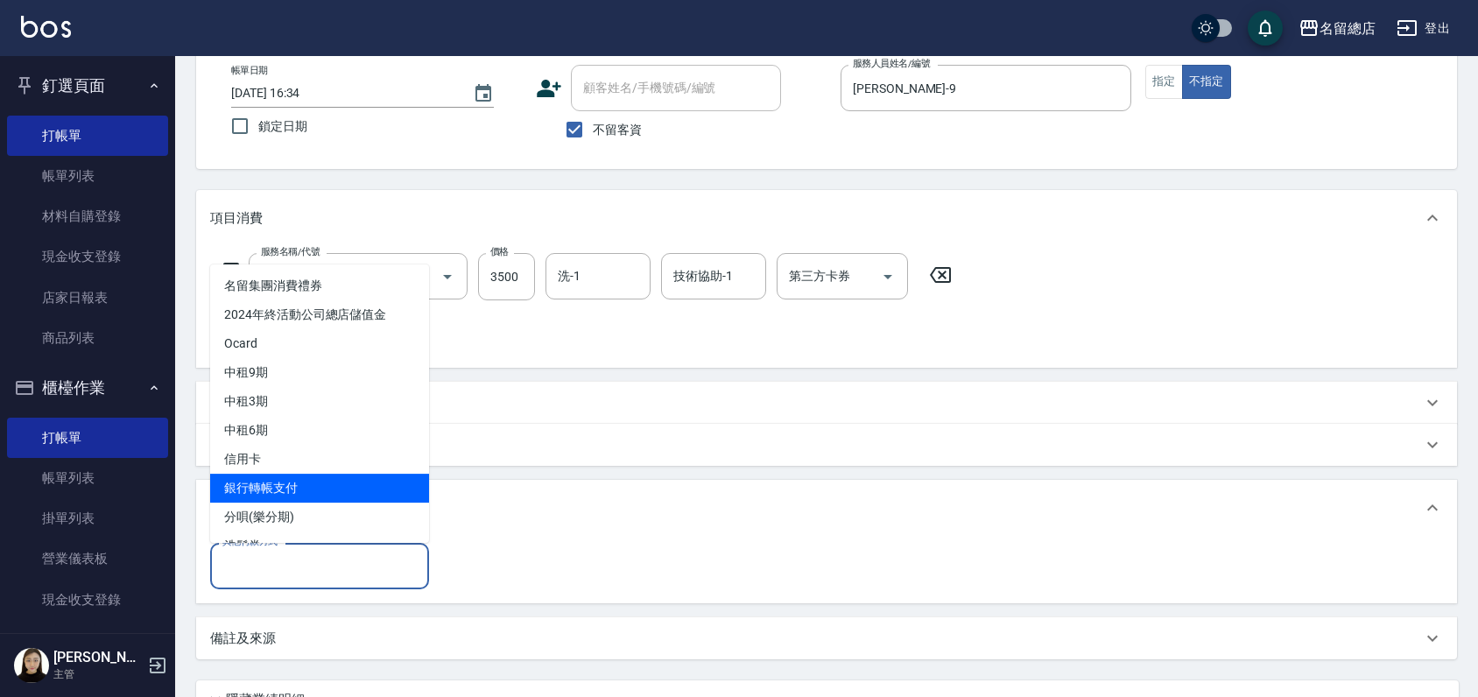
click at [272, 486] on span "銀行轉帳支付" at bounding box center [319, 488] width 219 height 29
type input "銀行轉帳支付"
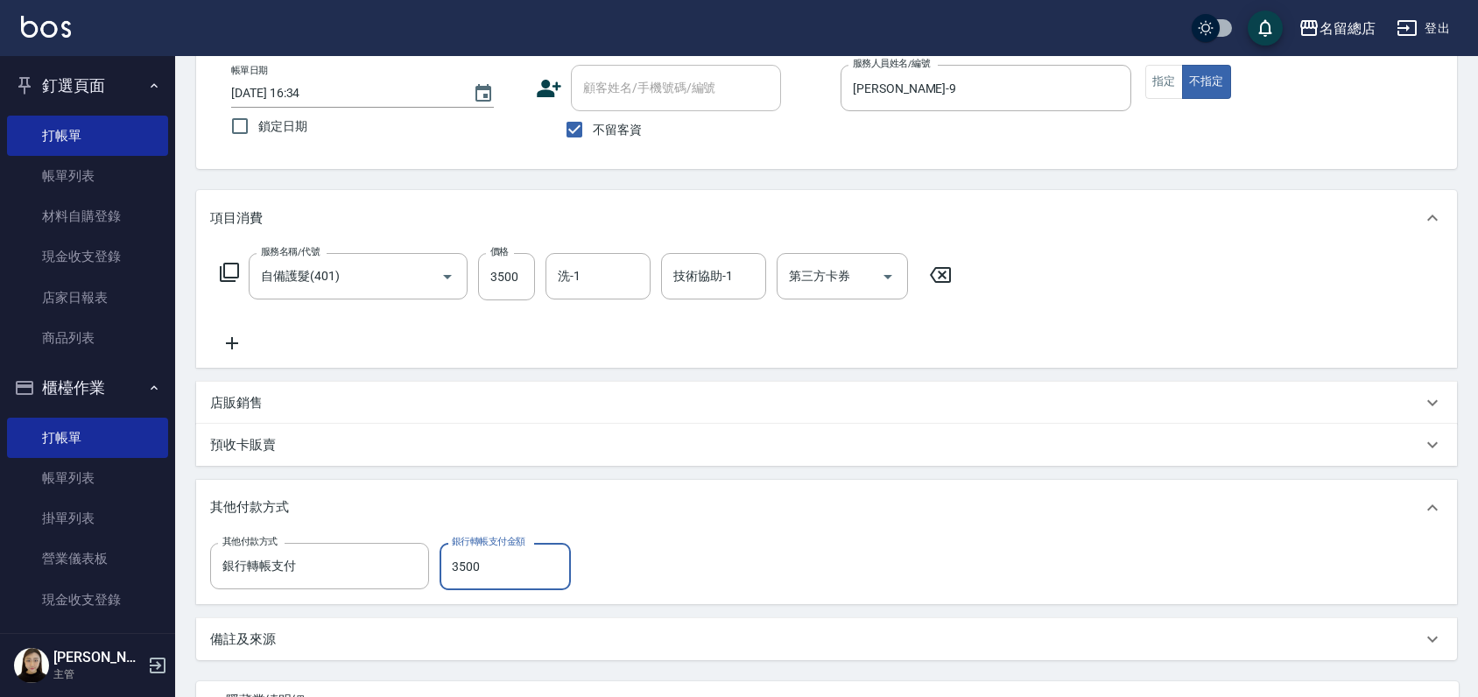
type input "3500"
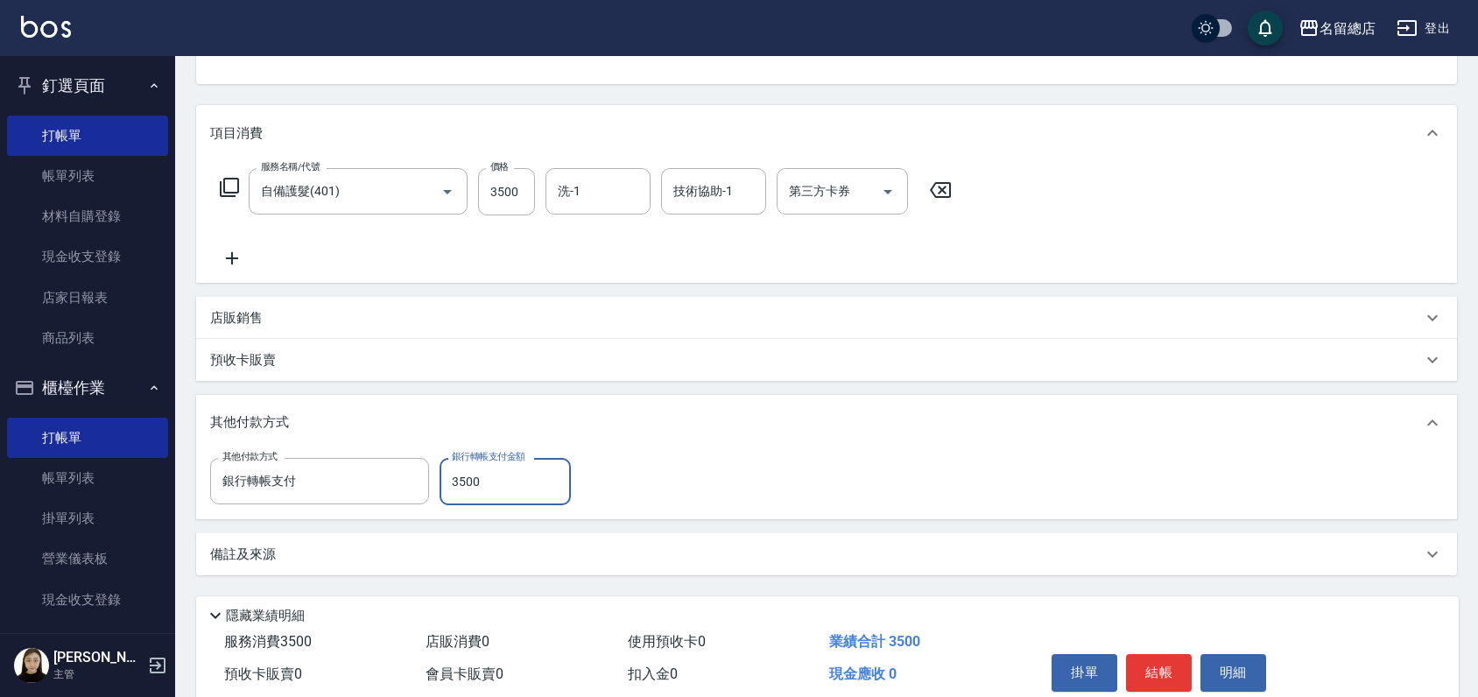
scroll to position [257, 0]
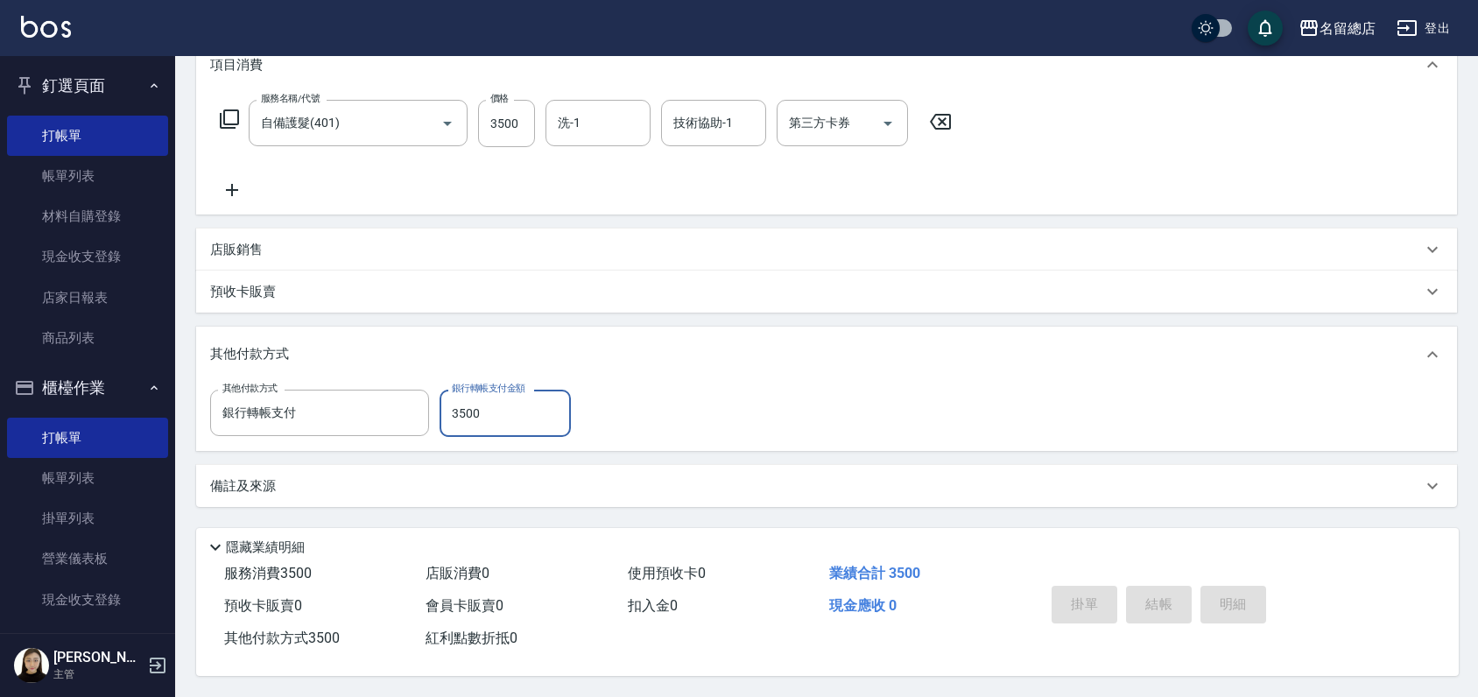
type input "[DATE] 16:35"
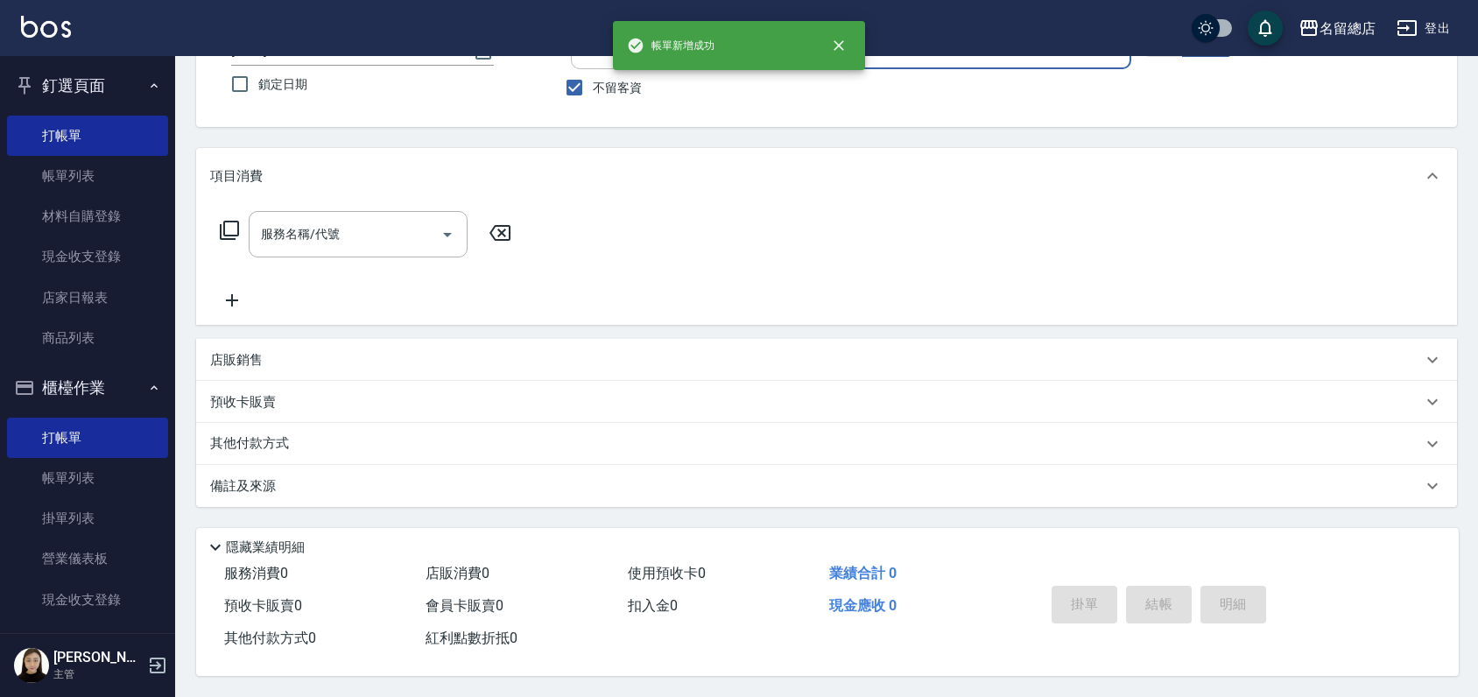
scroll to position [0, 0]
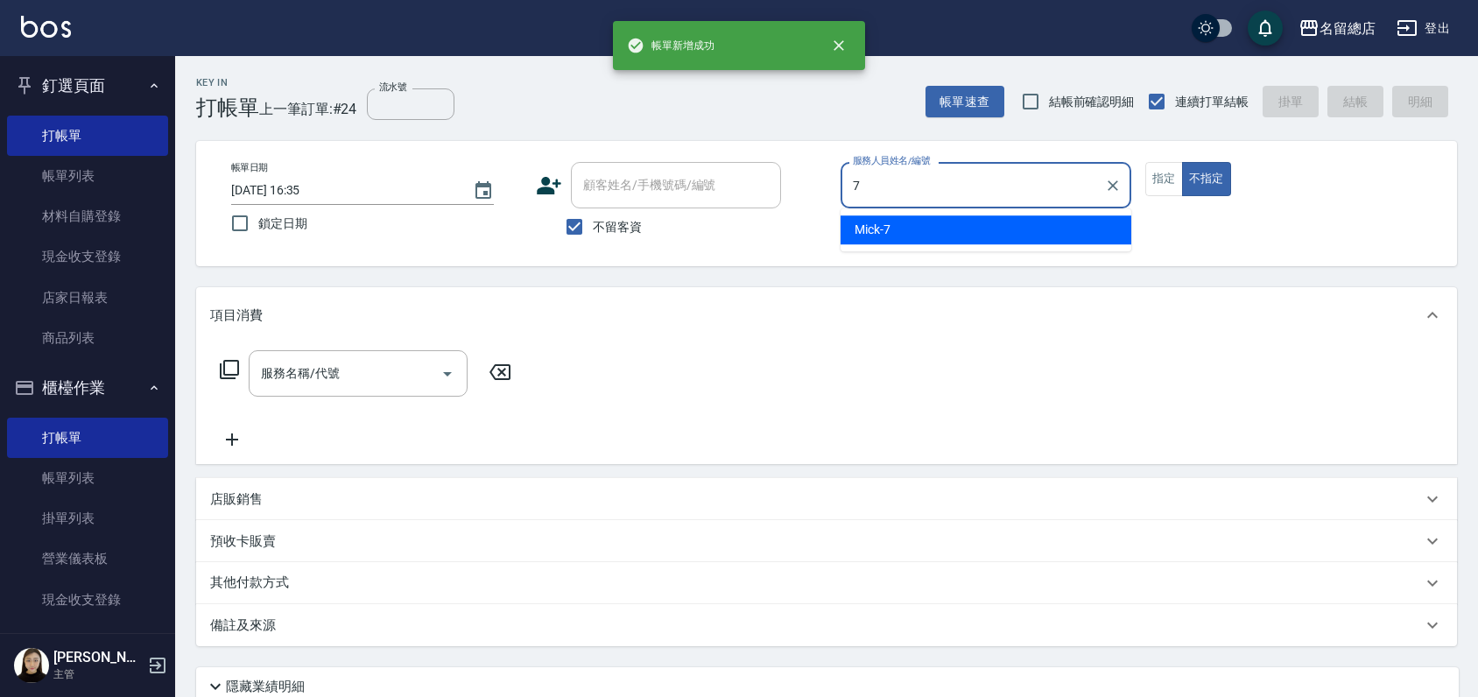
type input "Mick-7"
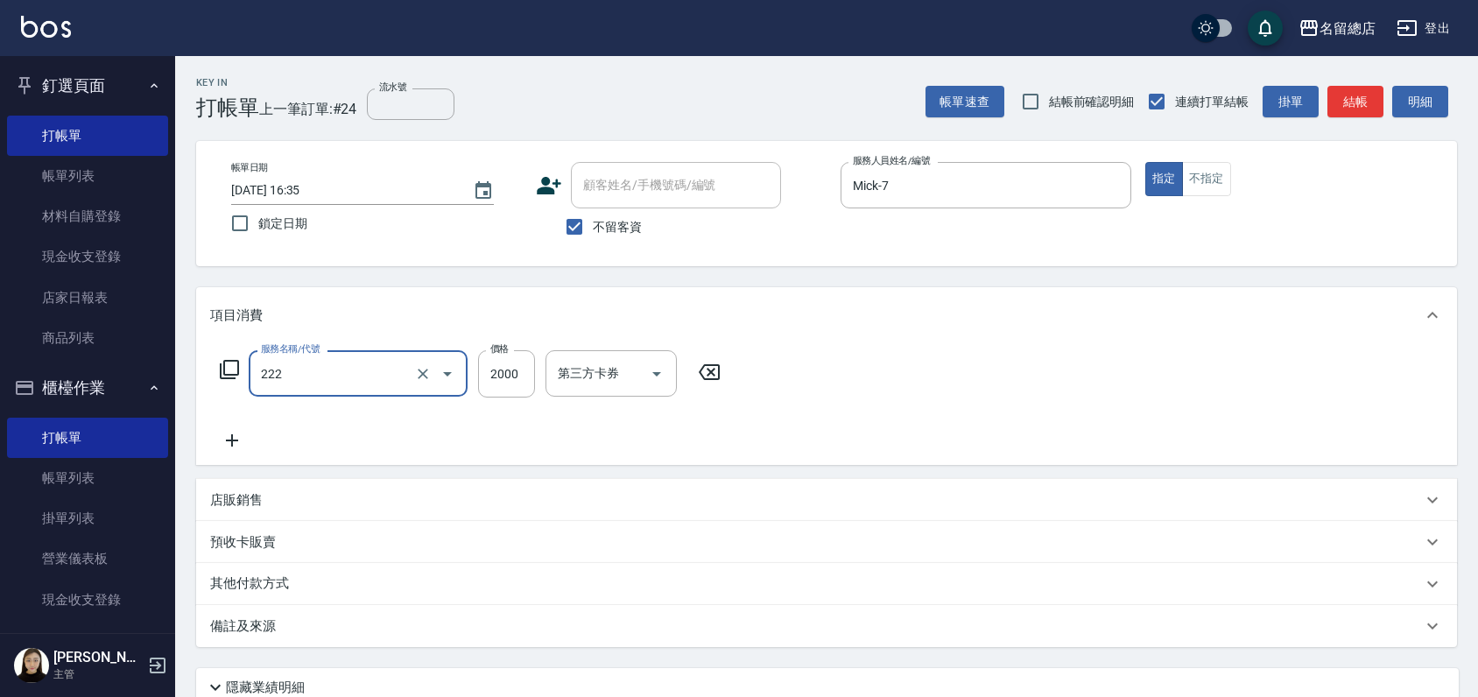
type input "燙髮2000以上(222)"
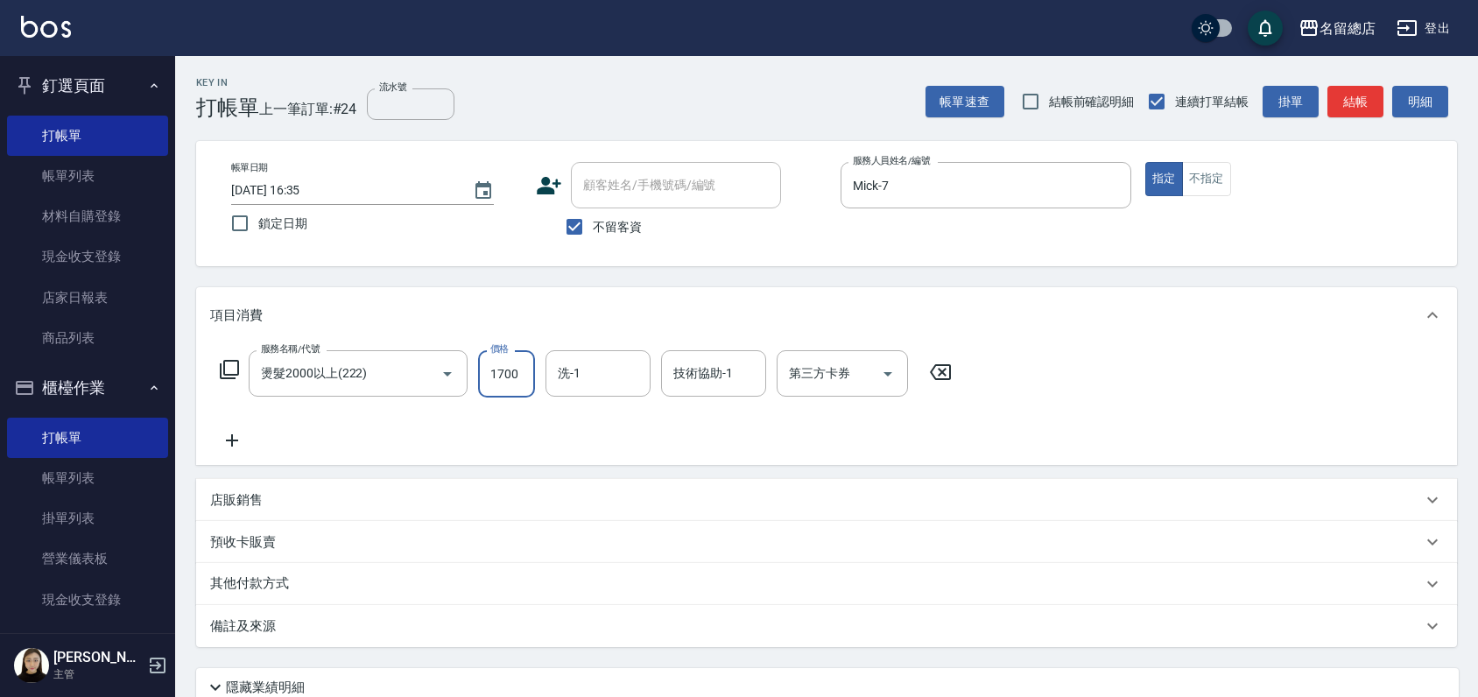
type input "1700"
type input "[PERSON_NAME]-34"
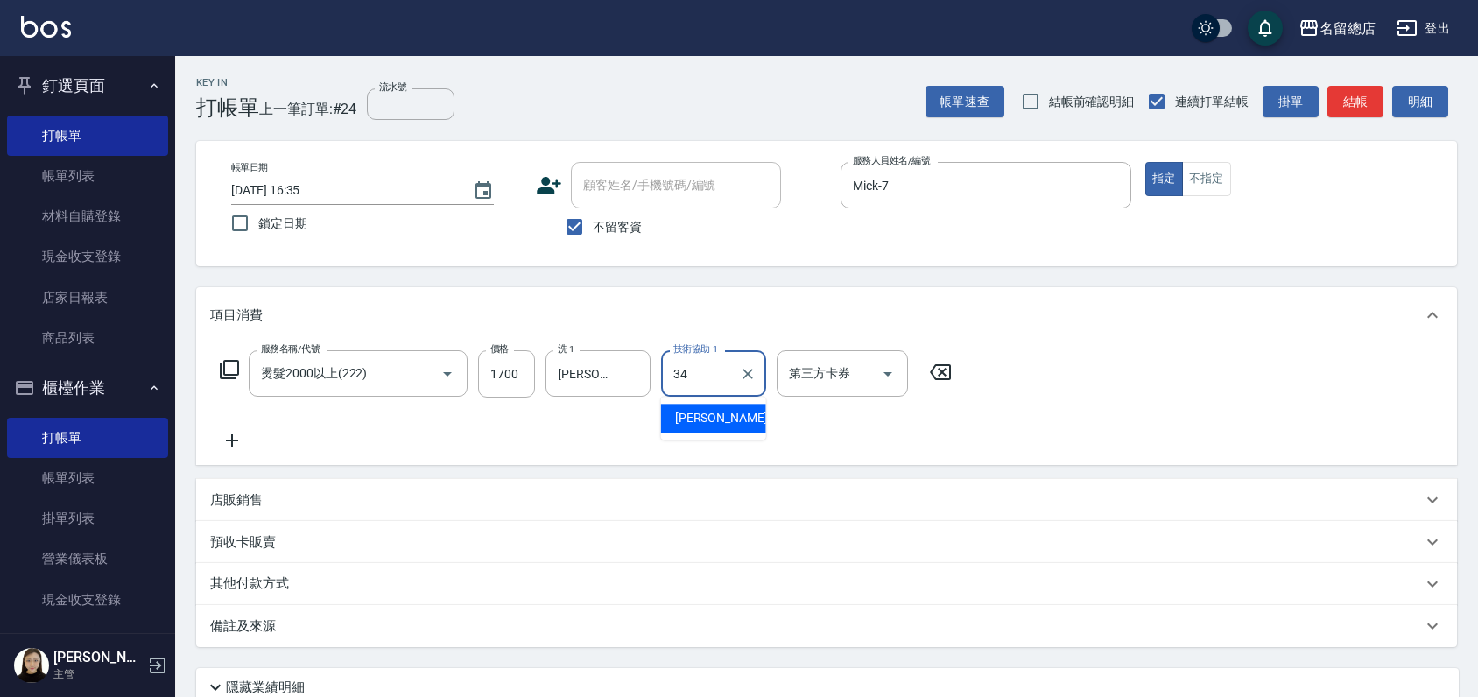
type input "[PERSON_NAME]-34"
click at [279, 591] on p "其他付款方式" at bounding box center [254, 584] width 88 height 19
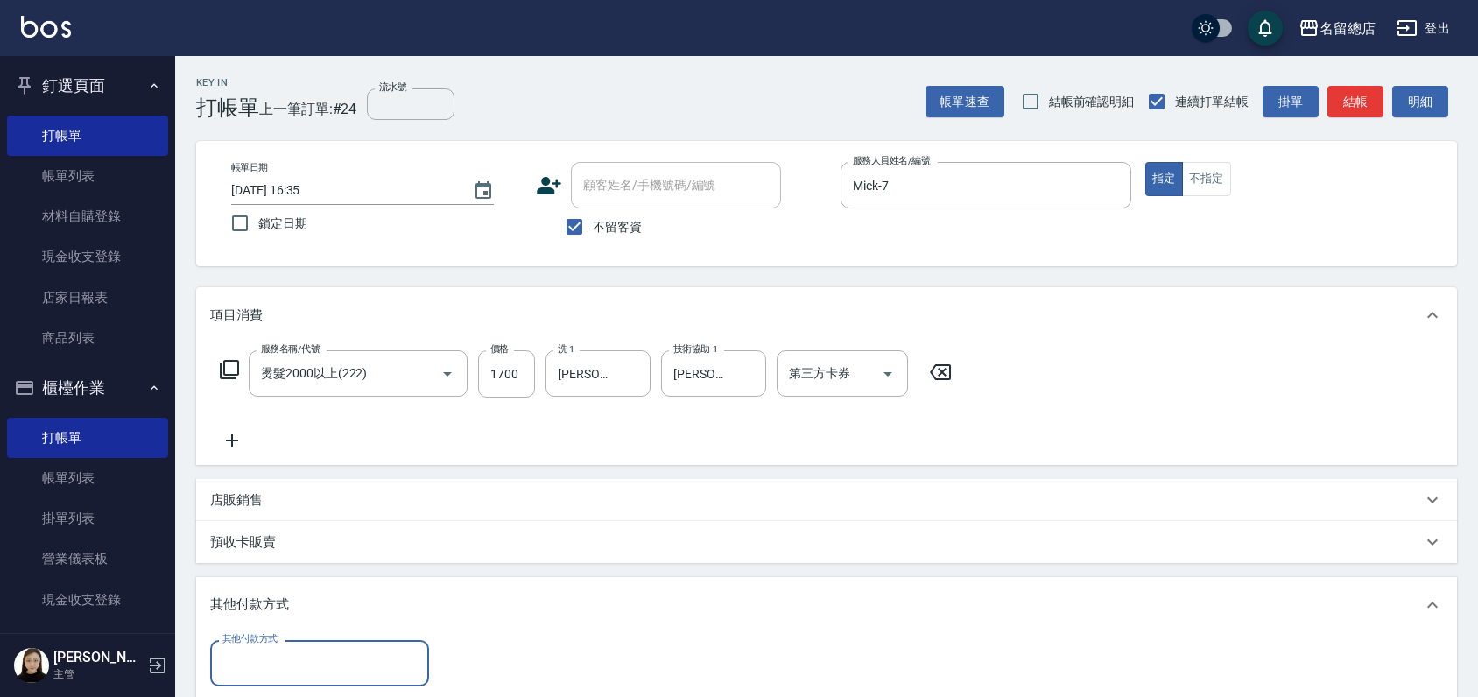
click at [270, 659] on input "其他付款方式" at bounding box center [319, 663] width 203 height 31
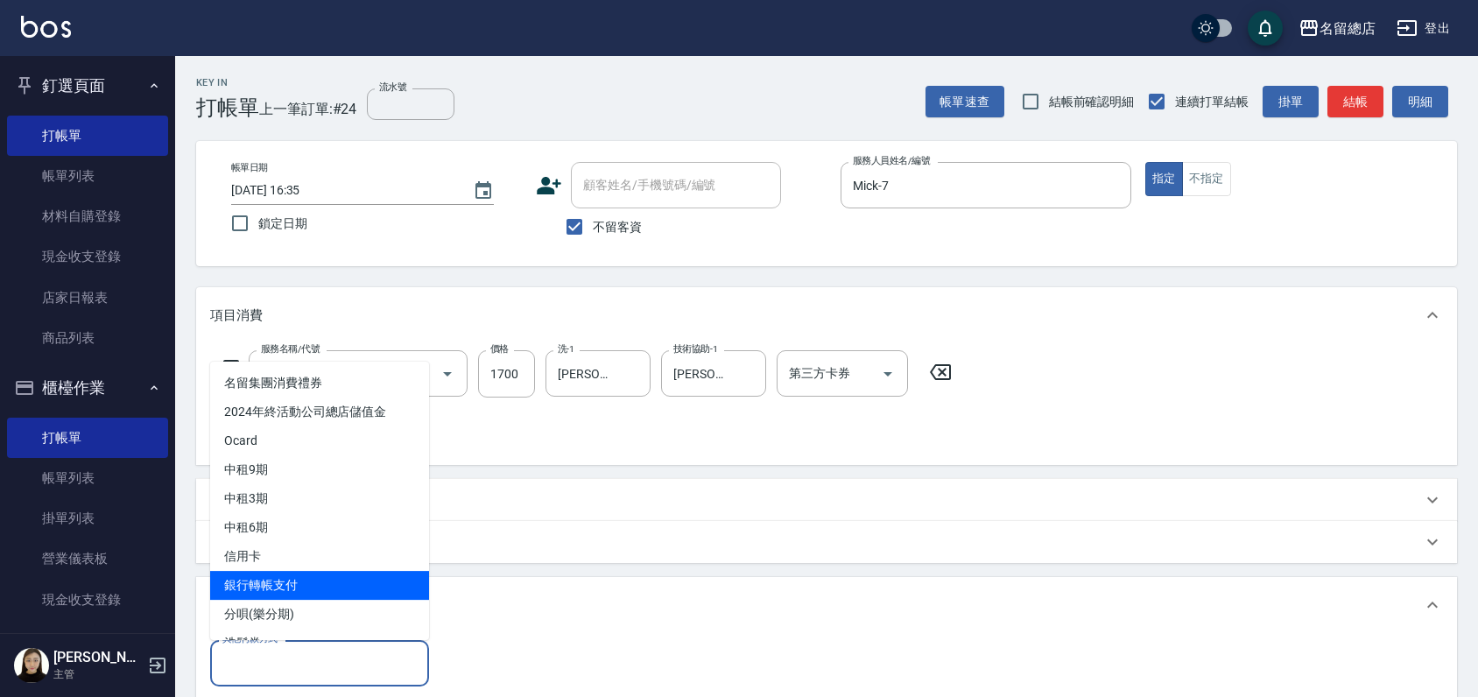
click at [295, 590] on span "銀行轉帳支付" at bounding box center [319, 585] width 219 height 29
type input "銀行轉帳支付"
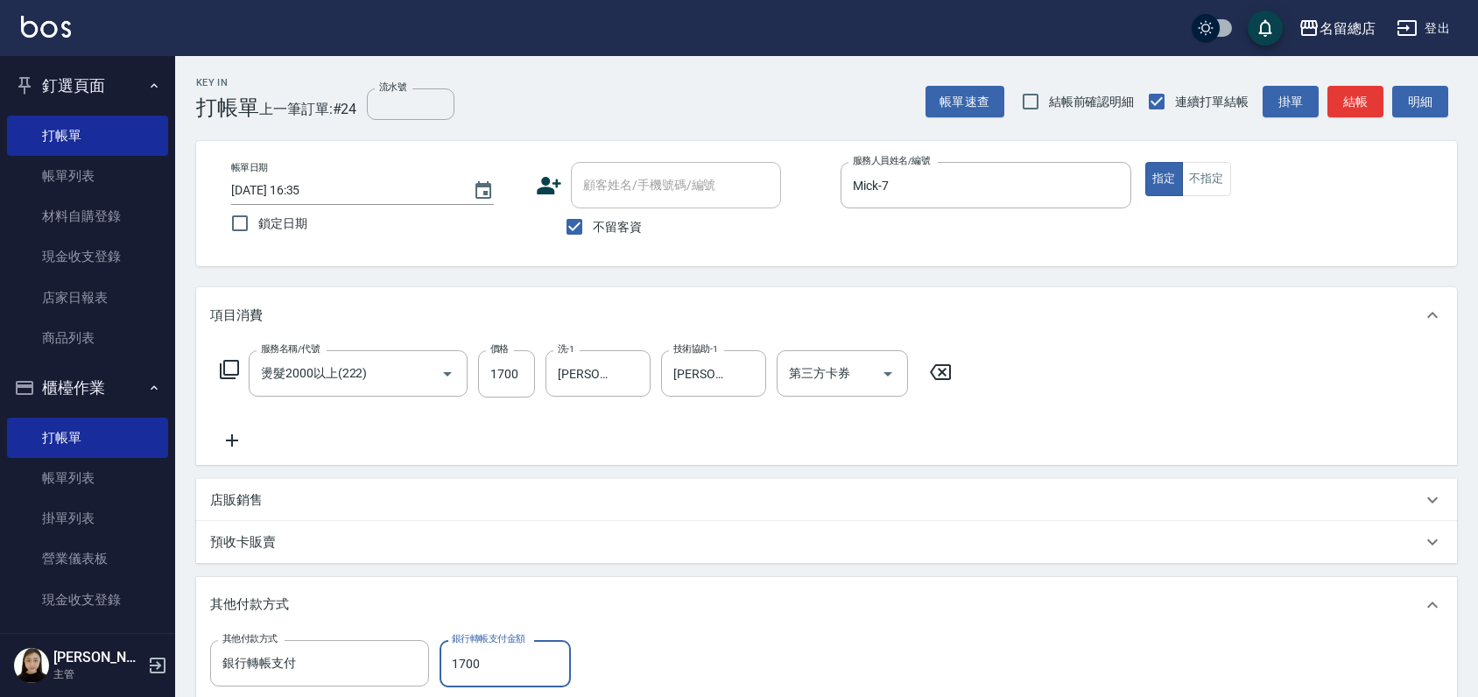
type input "1700"
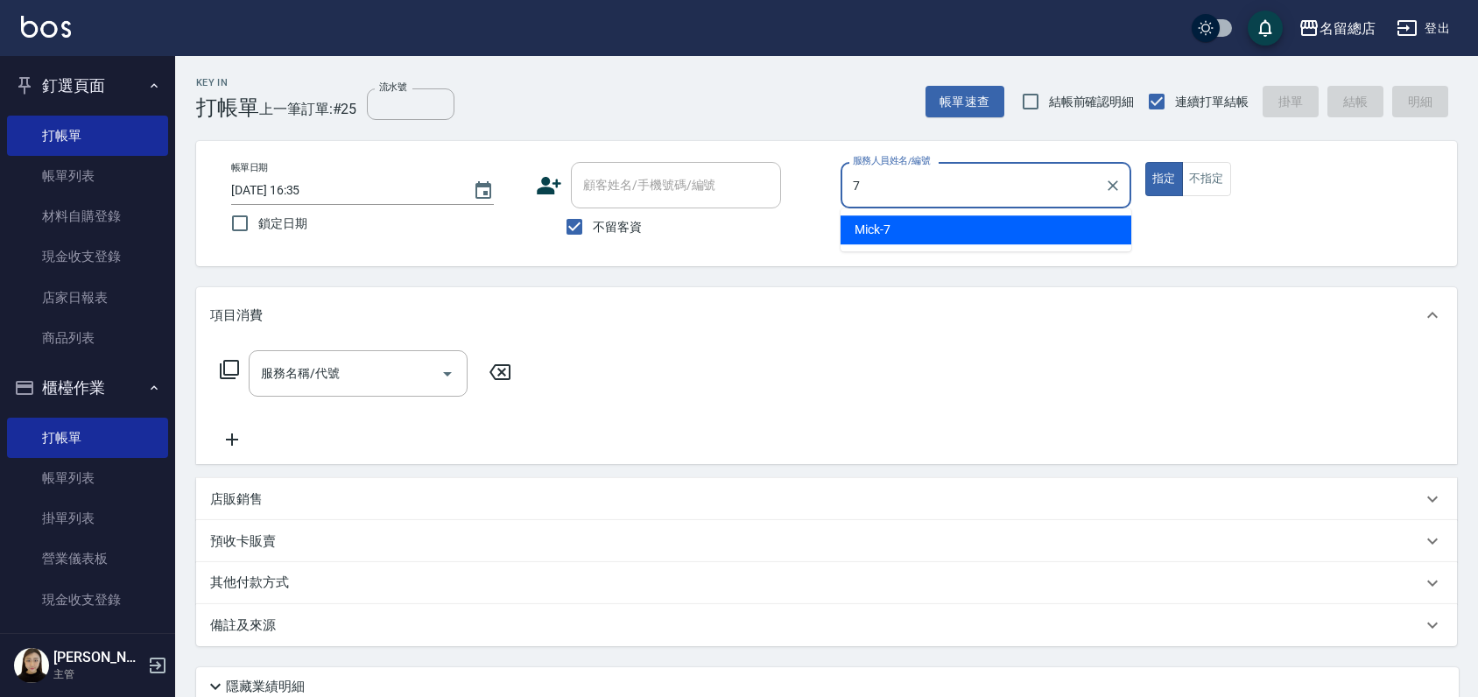
type input "Mick-7"
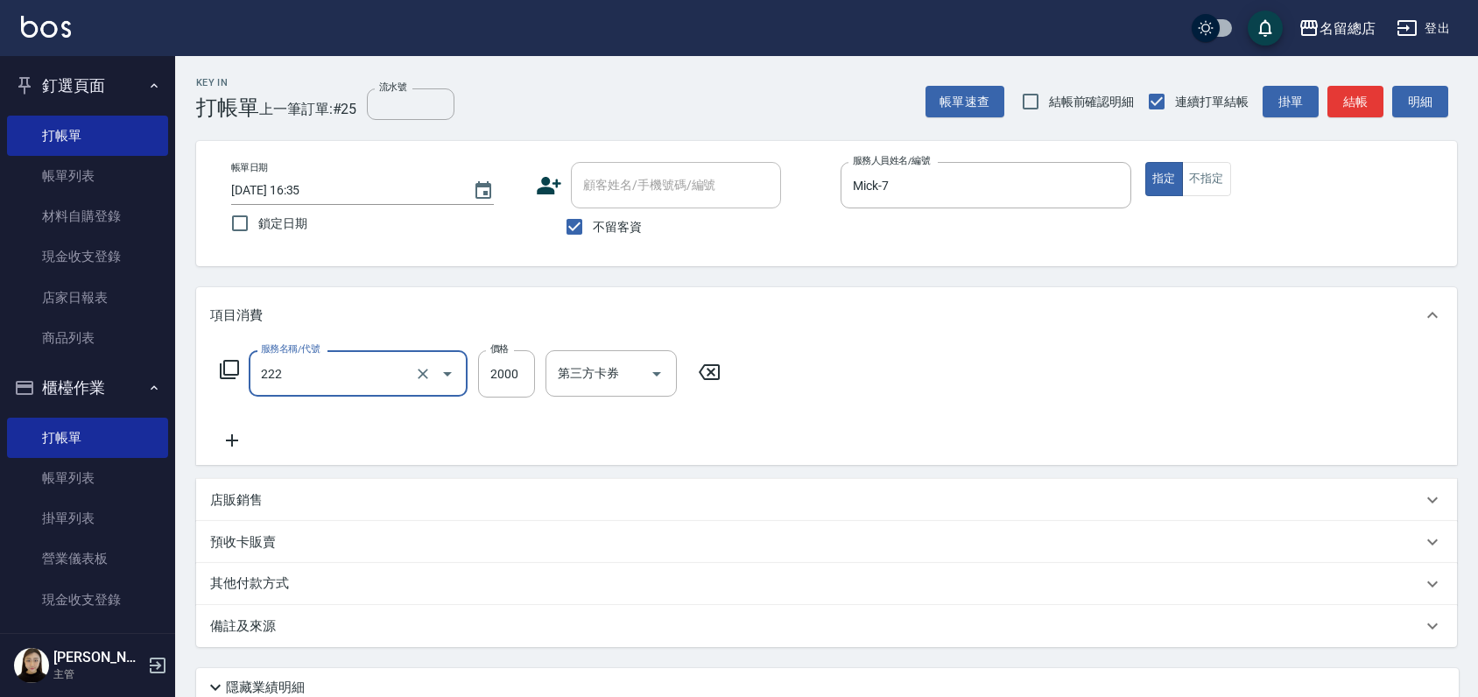
type input "燙髮2000以上(222)"
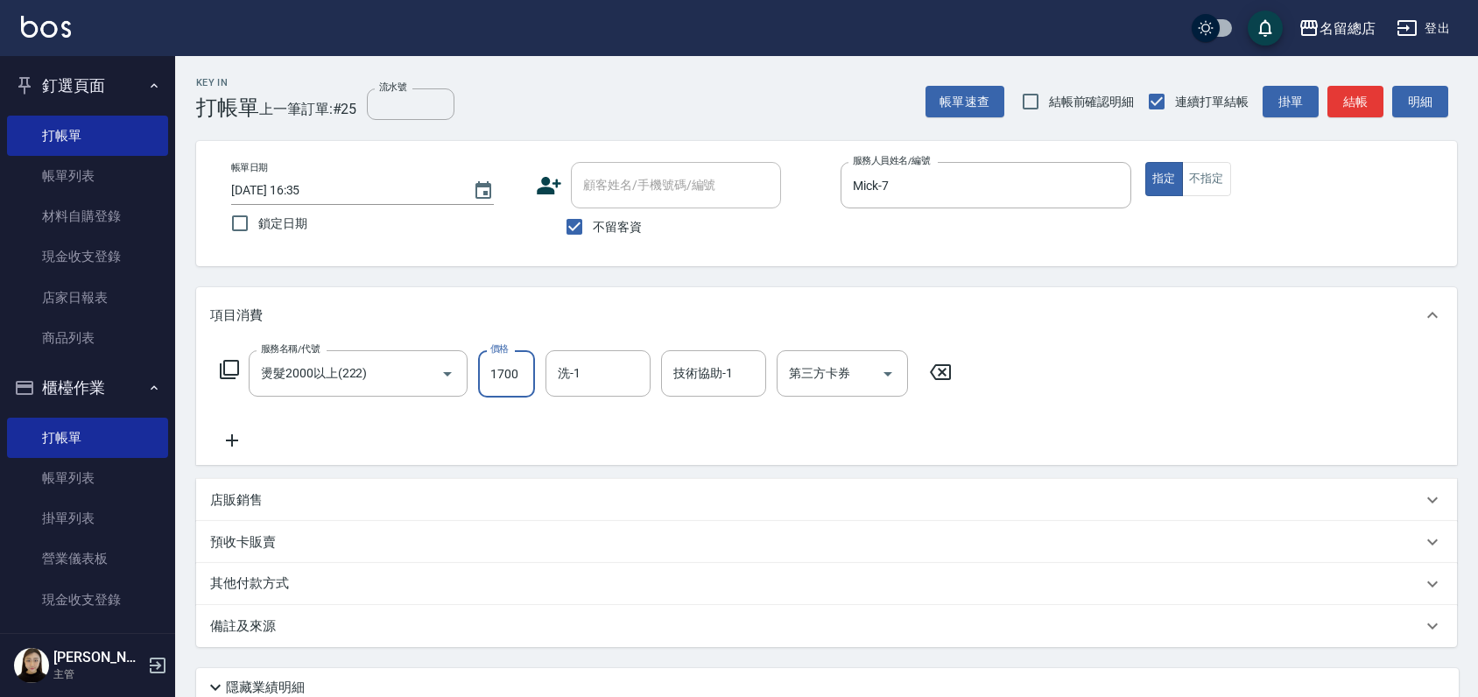
type input "1700"
type input "[PERSON_NAME]-34"
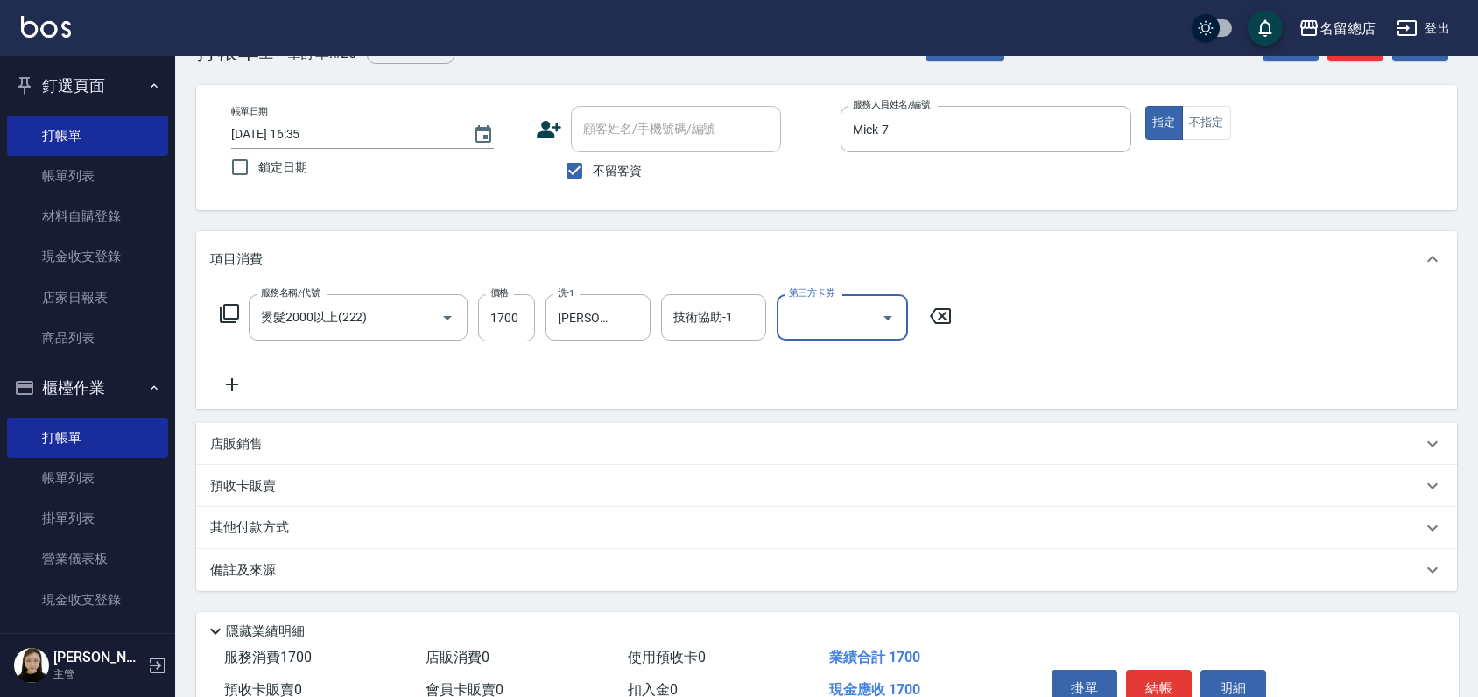
scroll to position [146, 0]
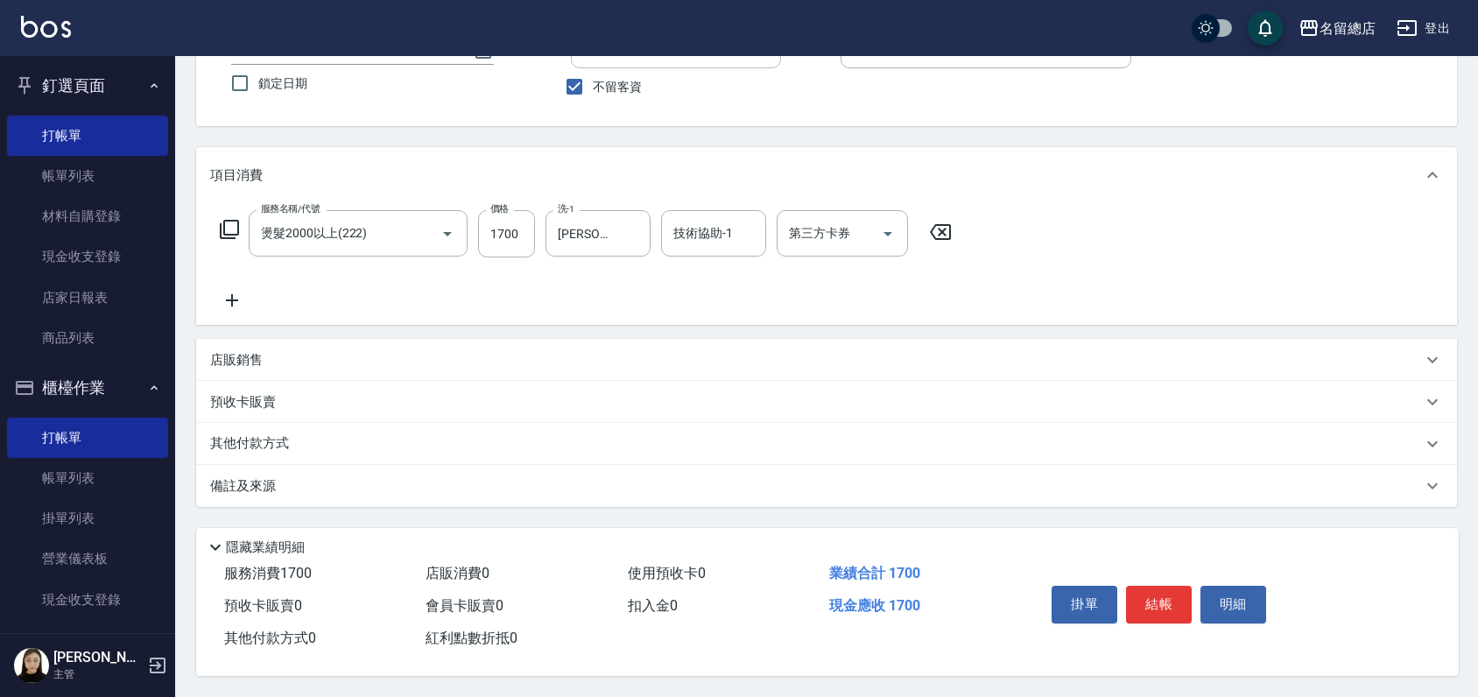
click at [265, 434] on p "其他付款方式" at bounding box center [254, 443] width 88 height 19
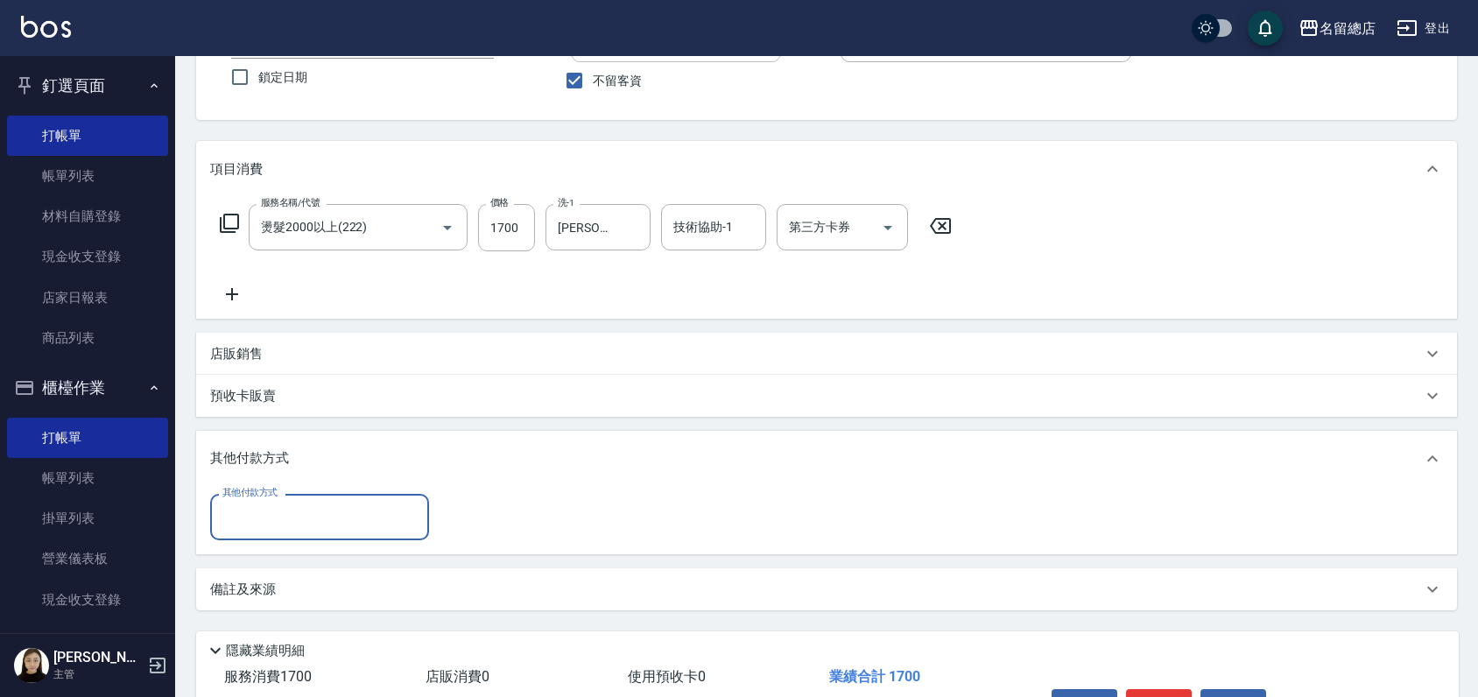
scroll to position [0, 0]
click at [268, 516] on input "其他付款方式" at bounding box center [319, 517] width 203 height 31
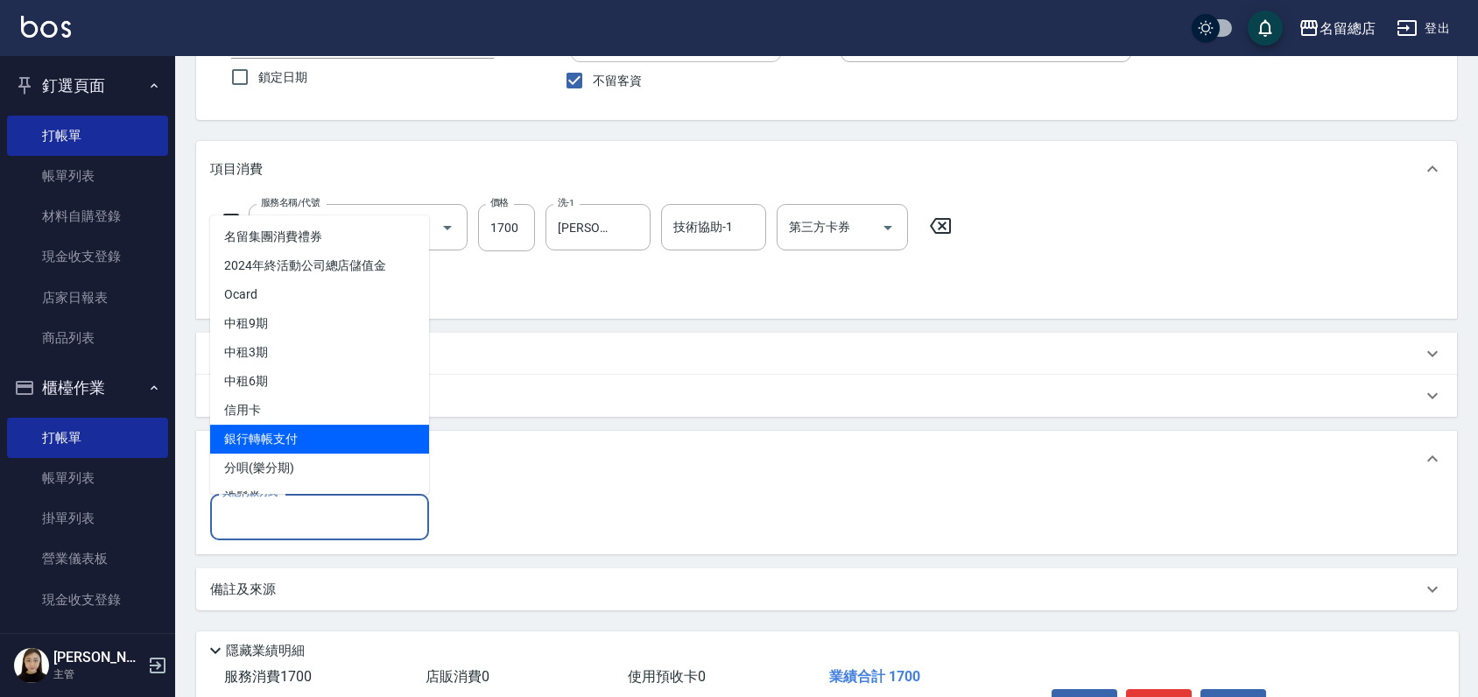
click at [266, 441] on span "銀行轉帳支付" at bounding box center [319, 439] width 219 height 29
type input "銀行轉帳支付"
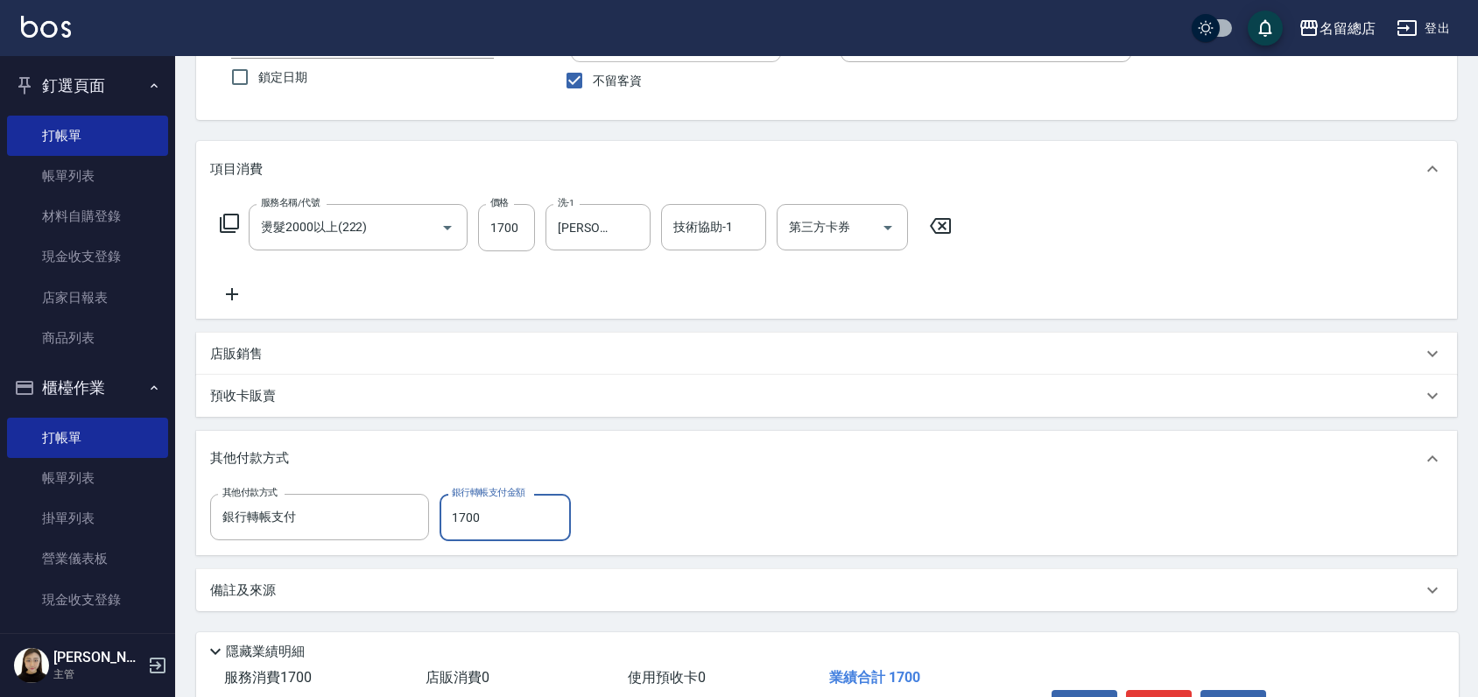
type input "1700"
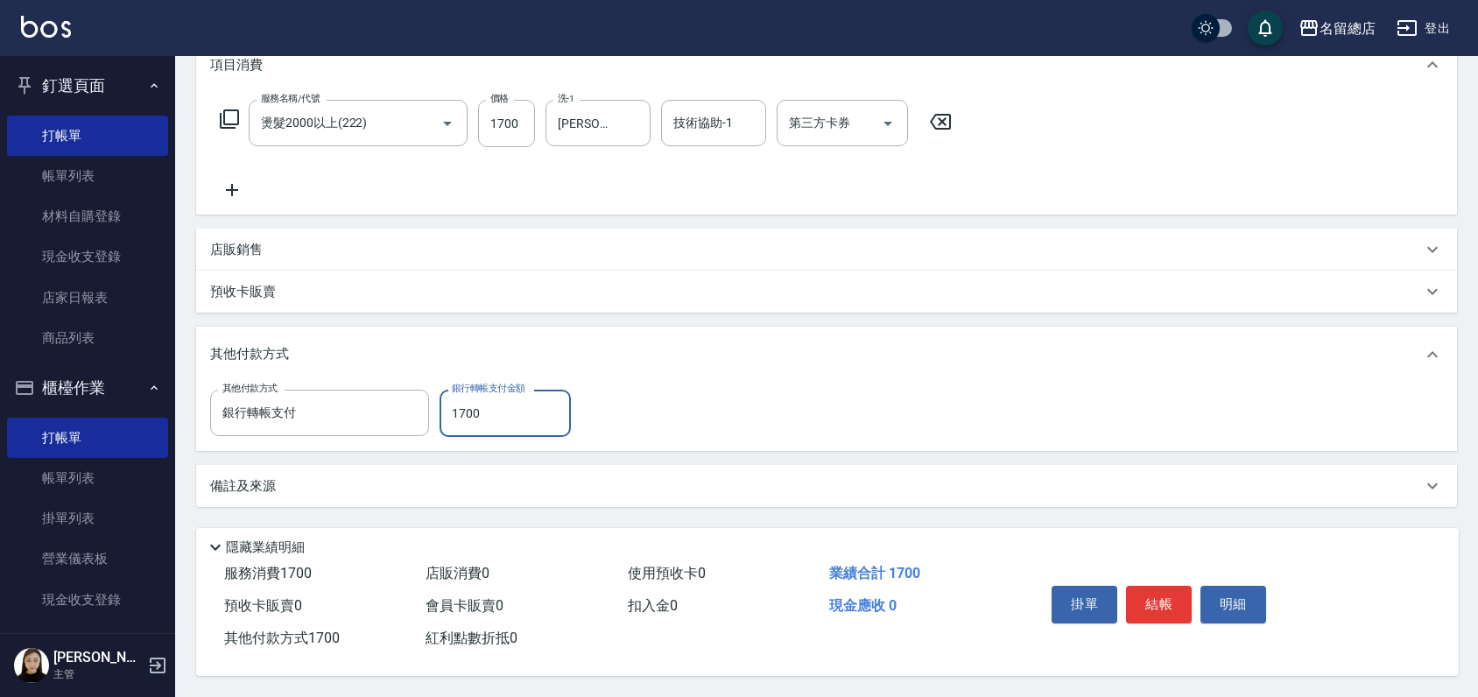
scroll to position [257, 0]
type input "[DATE] 16:36"
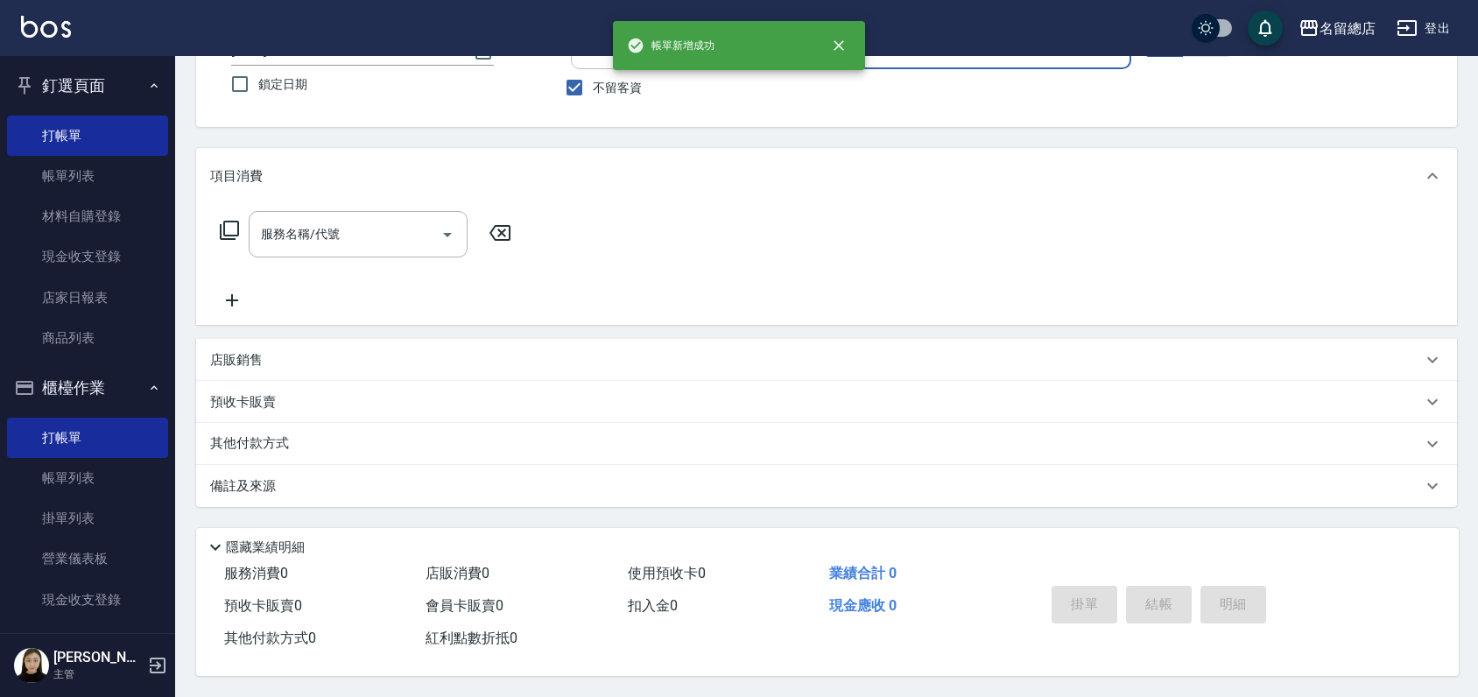
scroll to position [0, 0]
